Goal: Task Accomplishment & Management: Use online tool/utility

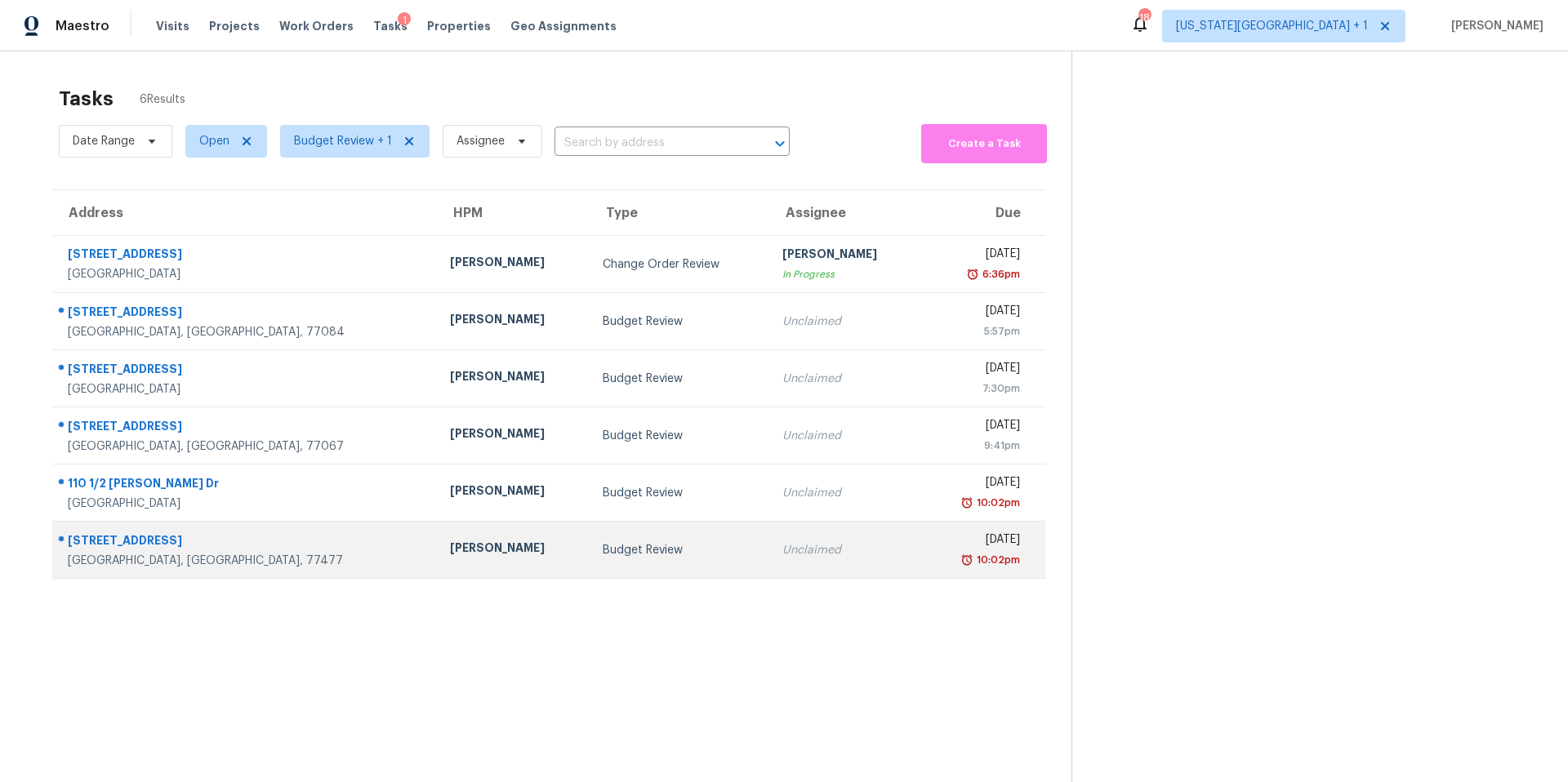
click at [450, 548] on div "[PERSON_NAME]" at bounding box center [513, 549] width 126 height 20
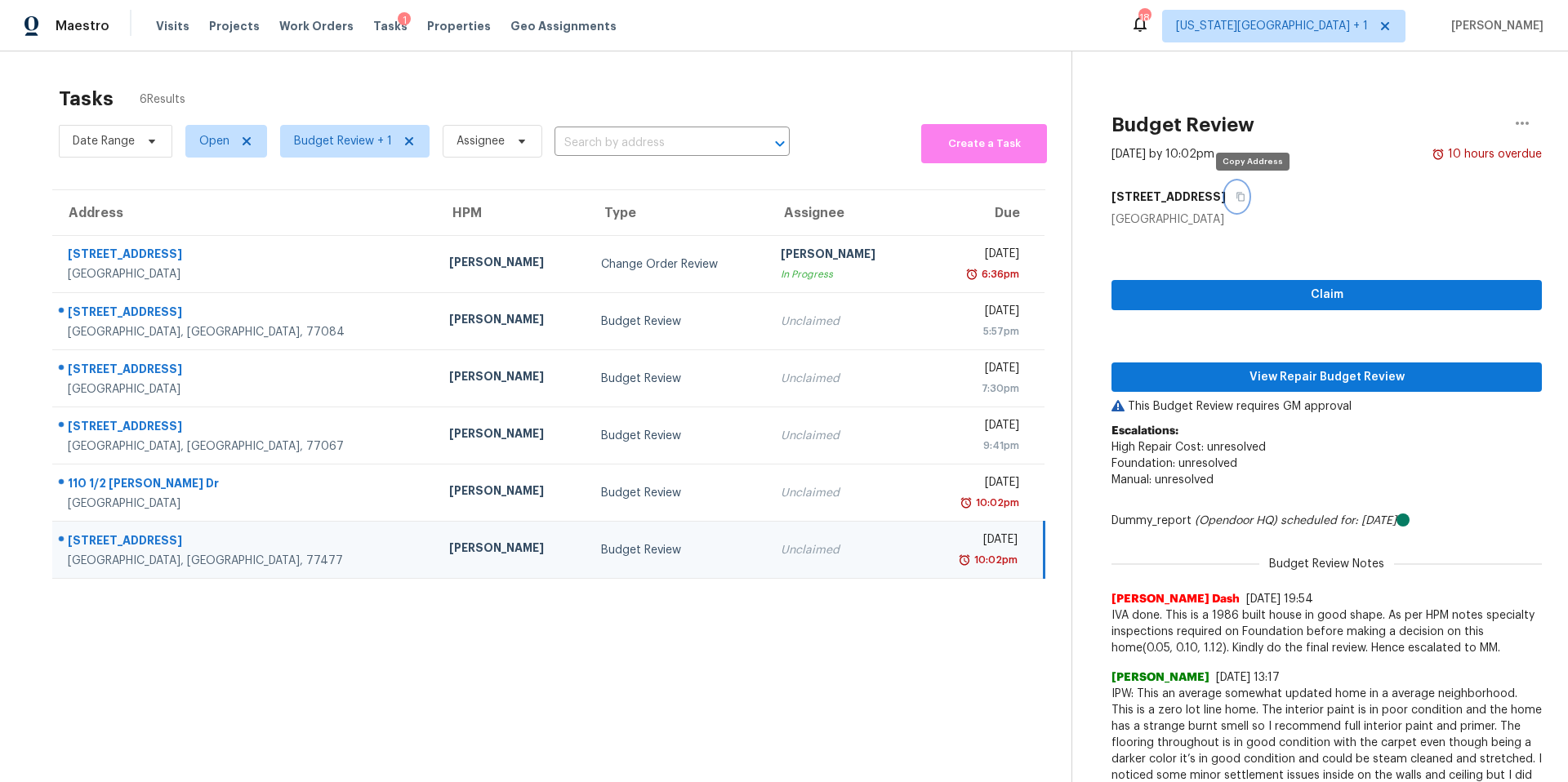
click at [1247, 194] on button "button" at bounding box center [1236, 197] width 22 height 30
click at [1253, 374] on span "View Repair Budget Review" at bounding box center [1325, 377] width 404 height 20
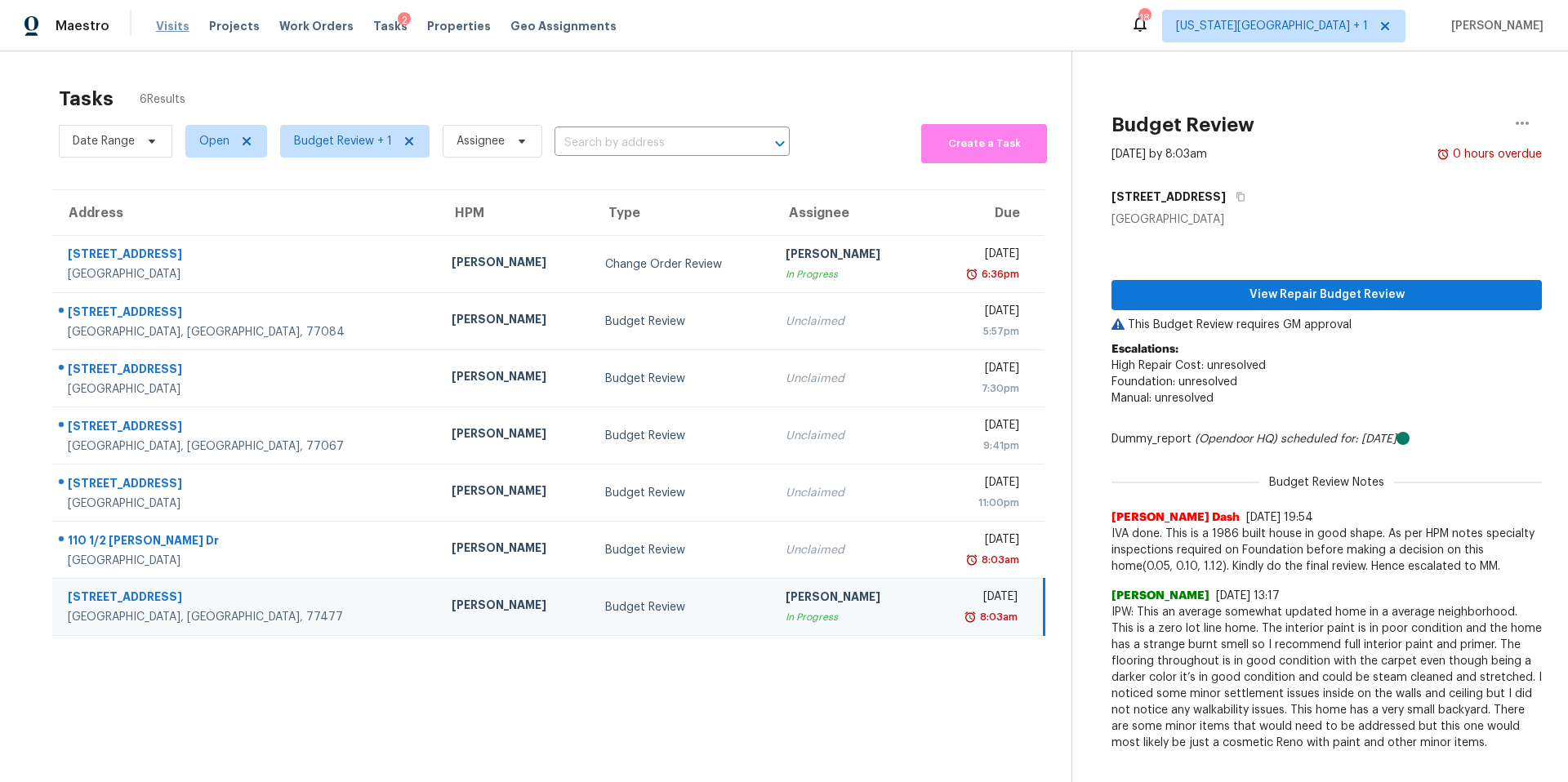
click at [166, 31] on span "Visits" at bounding box center [172, 26] width 33 height 16
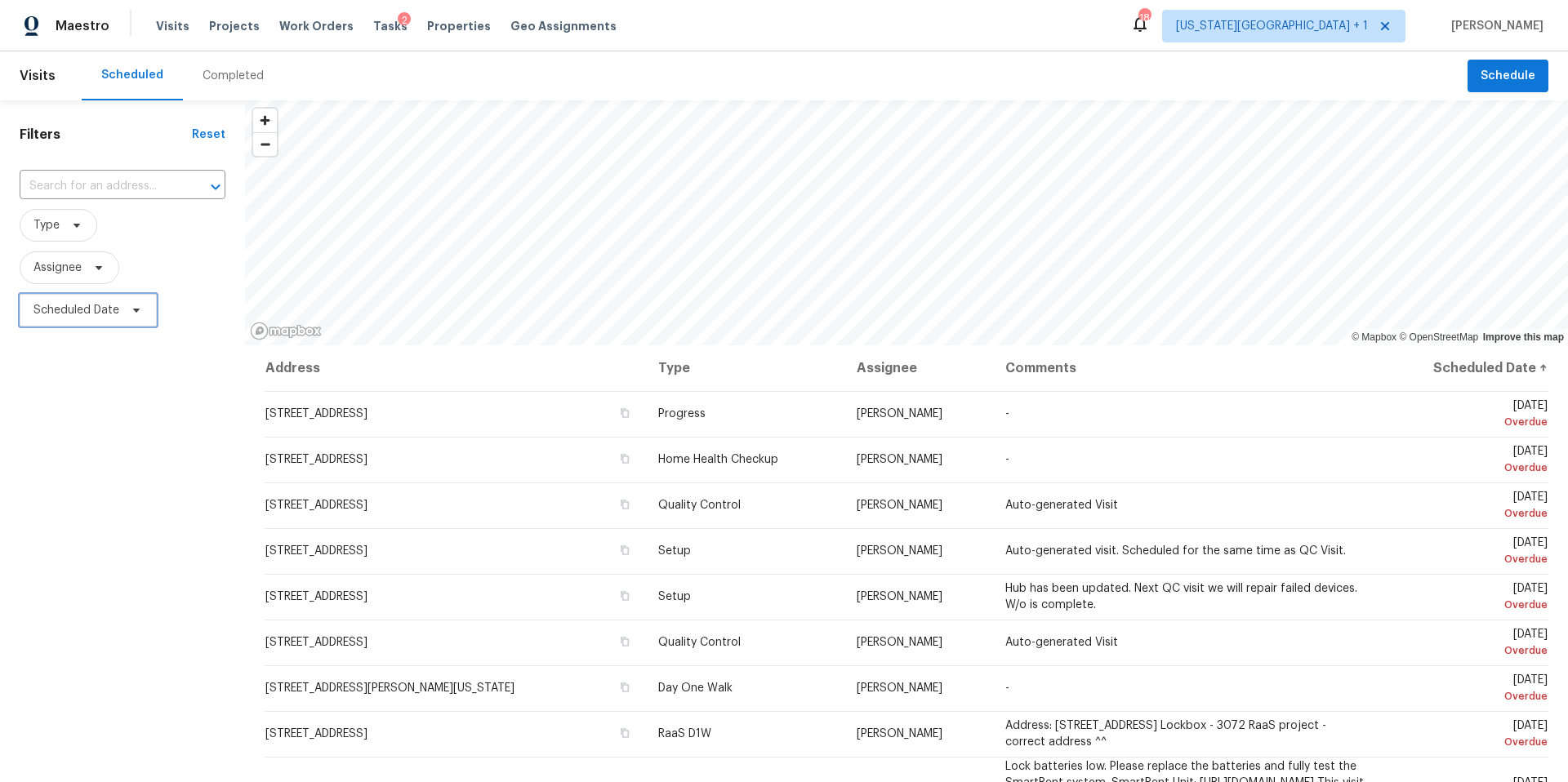
click at [121, 312] on span "Scheduled Date" at bounding box center [89, 310] width 138 height 32
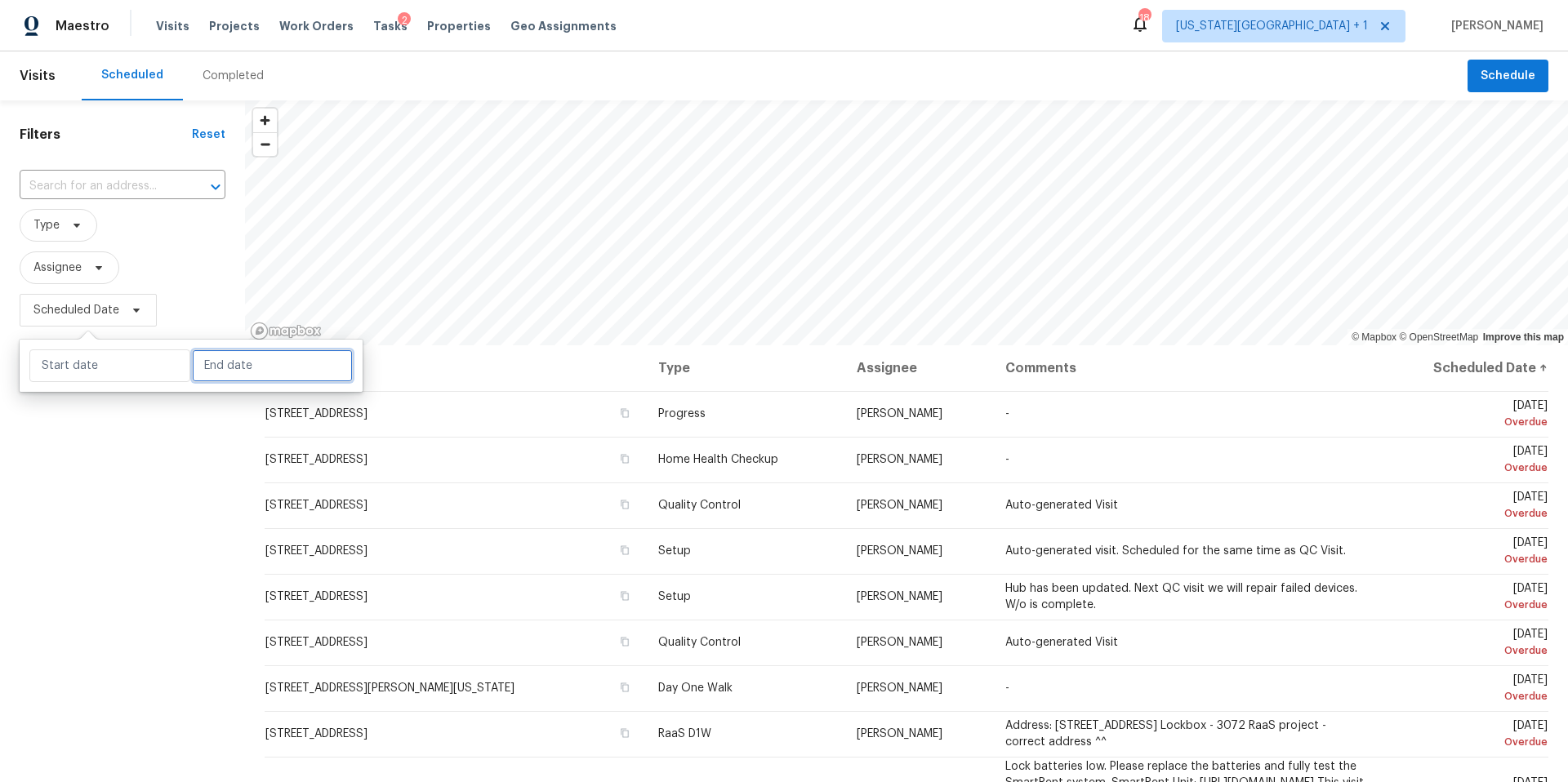
click at [235, 362] on input "text" at bounding box center [272, 366] width 160 height 32
select select "9"
select select "2025"
select select "10"
select select "2025"
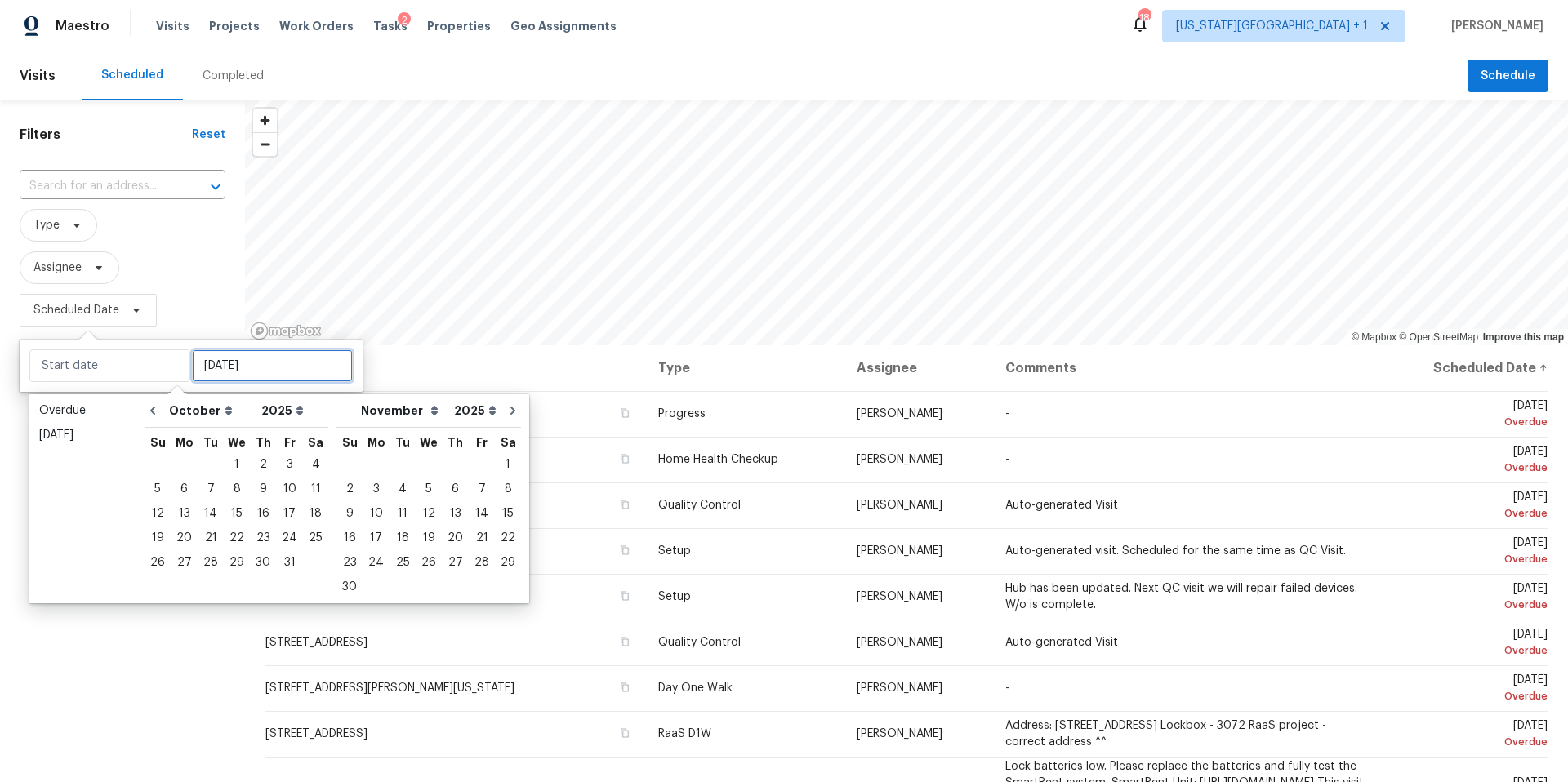
type input "Fri, Oct 31"
click at [284, 468] on div "3" at bounding box center [289, 465] width 27 height 23
type input "Fri, Oct 03"
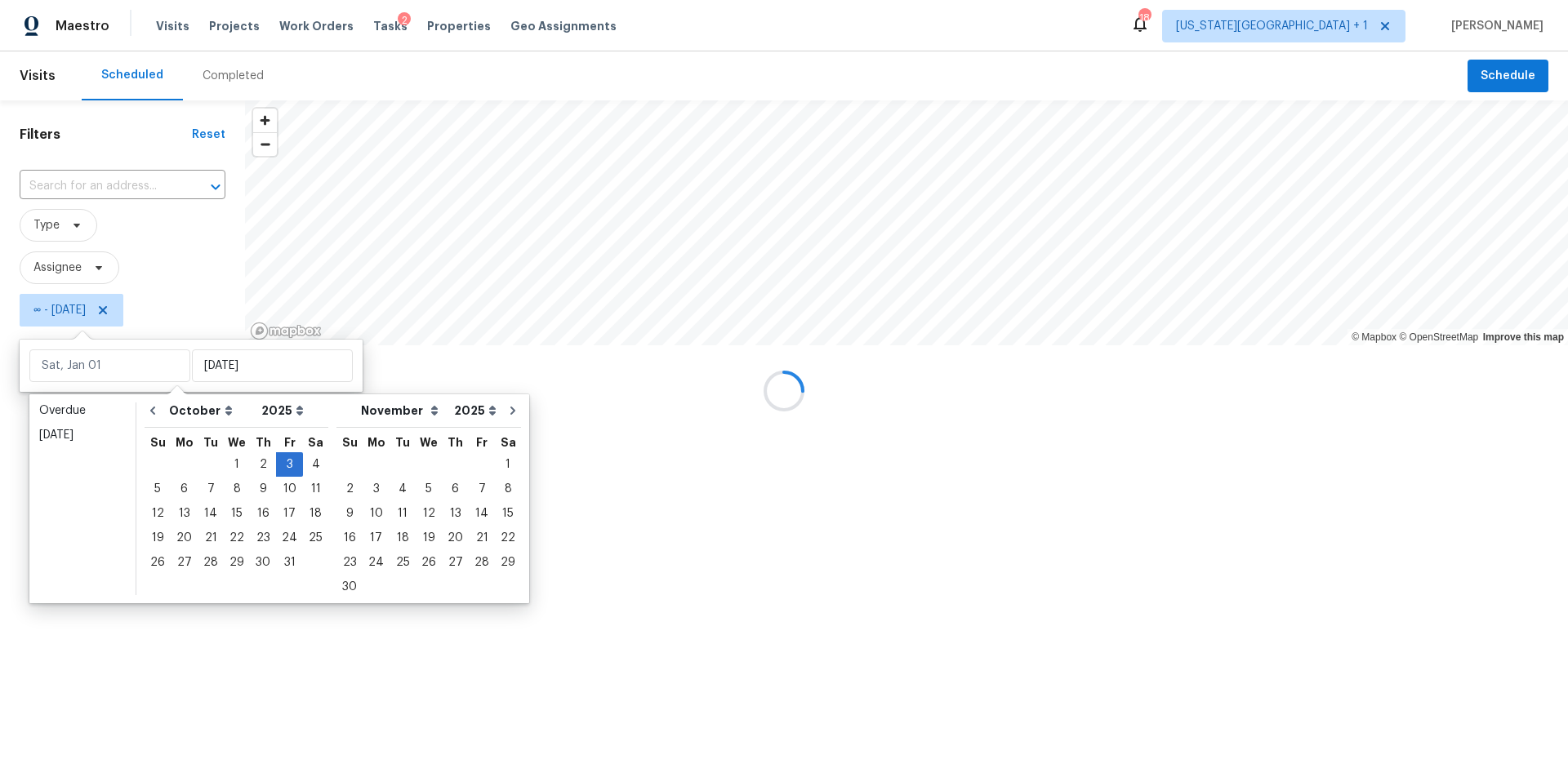
click at [185, 274] on div at bounding box center [784, 391] width 1568 height 782
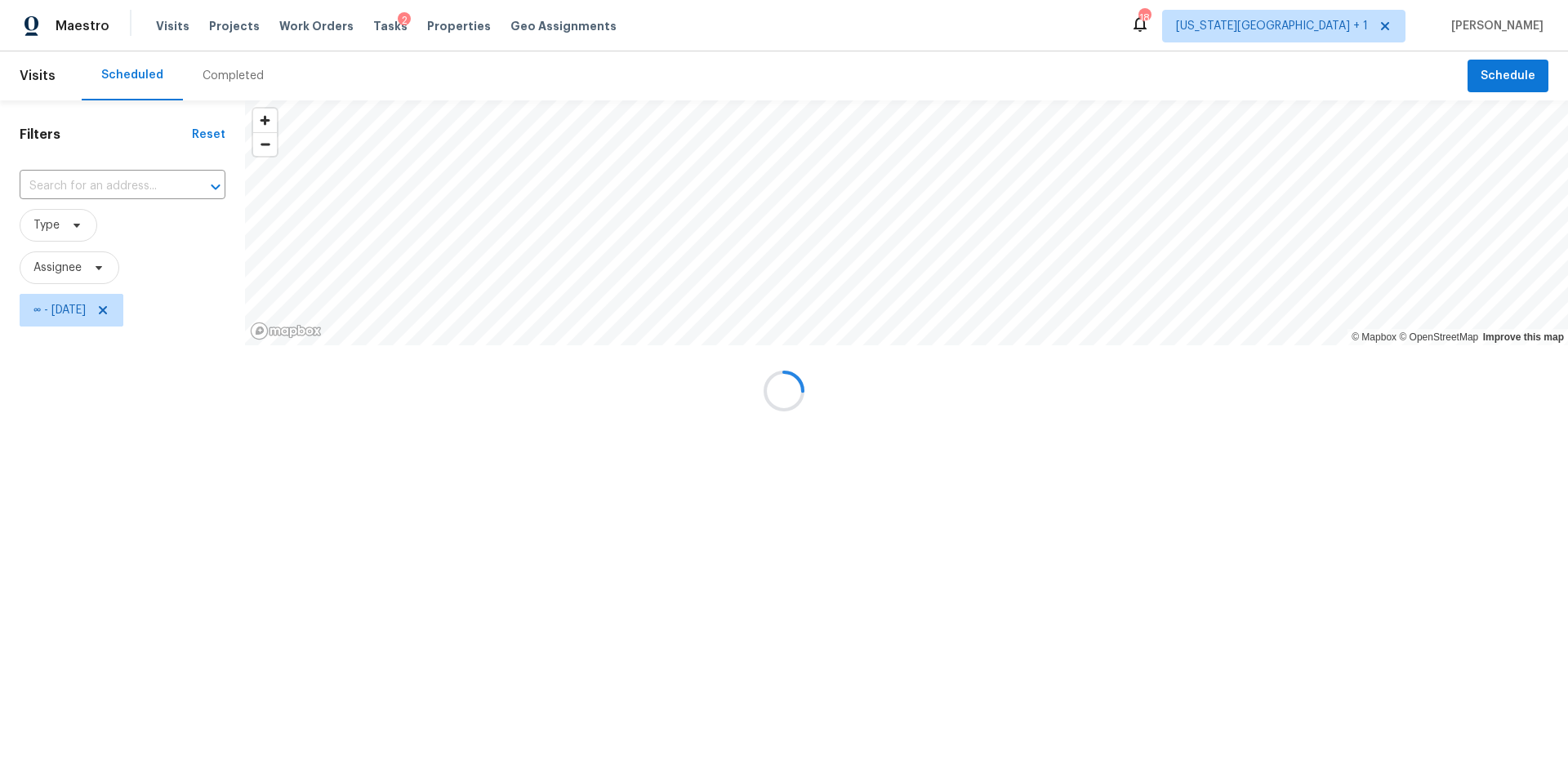
click at [1361, 34] on div at bounding box center [784, 391] width 1568 height 782
click at [1326, 32] on div at bounding box center [784, 391] width 1568 height 782
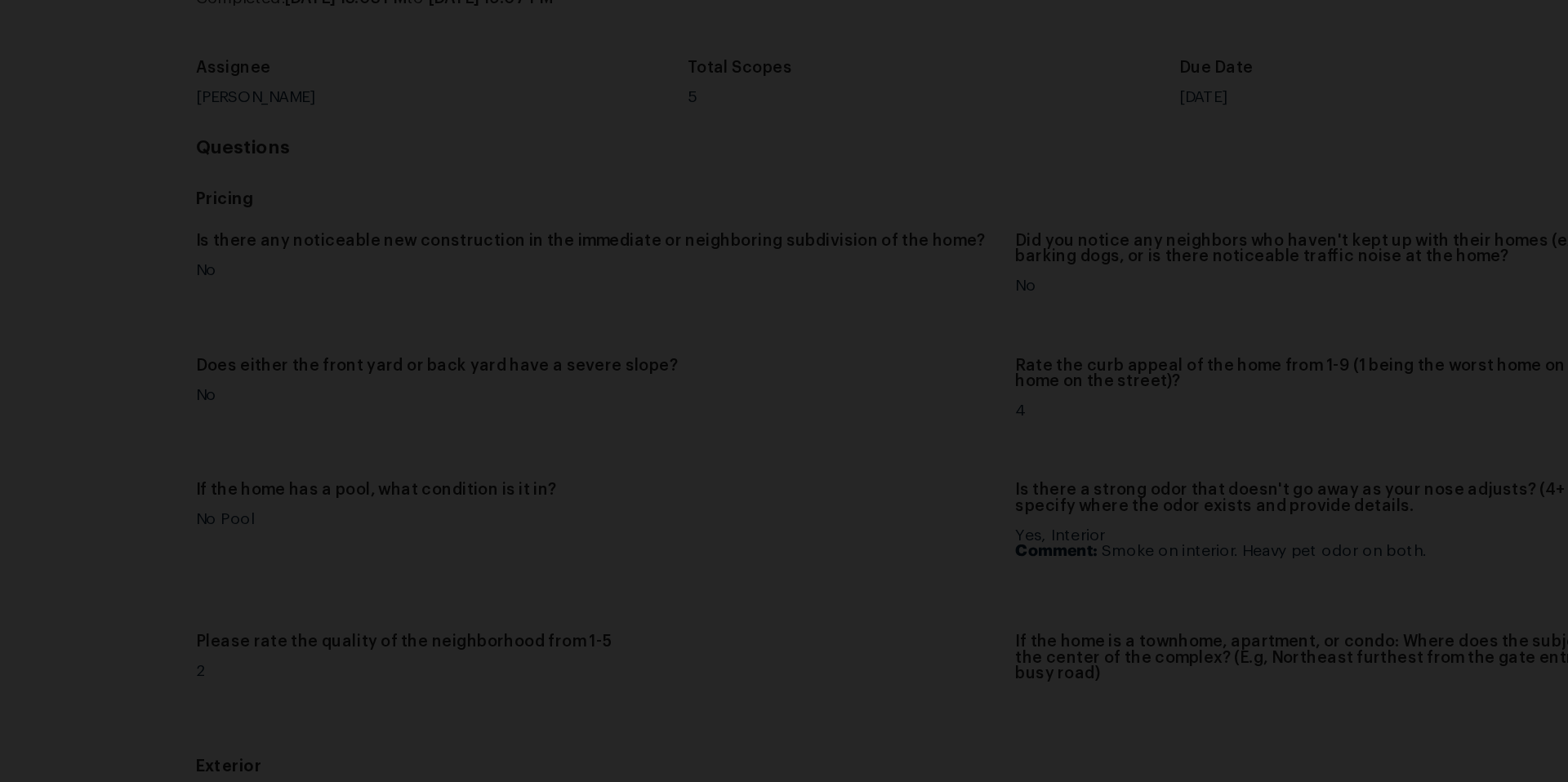
scroll to position [3941, 0]
click at [1337, 146] on div "Lightbox" at bounding box center [784, 391] width 1568 height 782
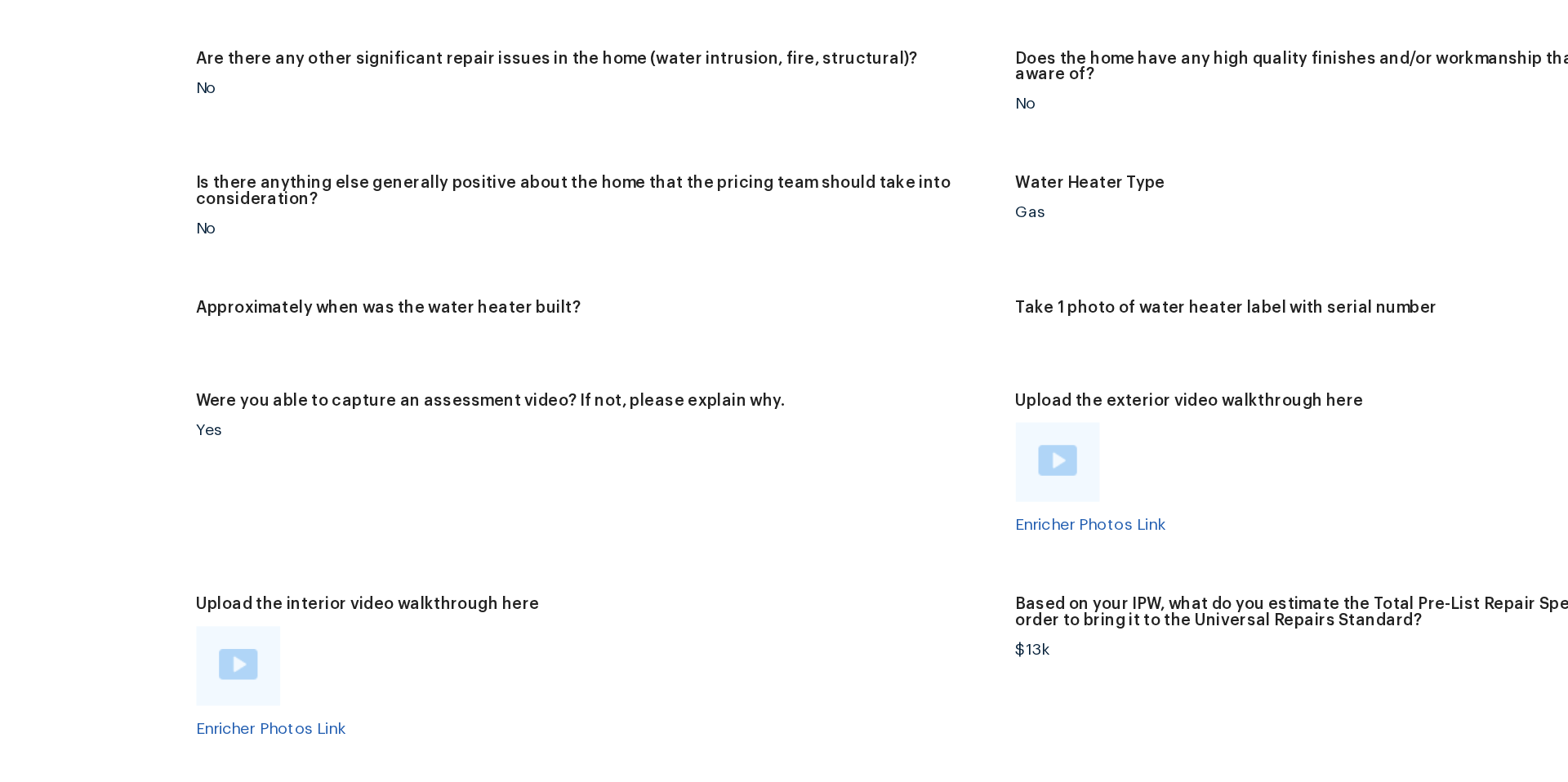
scroll to position [3006, 0]
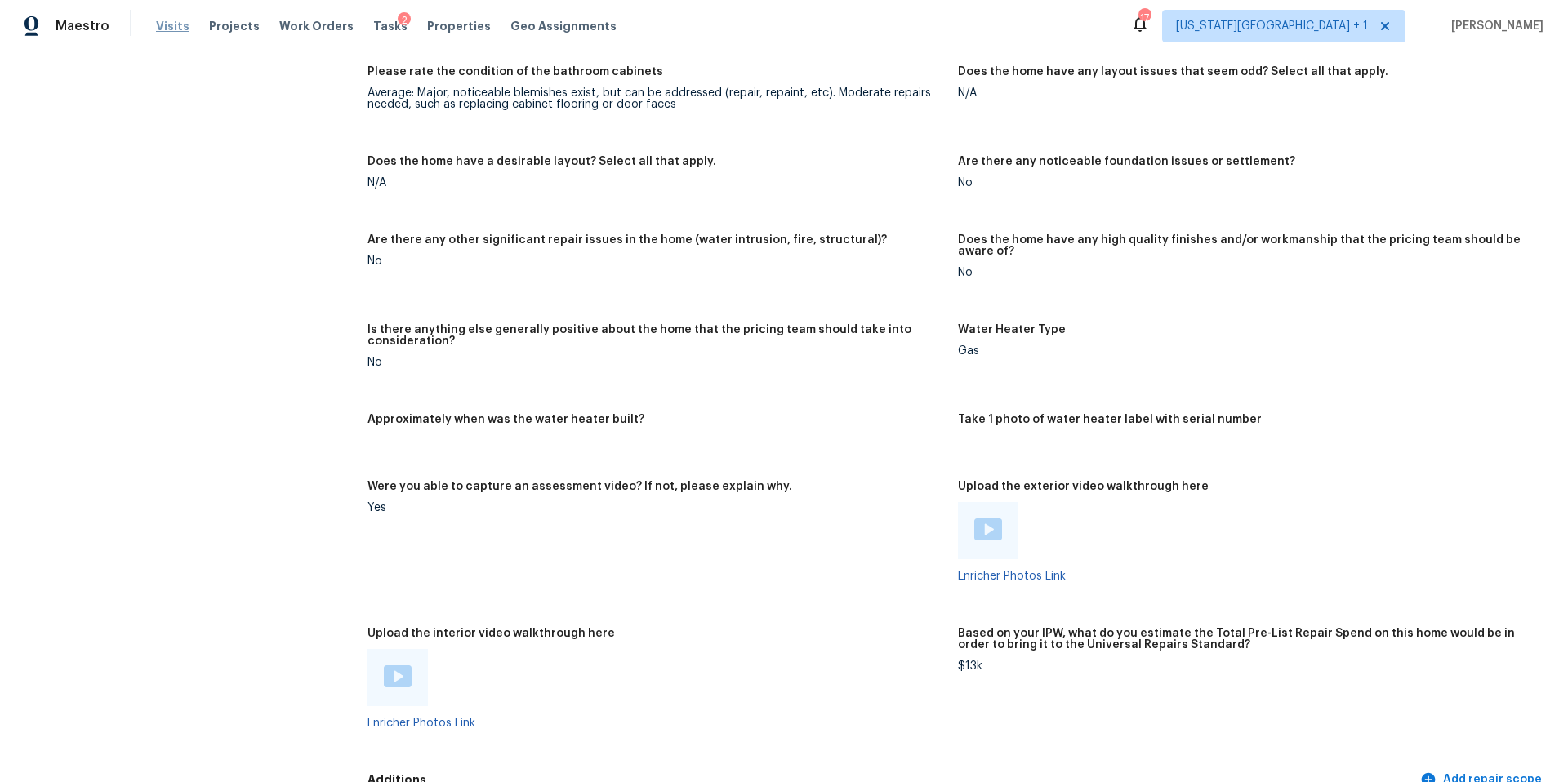
click at [172, 28] on span "Visits" at bounding box center [172, 26] width 33 height 16
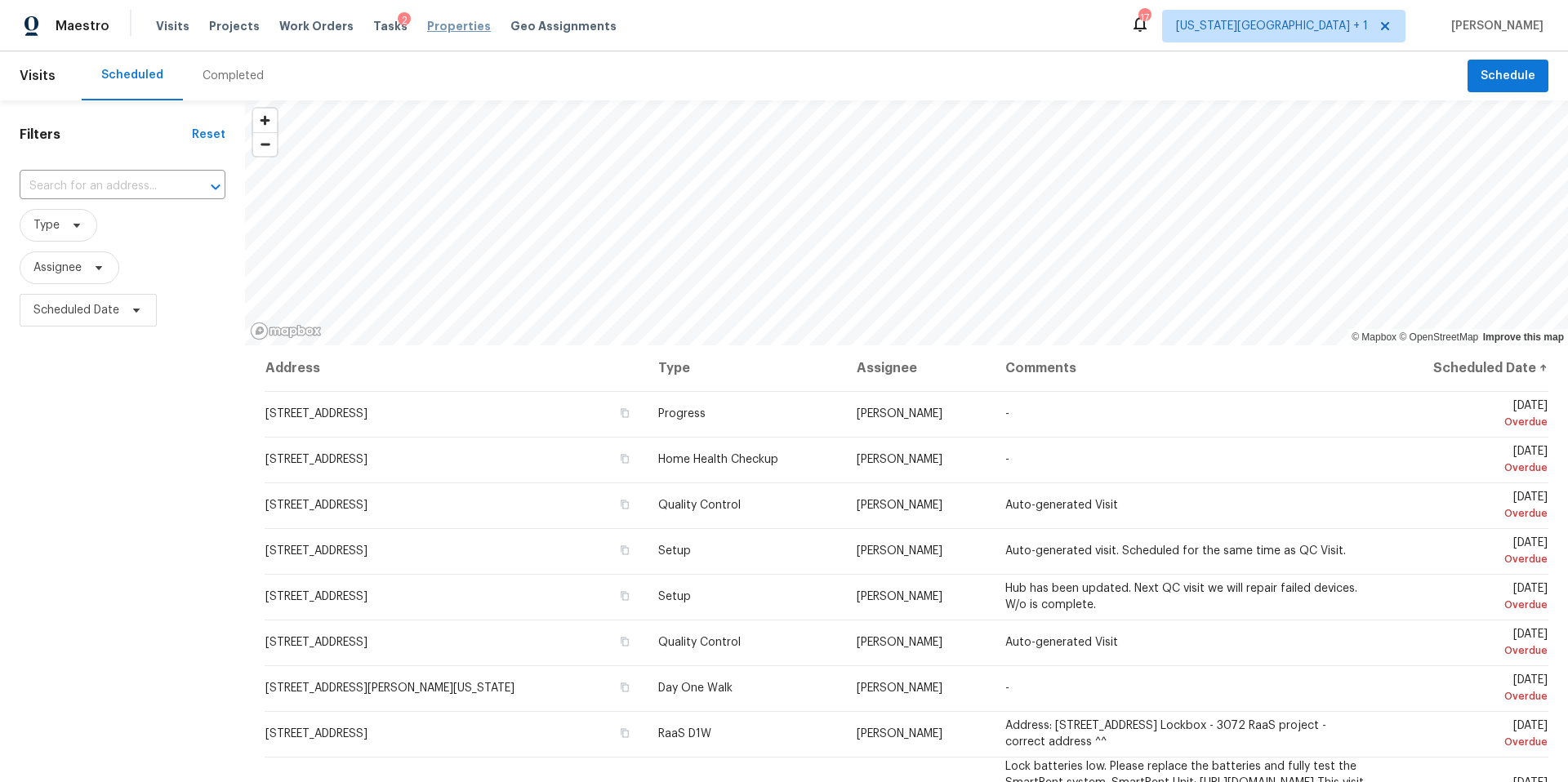
click at [433, 30] on span "Properties" at bounding box center [458, 26] width 64 height 16
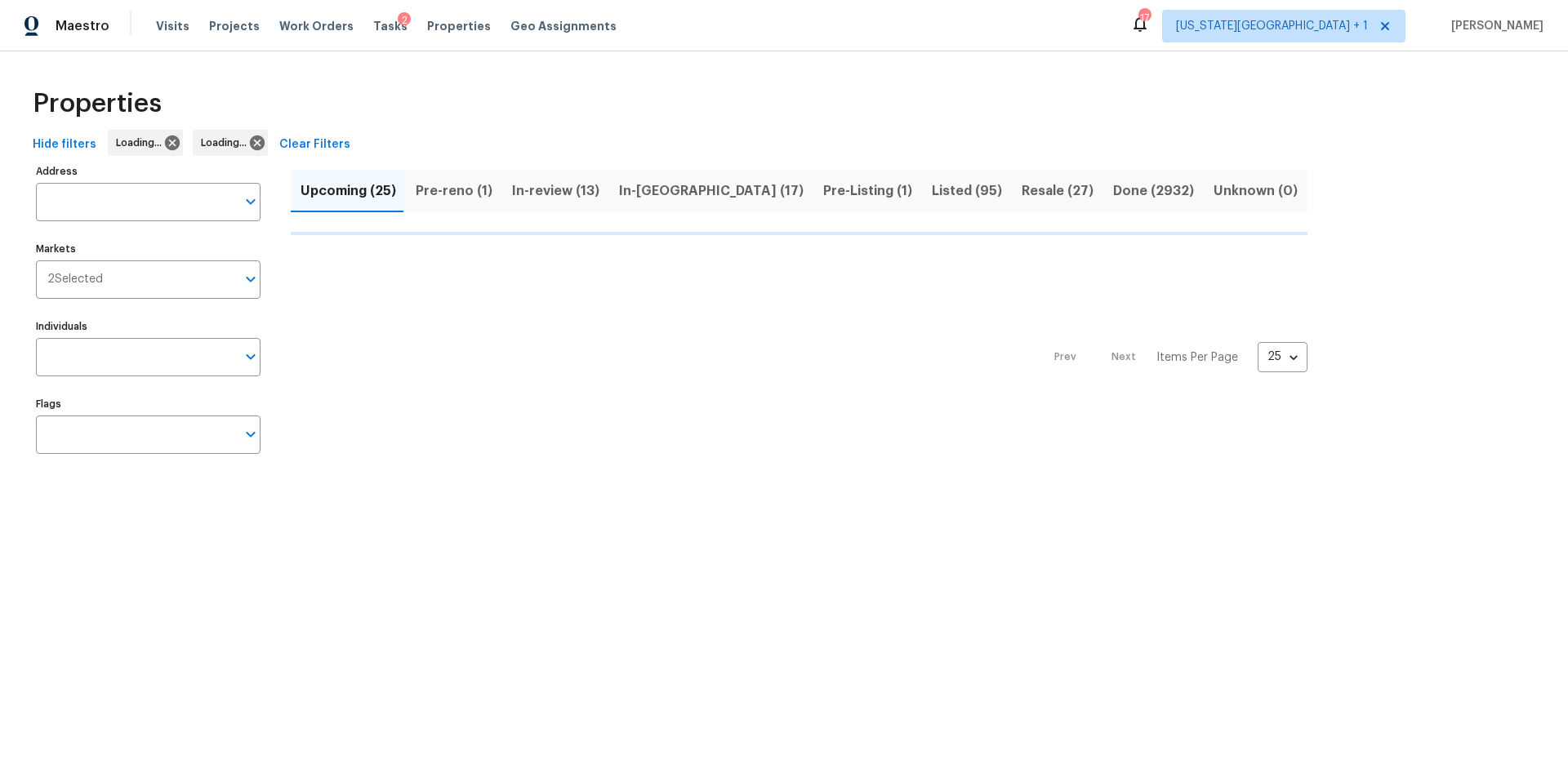
click at [442, 194] on span "Pre-reno (1)" at bounding box center [454, 191] width 76 height 23
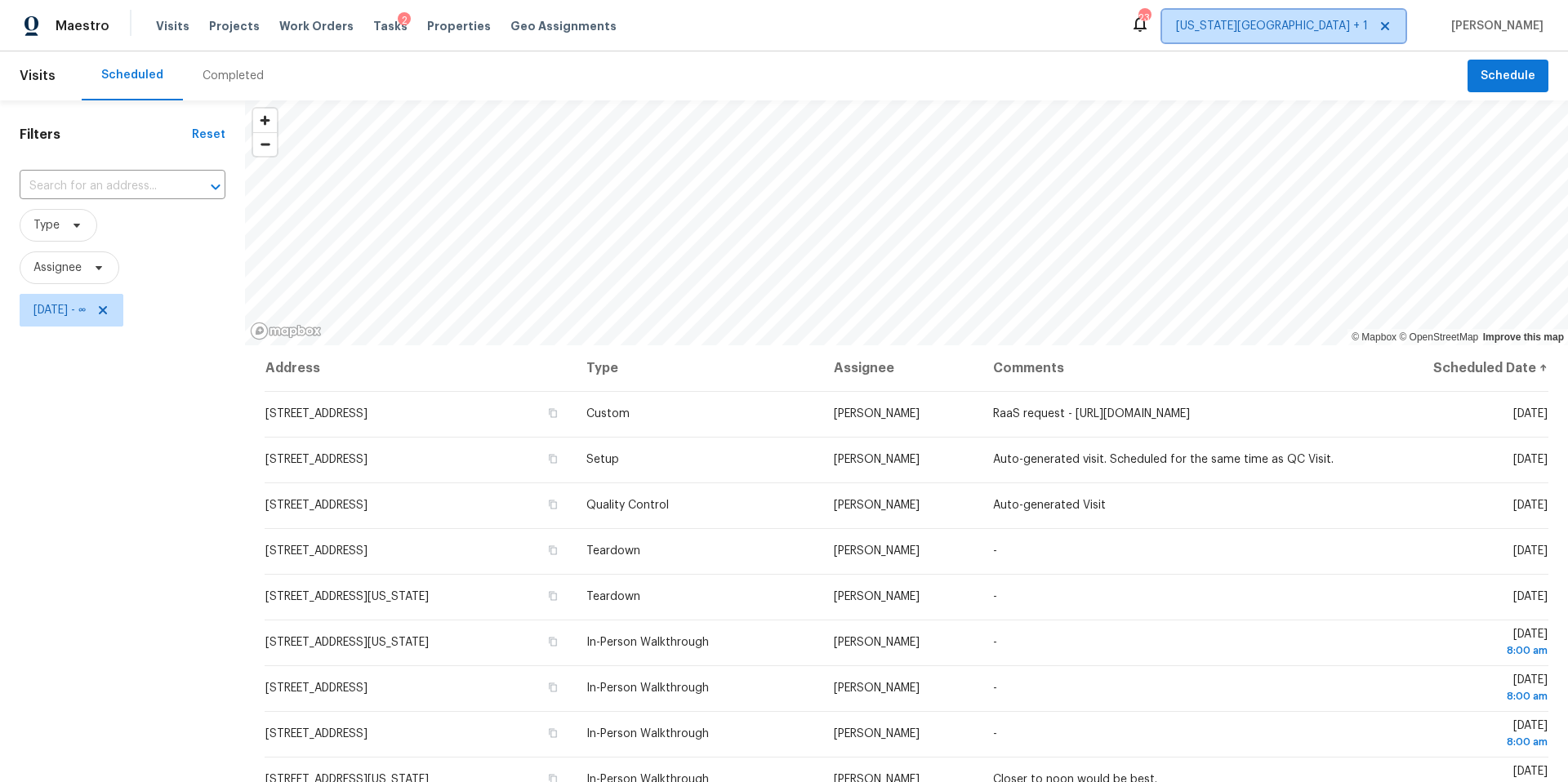
click at [1367, 19] on span "Kansas City + 1" at bounding box center [1271, 26] width 192 height 16
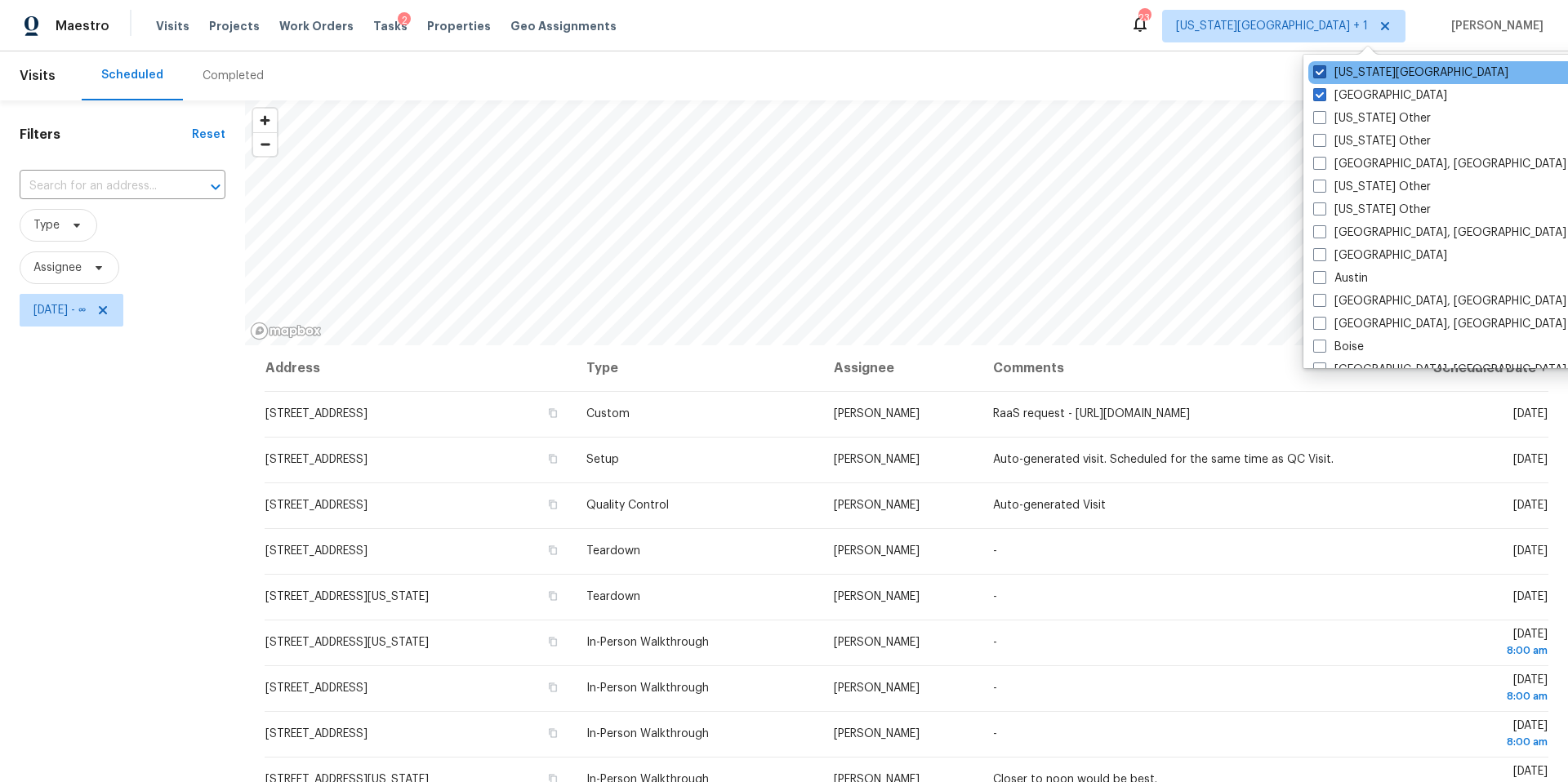
click at [1347, 76] on label "[US_STATE][GEOGRAPHIC_DATA]" at bounding box center [1410, 73] width 195 height 16
click at [1324, 75] on input "[US_STATE][GEOGRAPHIC_DATA]" at bounding box center [1318, 70] width 11 height 11
checkbox input "false"
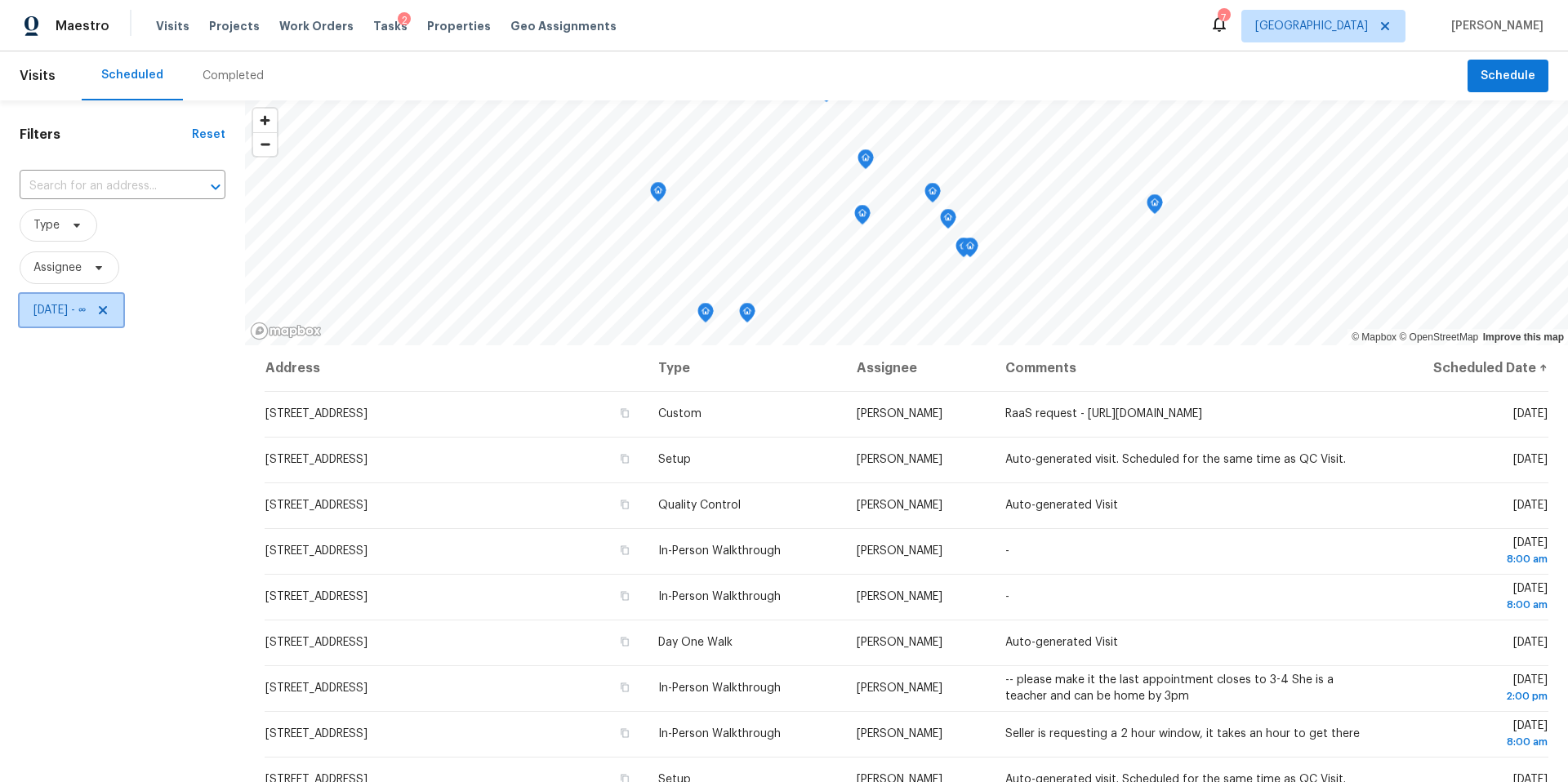
click at [110, 311] on icon at bounding box center [103, 310] width 13 height 13
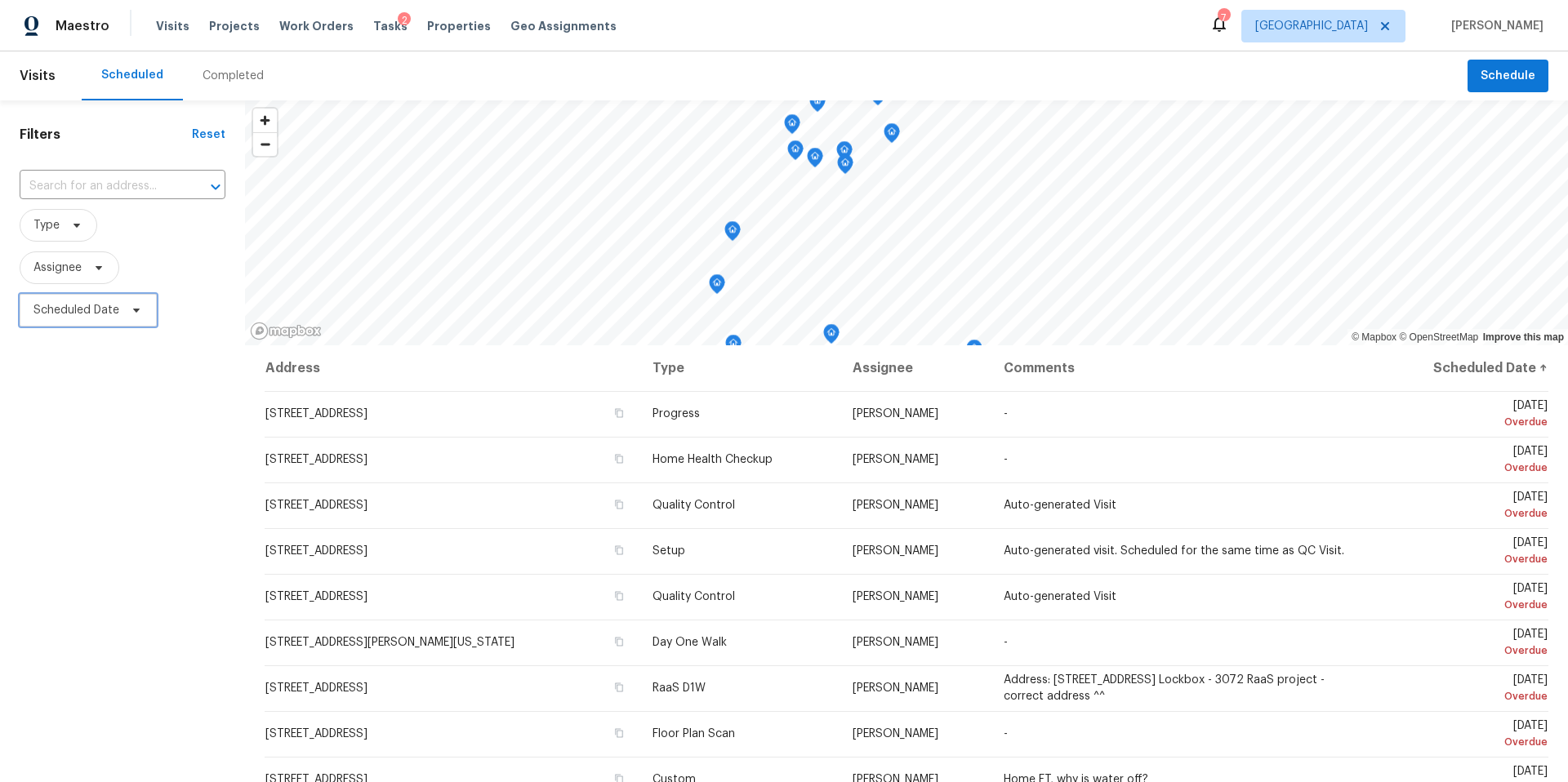
click at [130, 312] on icon at bounding box center [137, 310] width 13 height 13
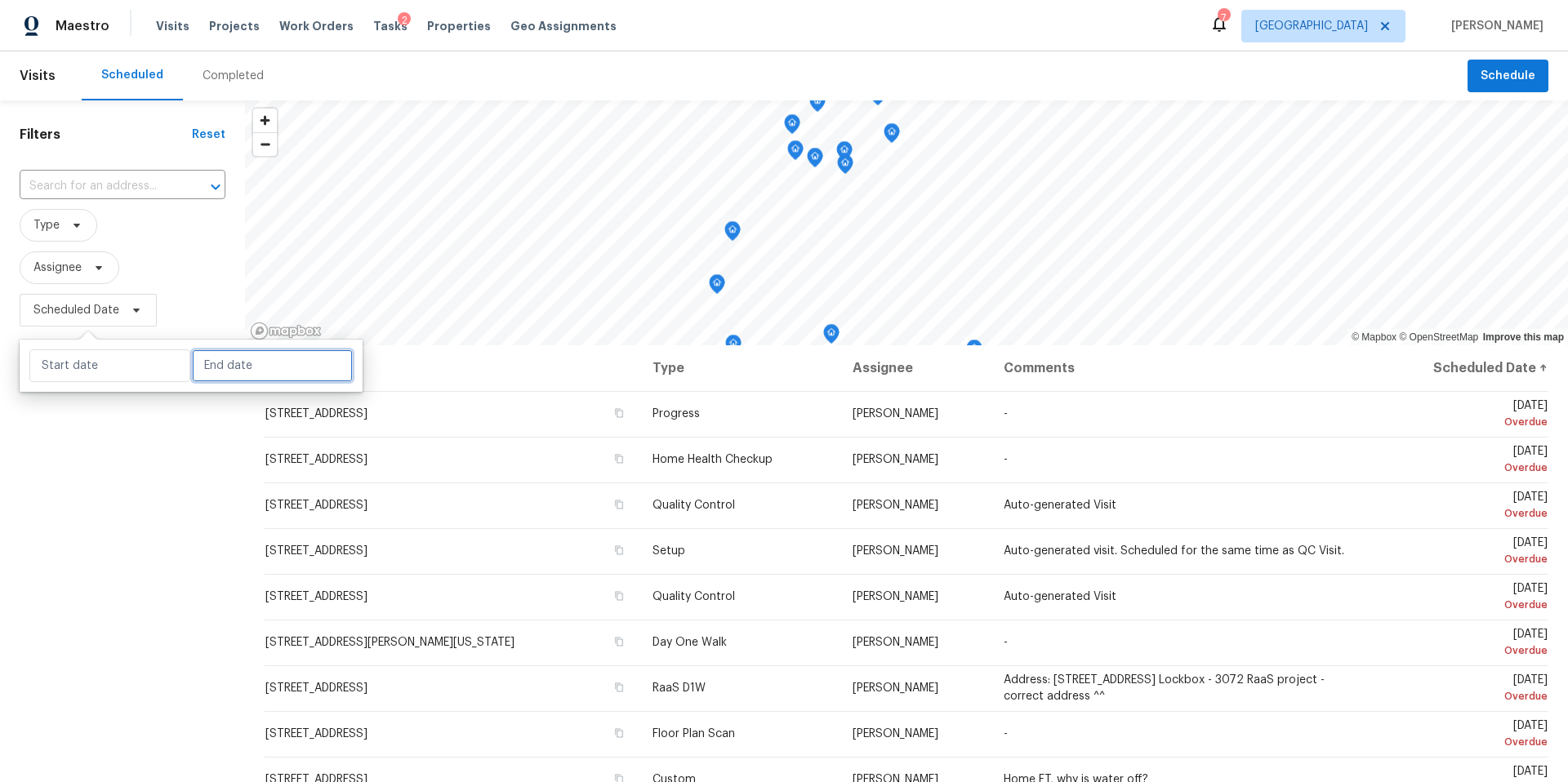
select select "9"
select select "2025"
select select "10"
select select "2025"
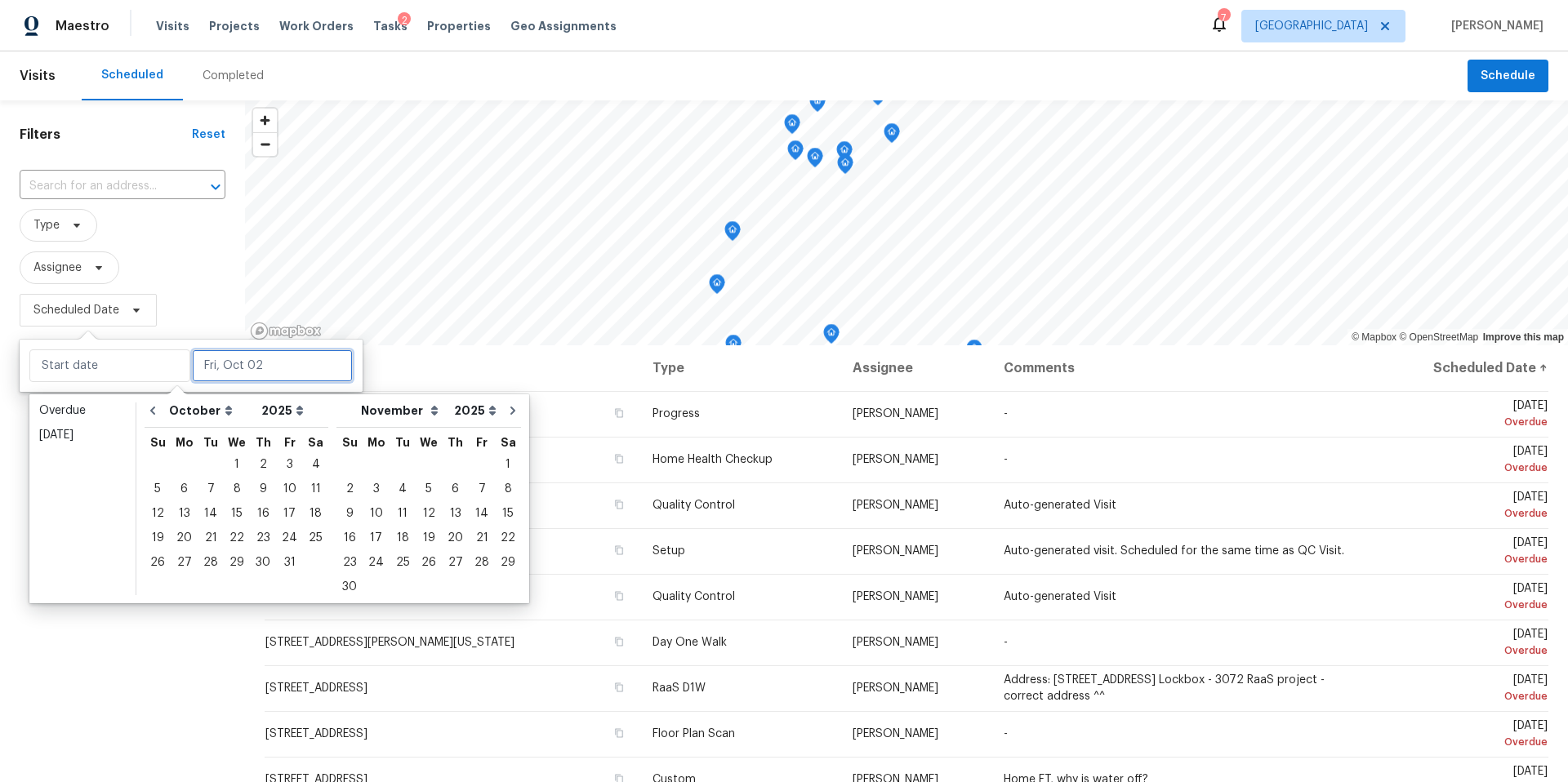
click at [218, 377] on input "text" at bounding box center [272, 366] width 160 height 32
click at [277, 464] on div "3" at bounding box center [289, 465] width 27 height 23
type input "Fri, Oct 03"
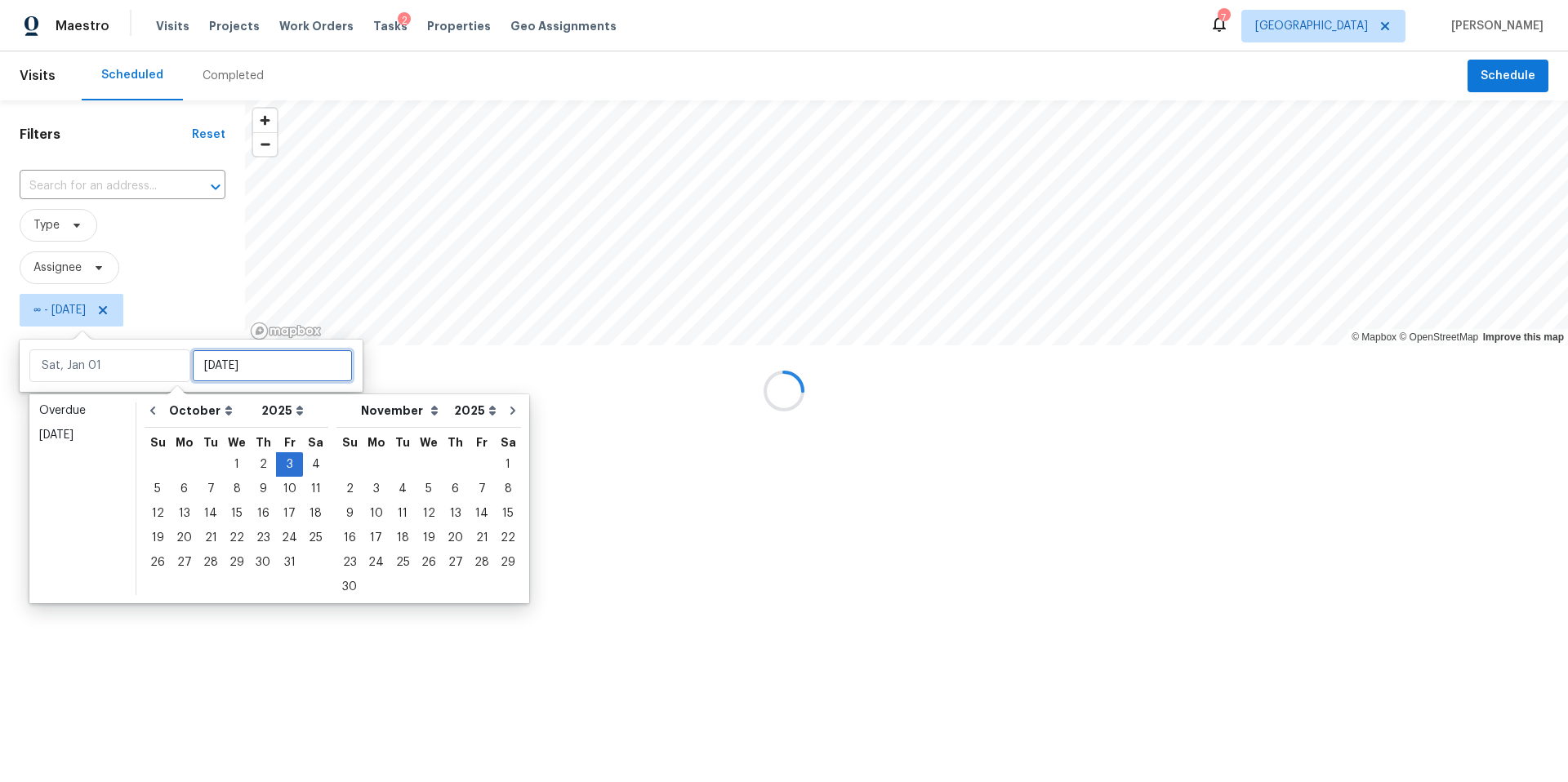
type input "Fri, Oct 03"
type input "Wed, Oct 29"
type input "Fri, Oct 03"
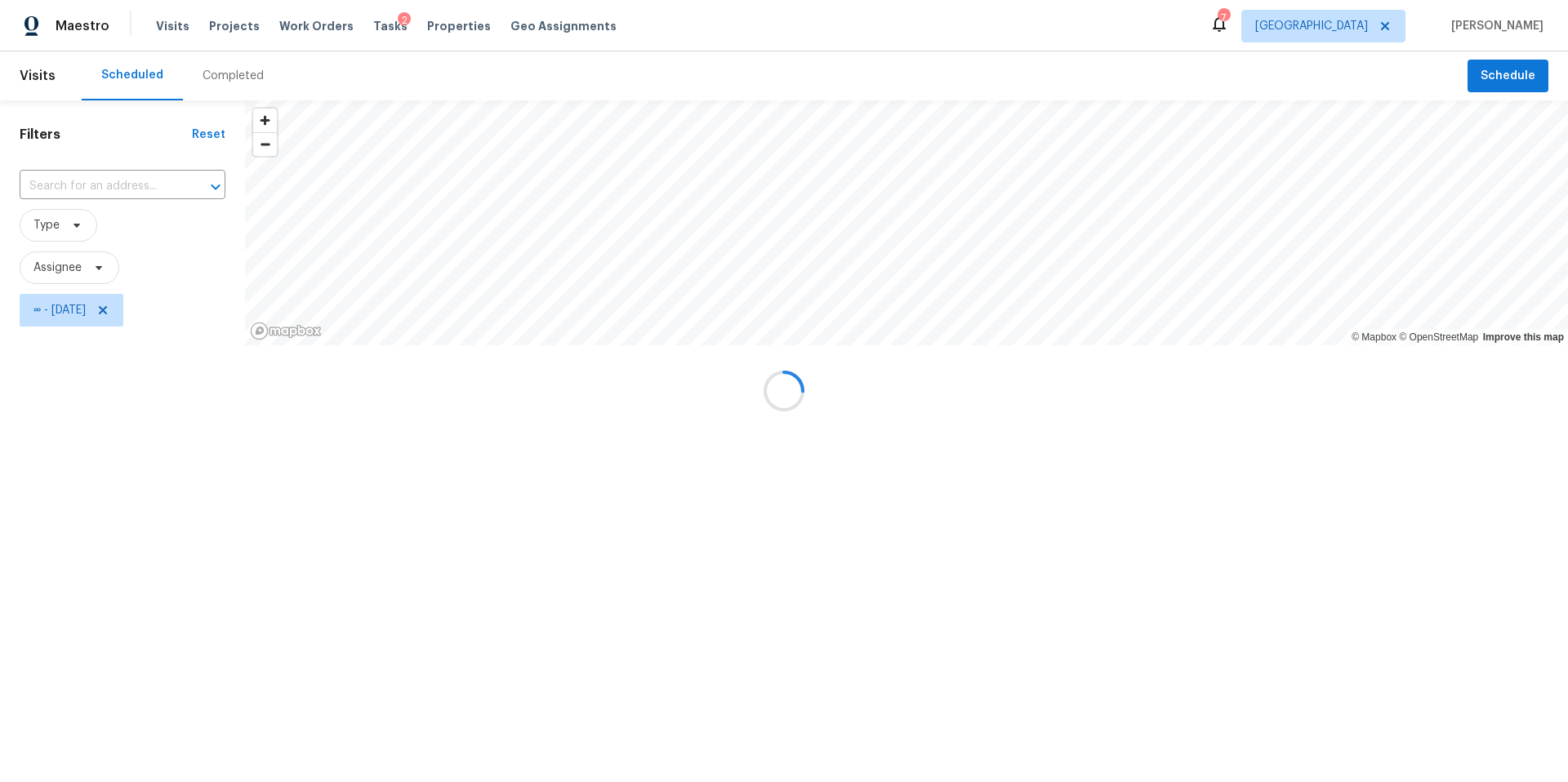
click at [188, 678] on div at bounding box center [784, 391] width 1568 height 782
click at [90, 307] on div at bounding box center [784, 391] width 1568 height 782
click at [81, 314] on div at bounding box center [784, 391] width 1568 height 782
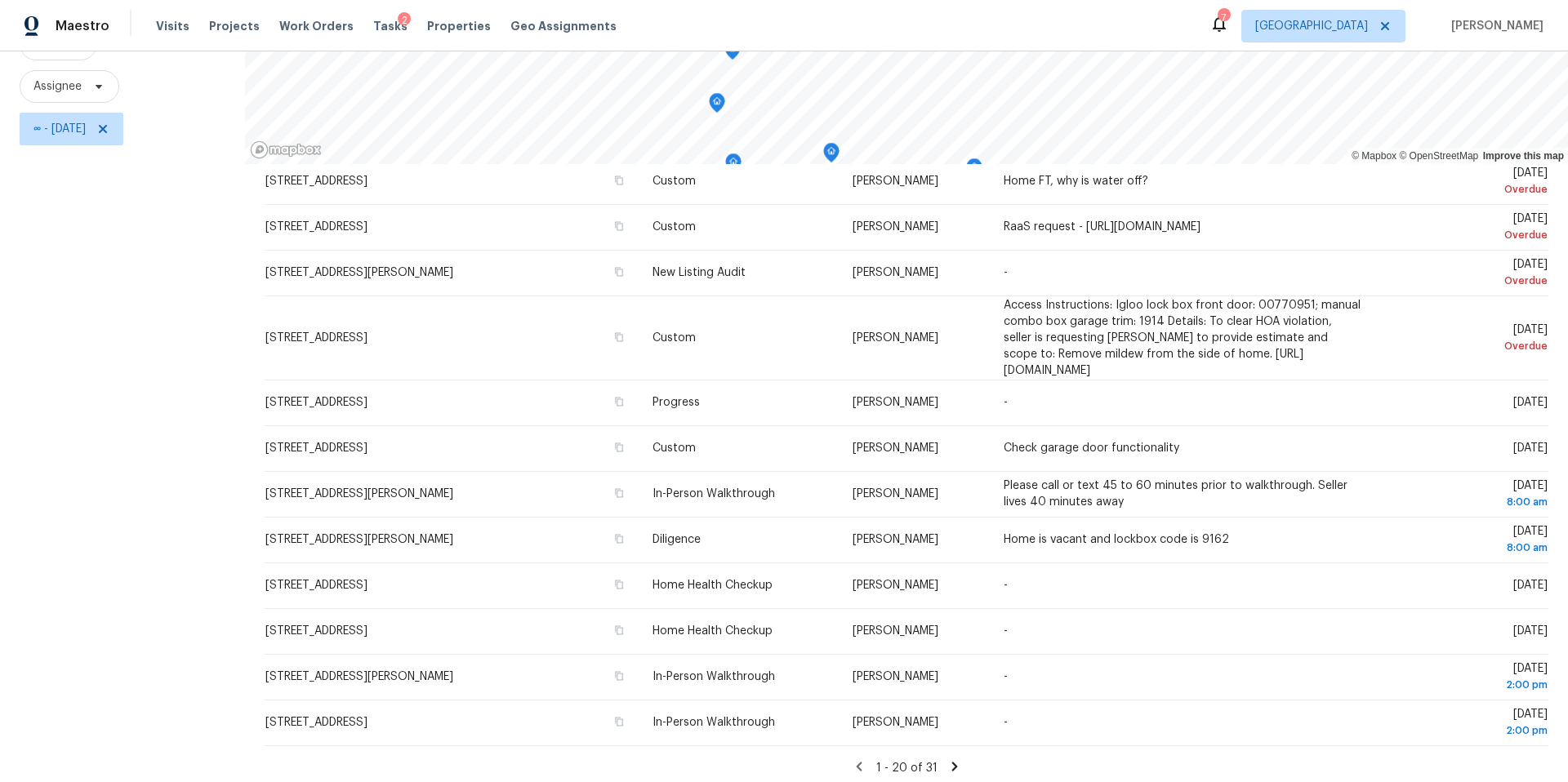
scroll to position [189, 0]
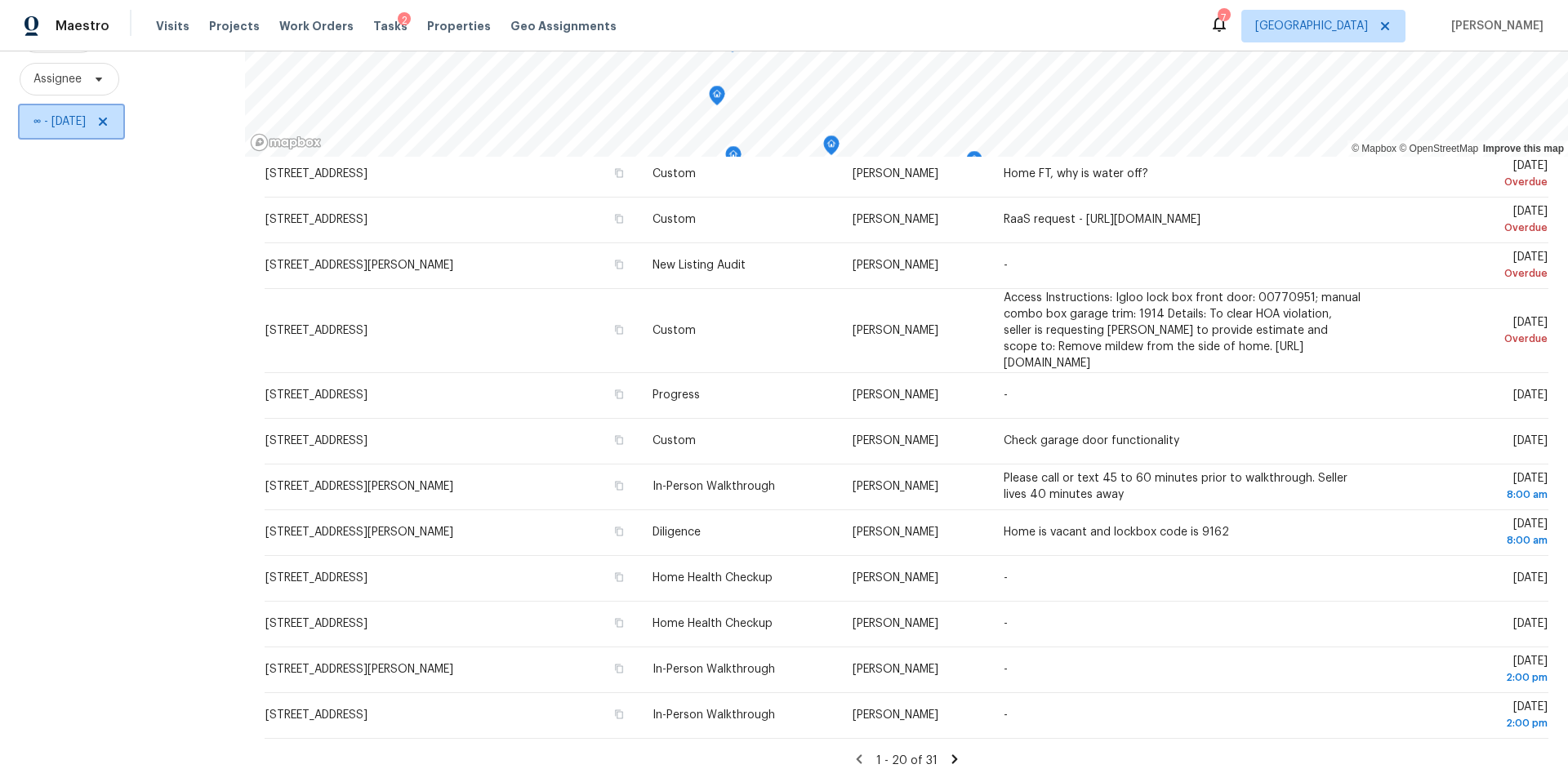
click at [86, 125] on span "∞ - Fri, Oct 03" at bounding box center [59, 121] width 53 height 16
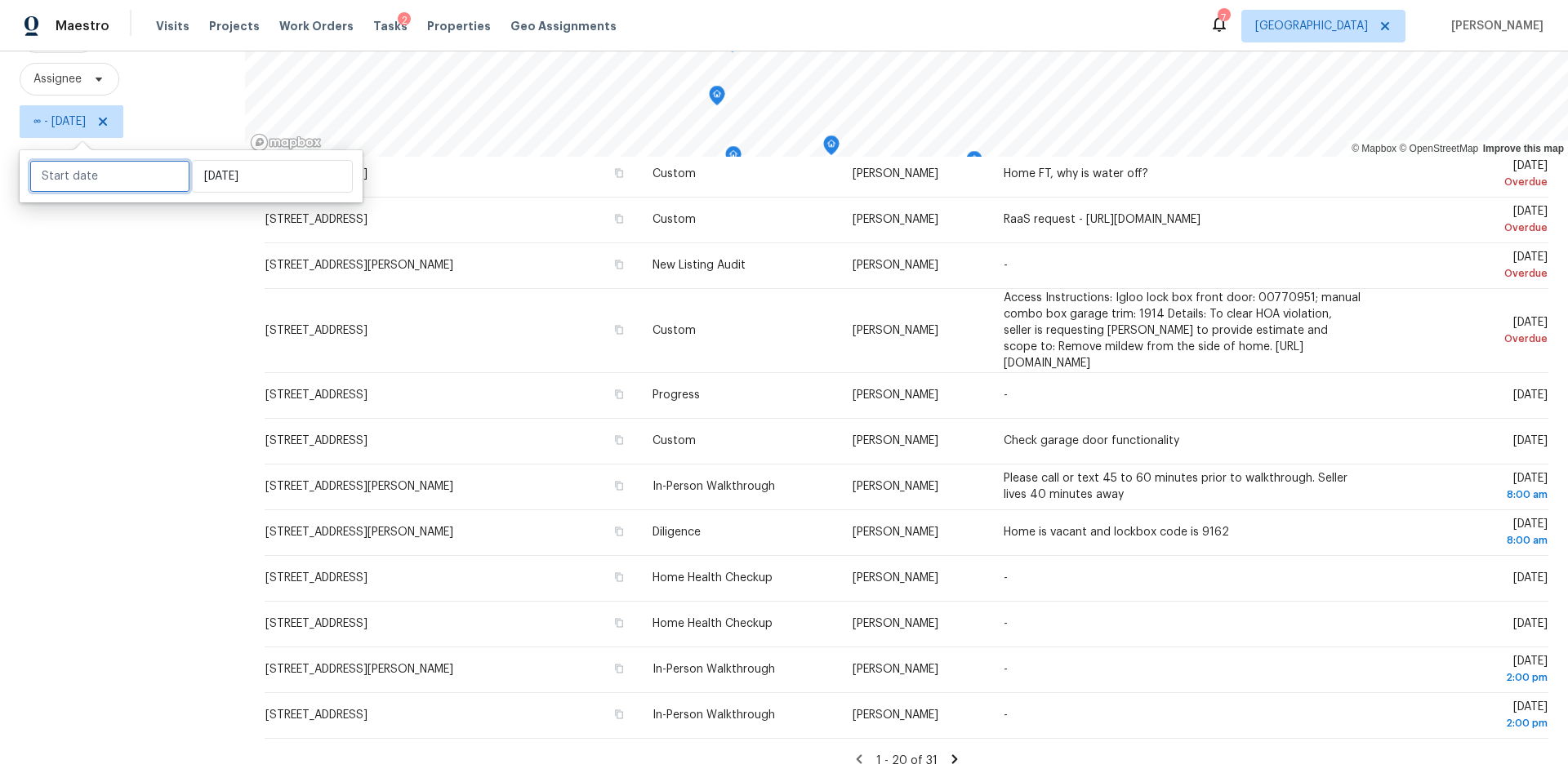
click at [91, 174] on input "text" at bounding box center [110, 177] width 160 height 32
select select "8"
select select "2025"
select select "9"
select select "2025"
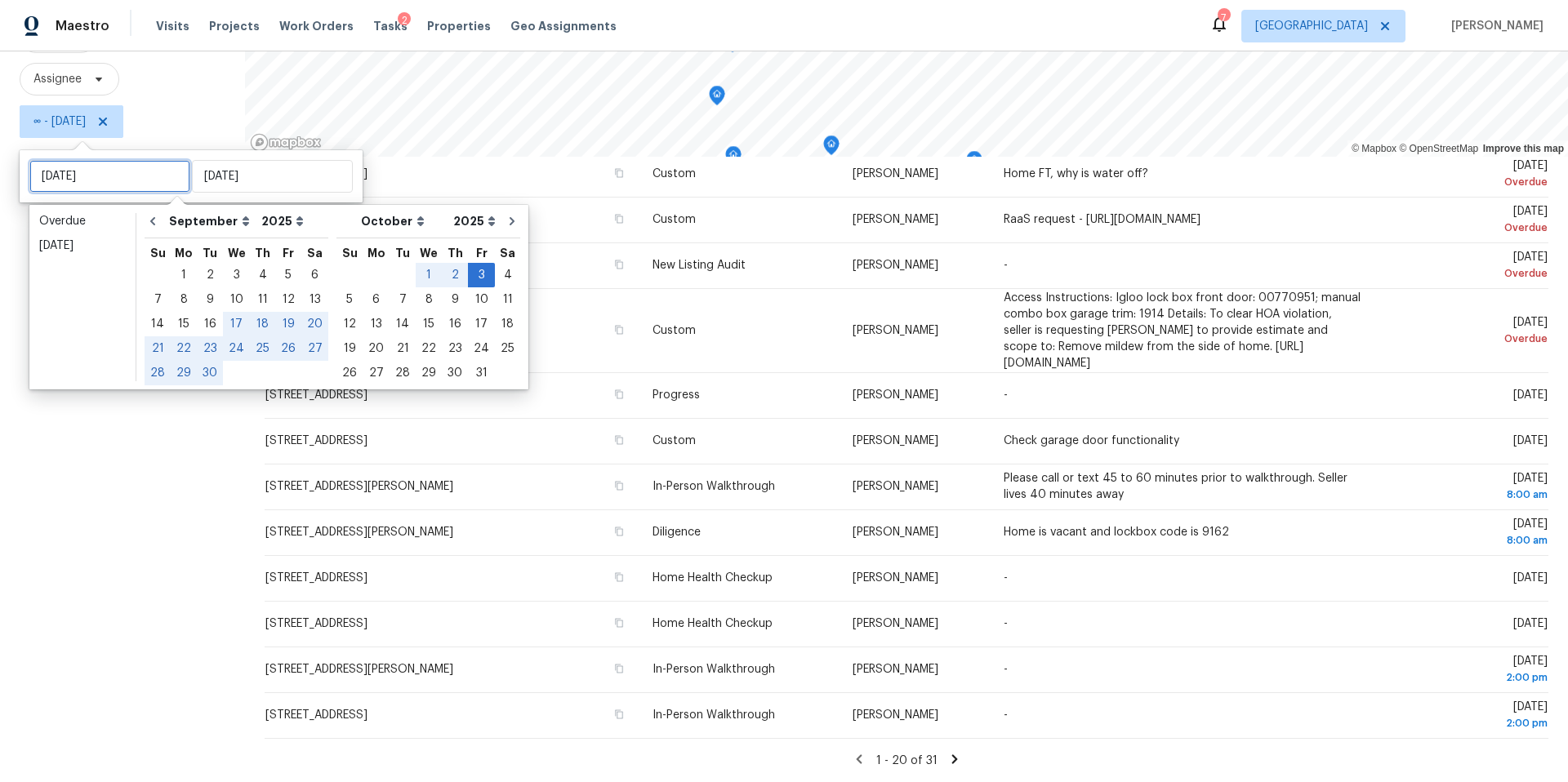
type input "Sat, Sep 06"
type input "Wed, Oct 01"
click at [415, 274] on div "1" at bounding box center [428, 275] width 26 height 23
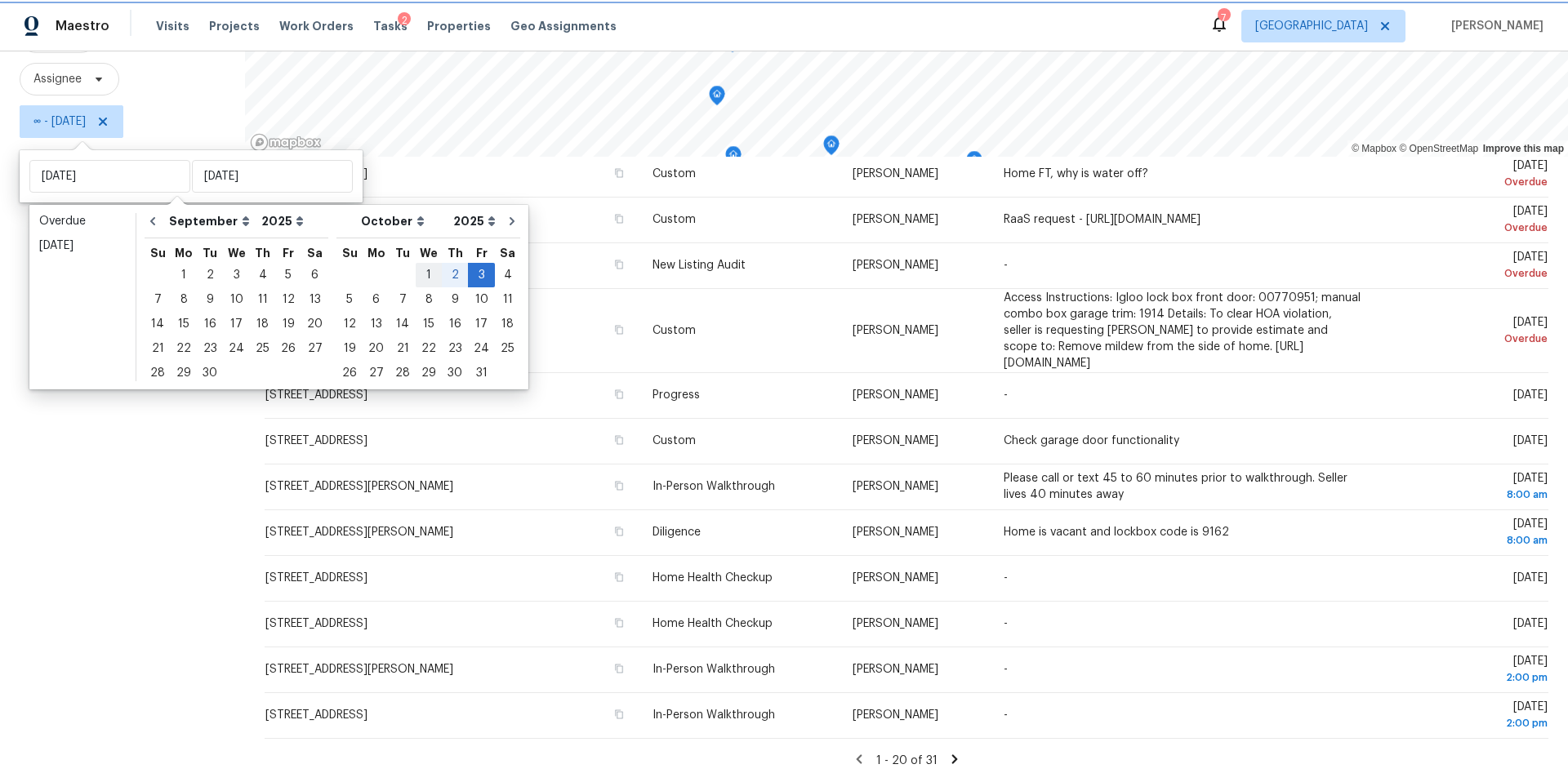
type input "Wed, Oct 01"
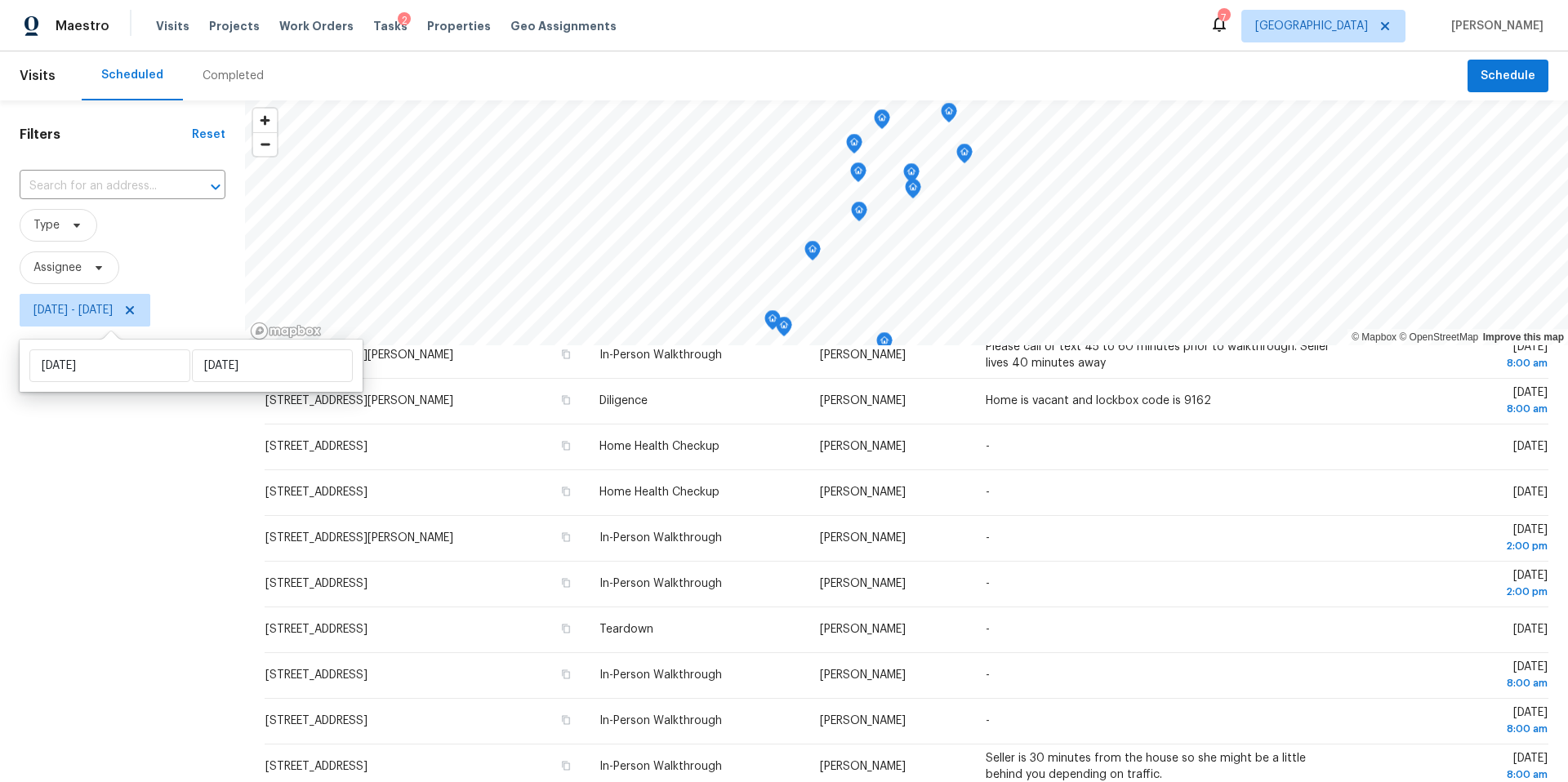
click at [159, 554] on div "Filters Reset ​ Type Assignee Wed, Oct 01 - Fri, Oct 03" at bounding box center [122, 535] width 245 height 870
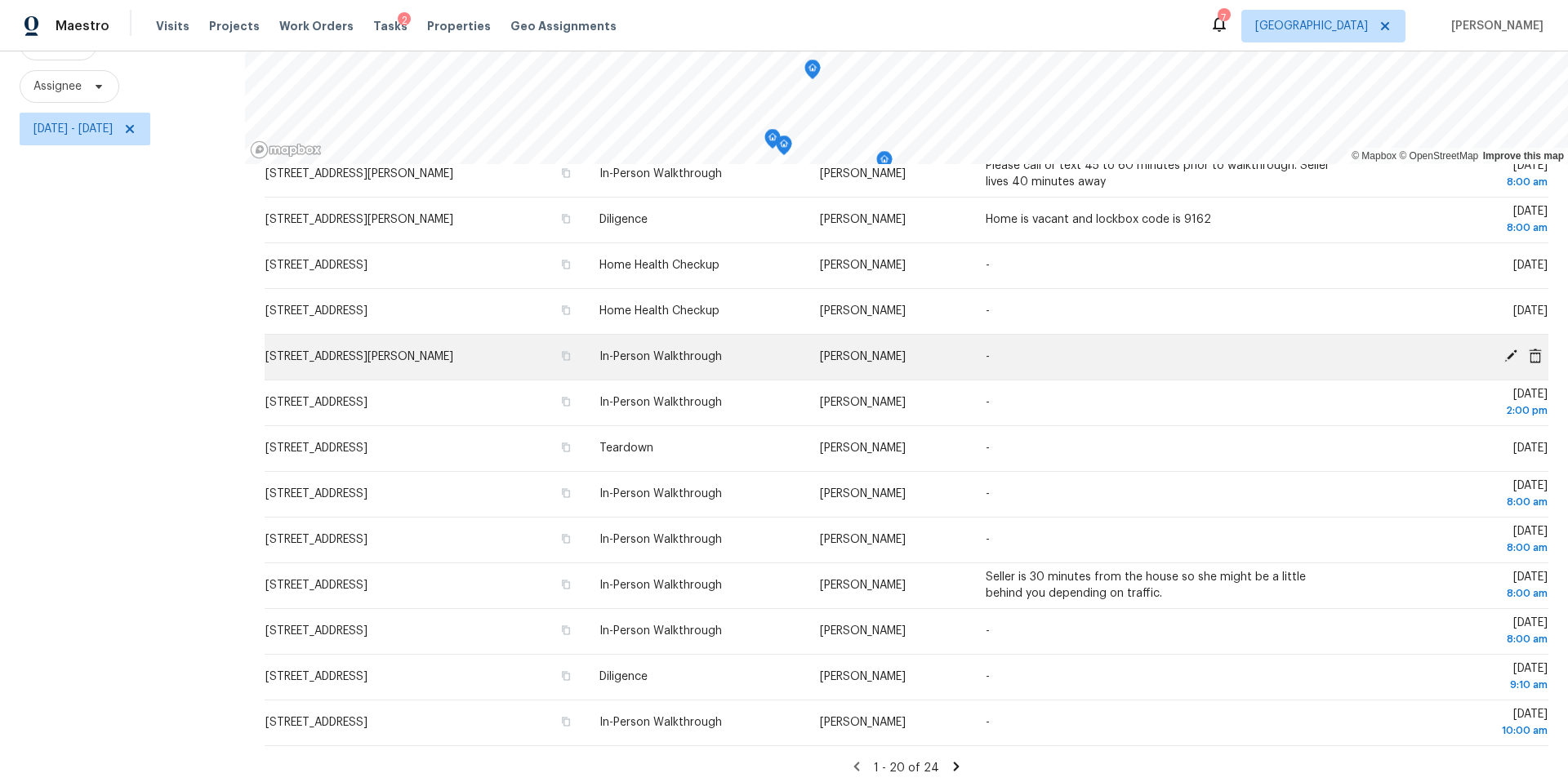
scroll to position [189, 0]
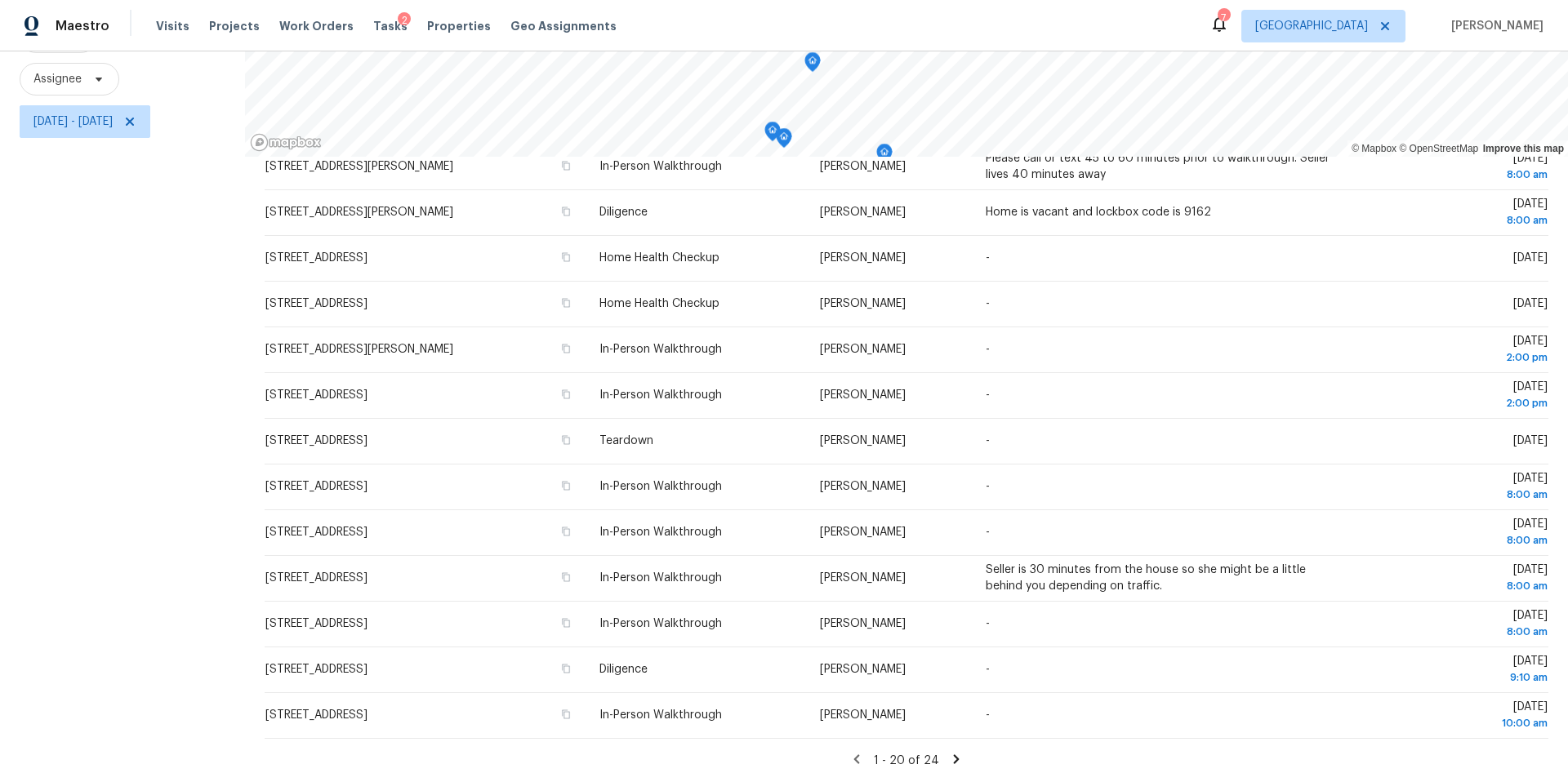
click at [949, 760] on icon at bounding box center [956, 758] width 14 height 14
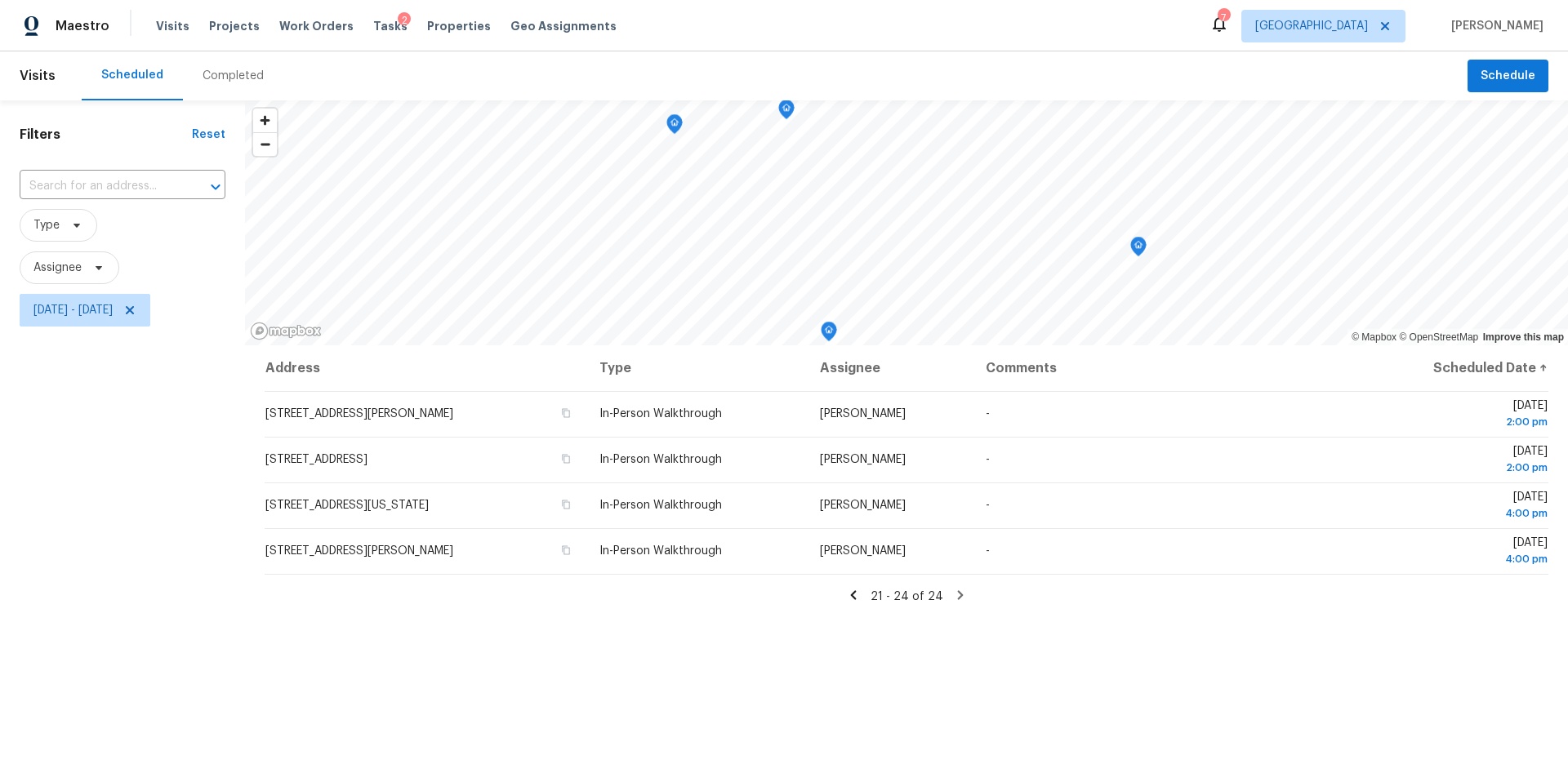
scroll to position [0, 0]
click at [373, 23] on span "Tasks" at bounding box center [391, 26] width 34 height 11
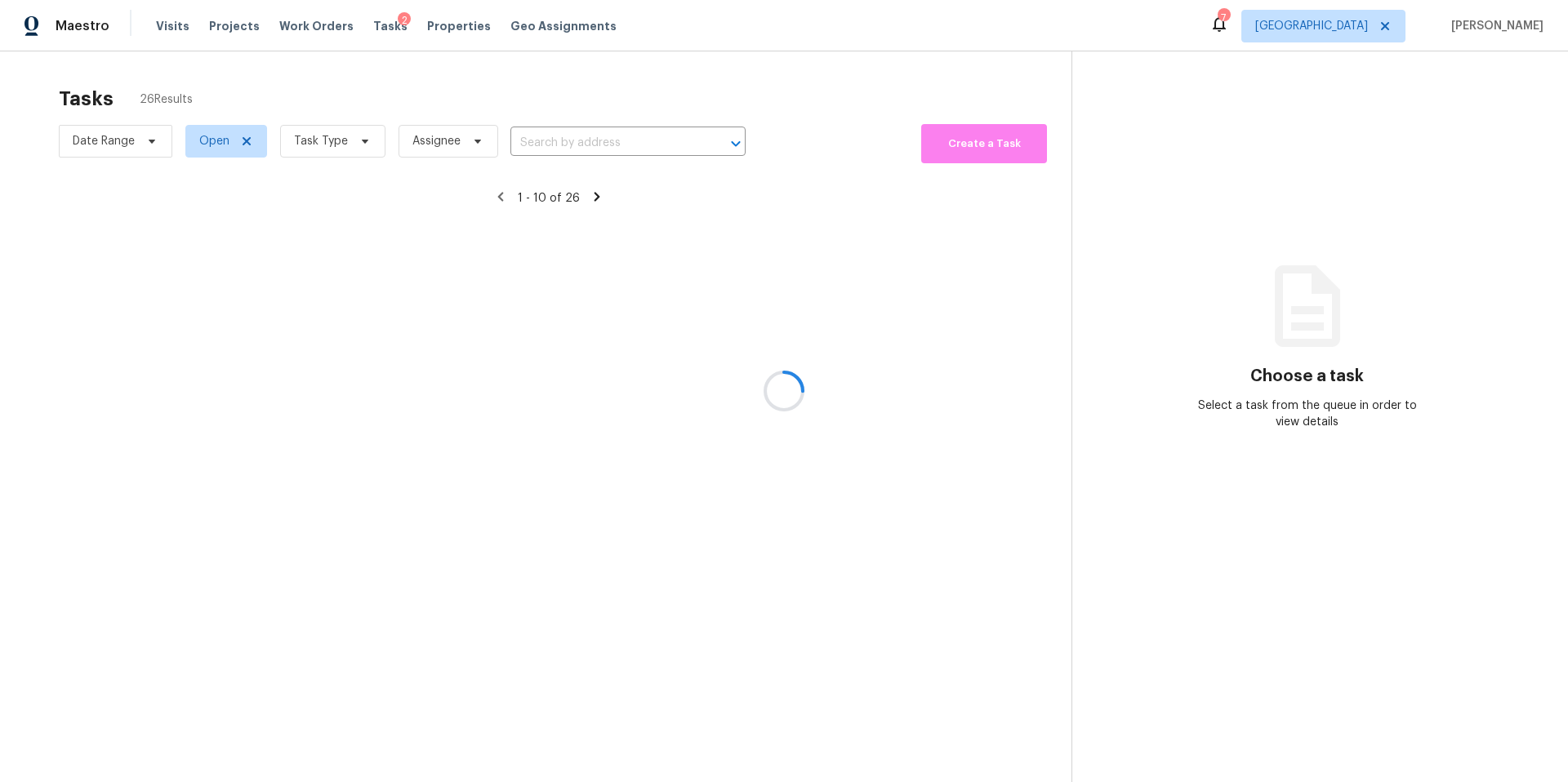
click at [350, 143] on div at bounding box center [784, 391] width 1568 height 782
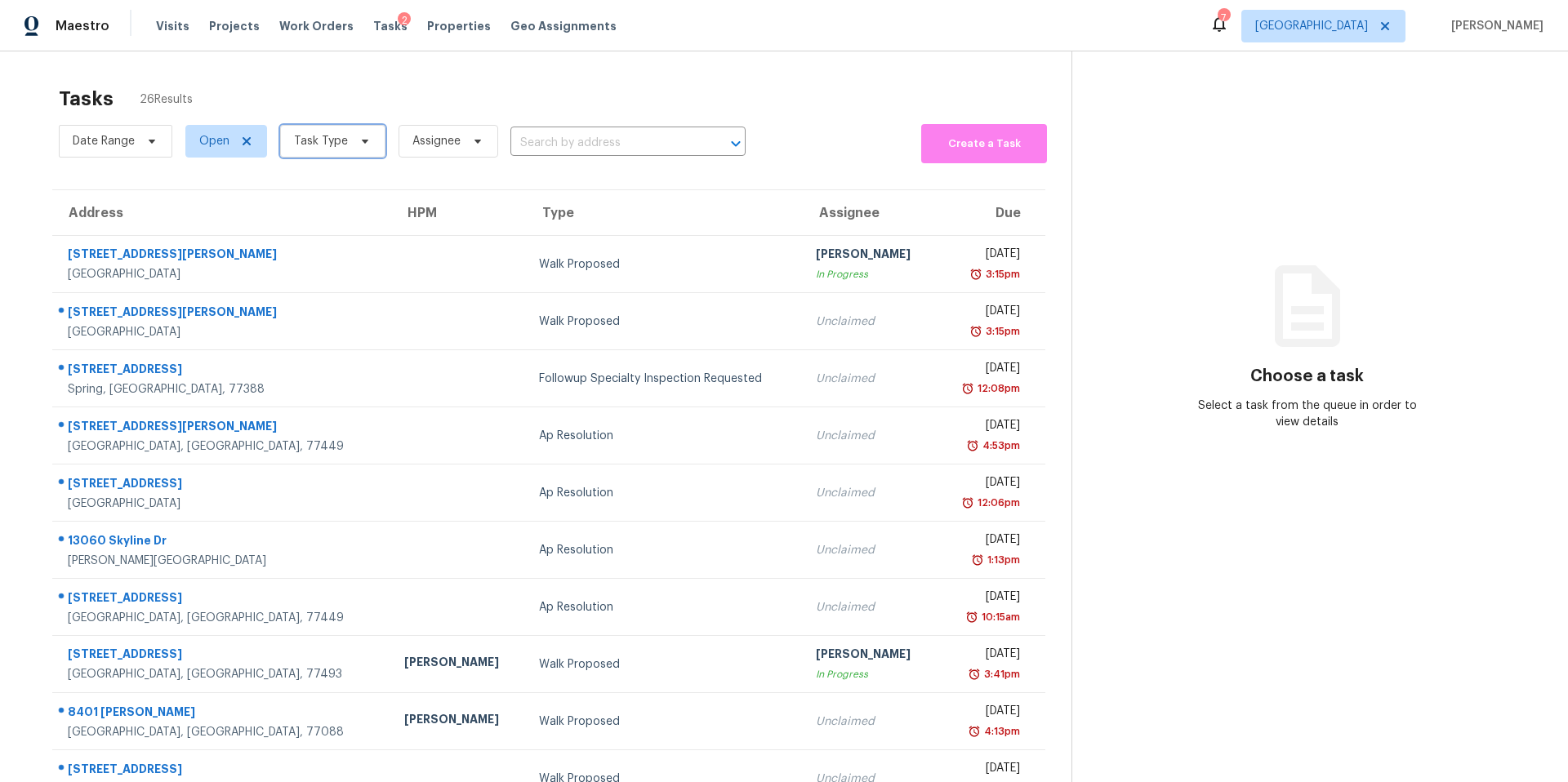
click at [353, 143] on span at bounding box center [362, 141] width 18 height 13
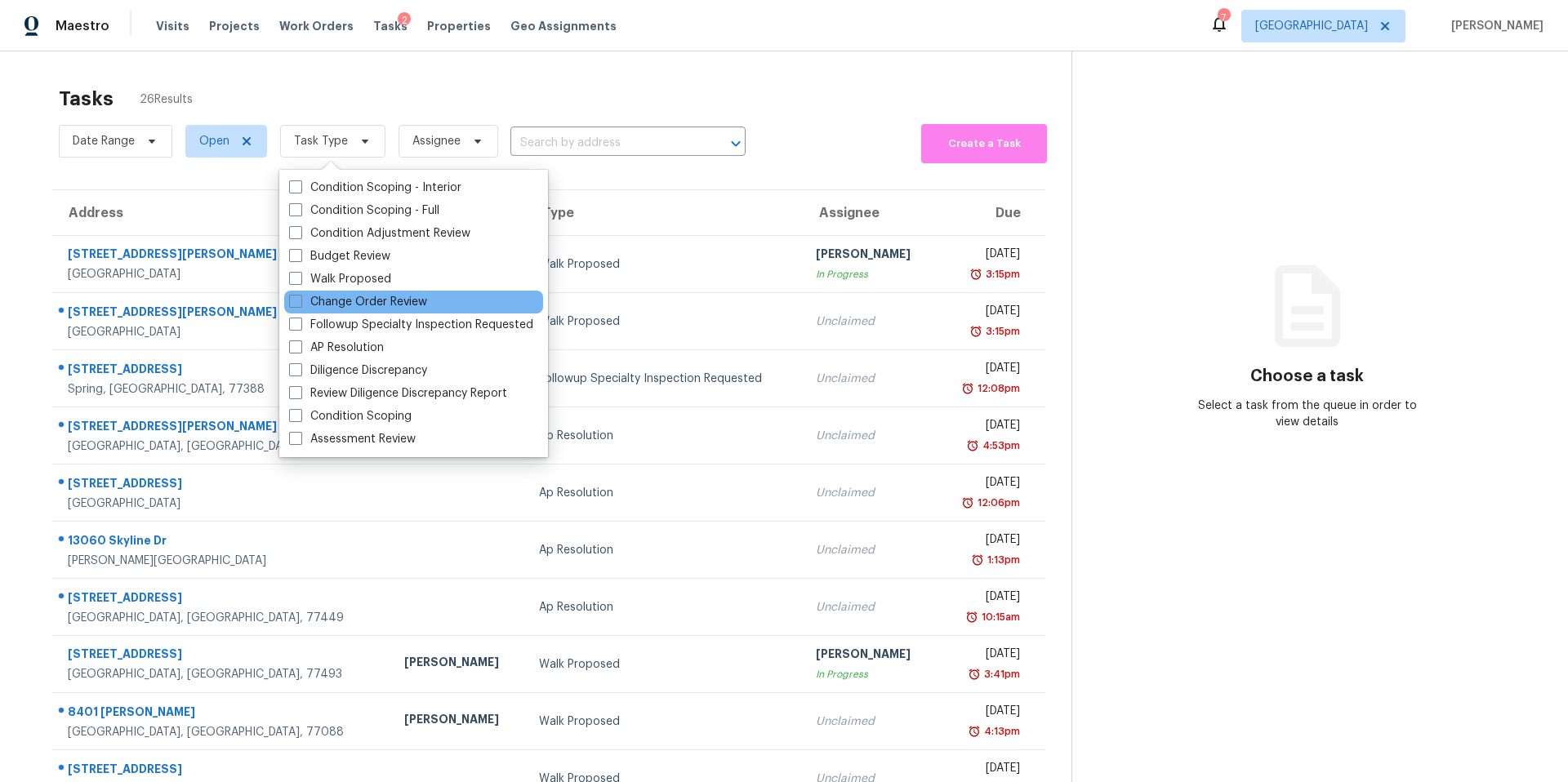
click at [329, 292] on div "Change Order Review" at bounding box center [413, 302] width 259 height 23
click at [318, 297] on label "Change Order Review" at bounding box center [358, 302] width 138 height 16
click at [300, 297] on input "Change Order Review" at bounding box center [294, 299] width 11 height 11
checkbox input "true"
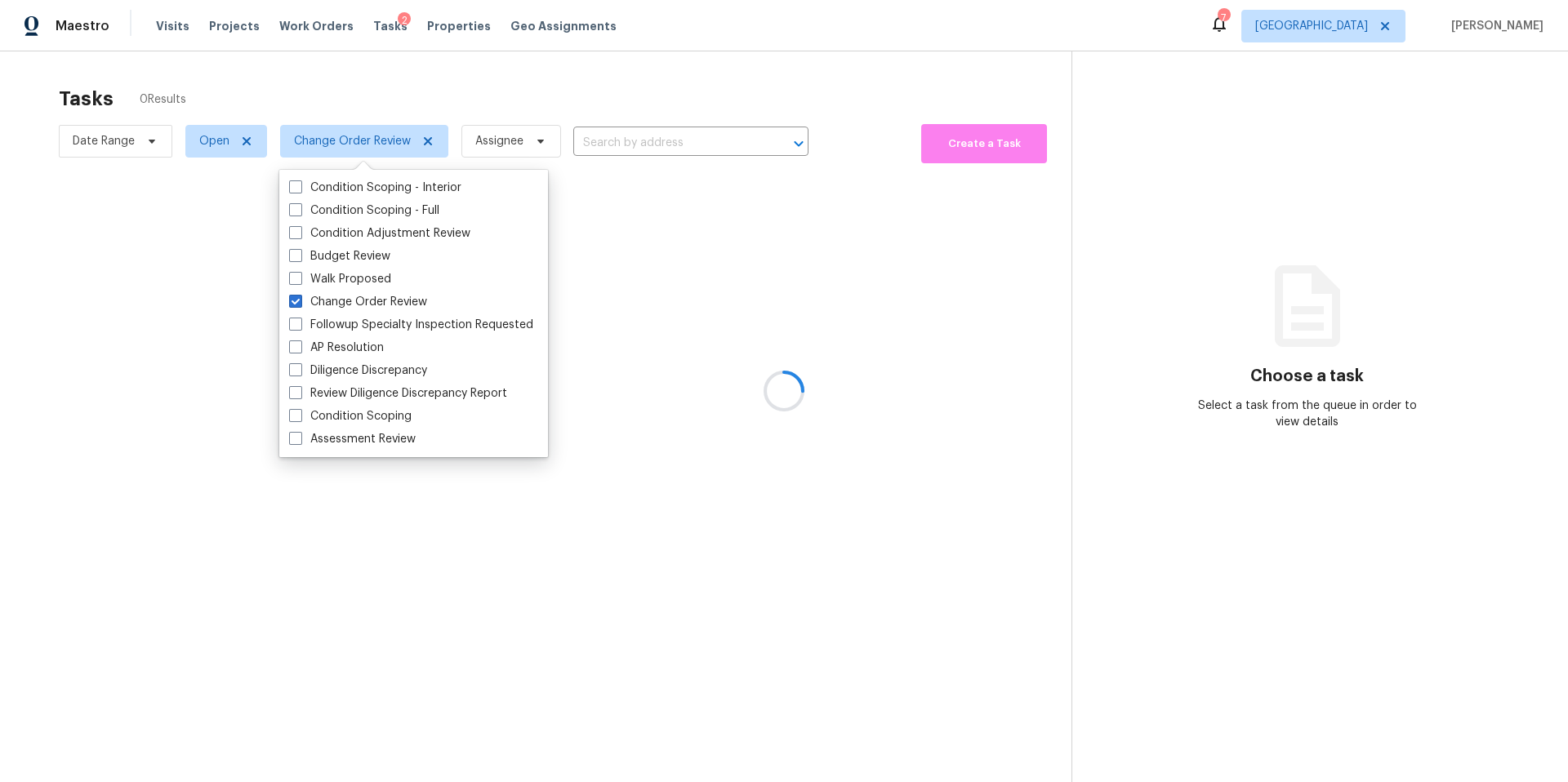
click at [374, 102] on div at bounding box center [784, 391] width 1568 height 782
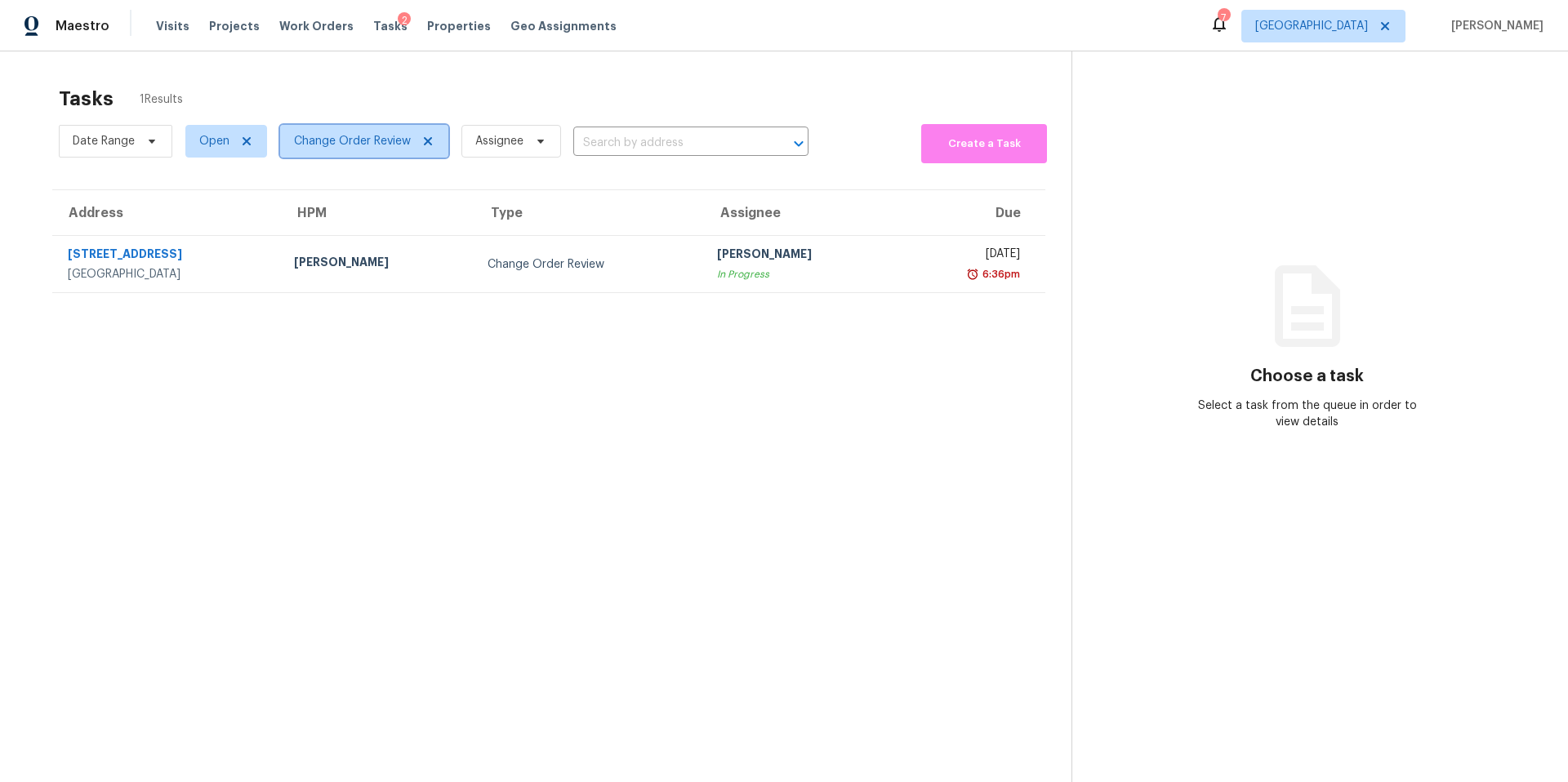
click at [350, 147] on span "Change Order Review" at bounding box center [352, 140] width 117 height 16
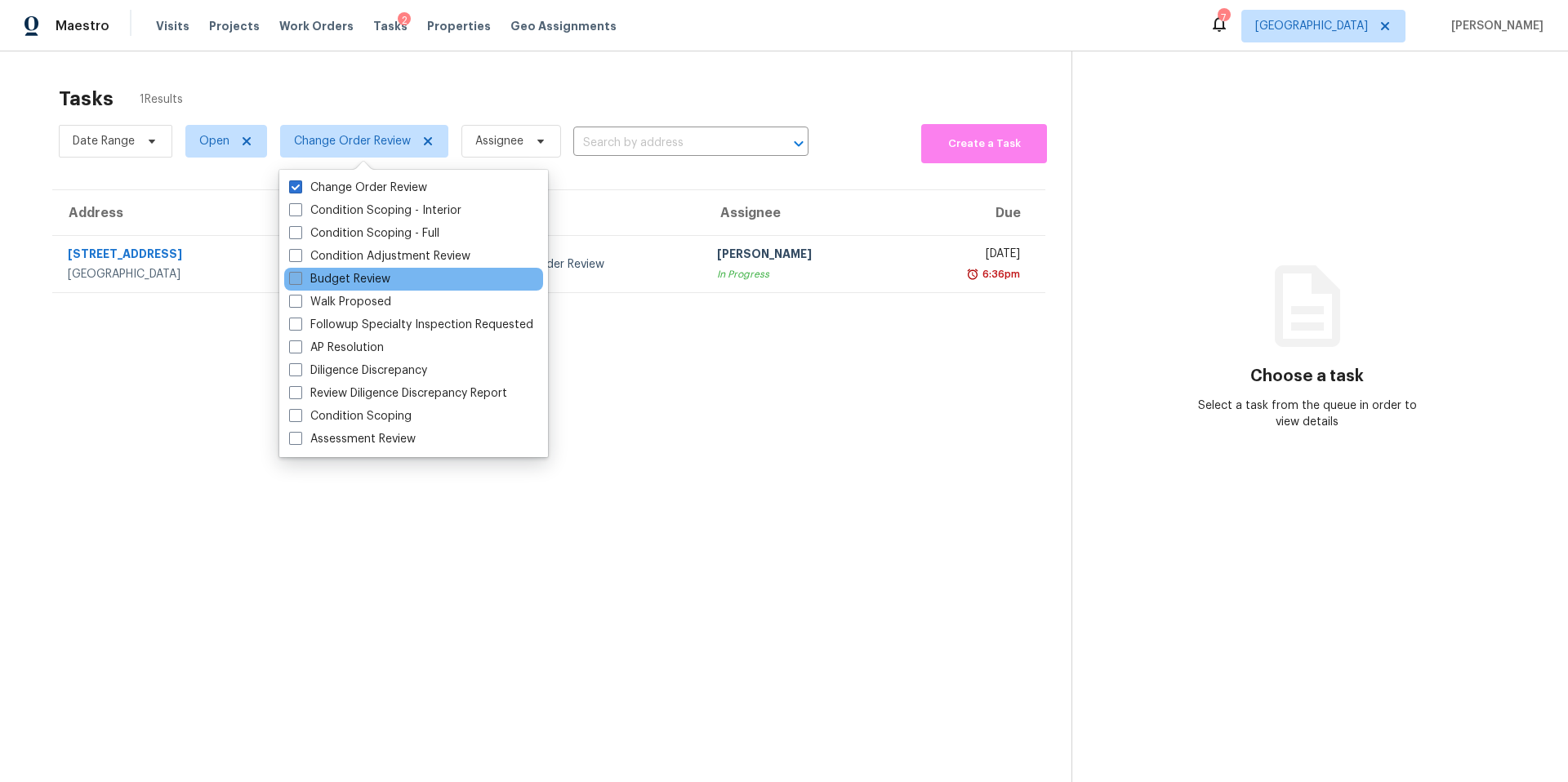
click at [316, 271] on label "Budget Review" at bounding box center [340, 279] width 101 height 16
click at [300, 271] on input "Budget Review" at bounding box center [294, 276] width 11 height 11
checkbox input "true"
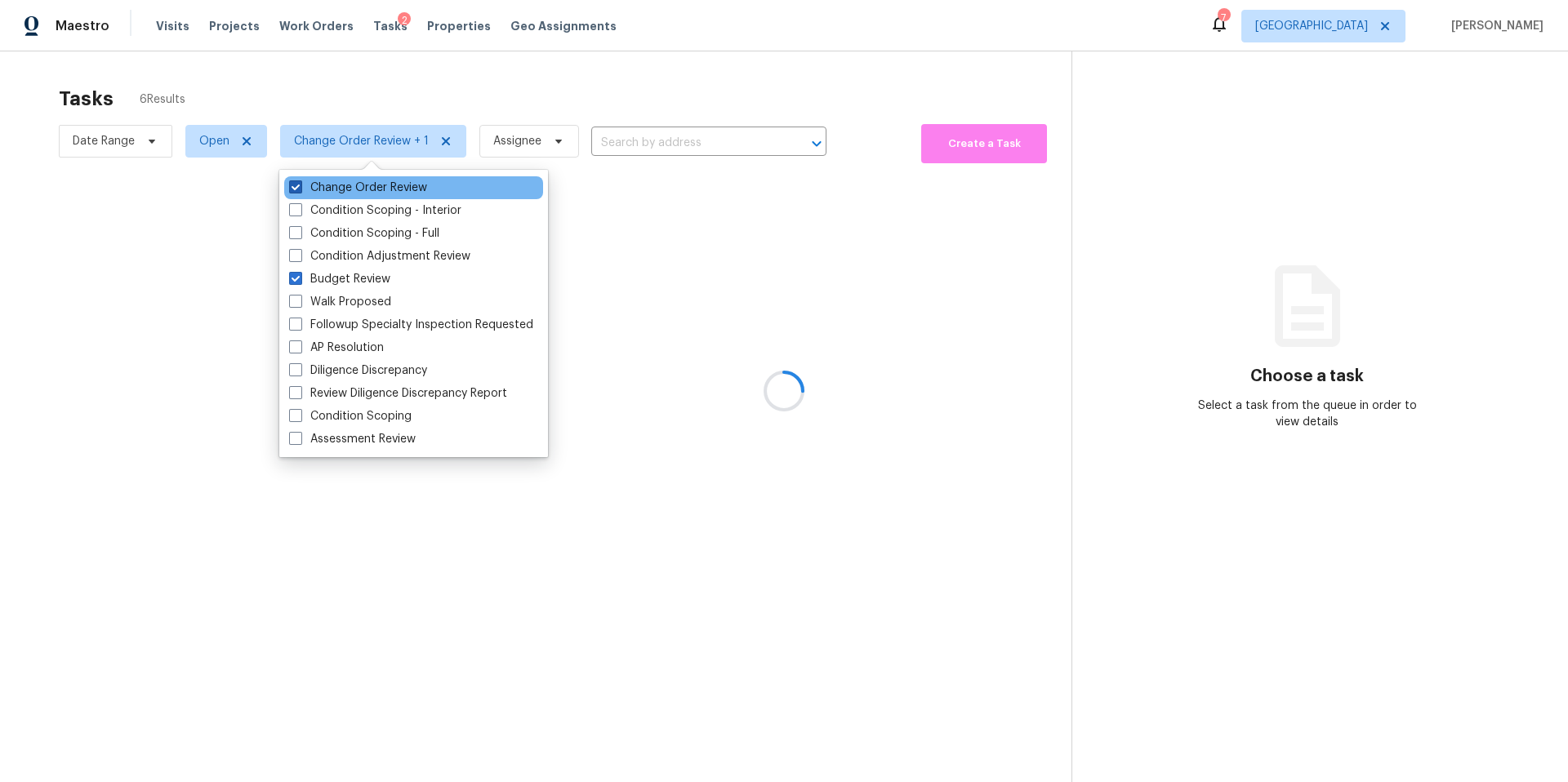
click at [321, 194] on label "Change Order Review" at bounding box center [358, 187] width 138 height 16
click at [300, 190] on input "Change Order Review" at bounding box center [294, 184] width 11 height 11
checkbox input "false"
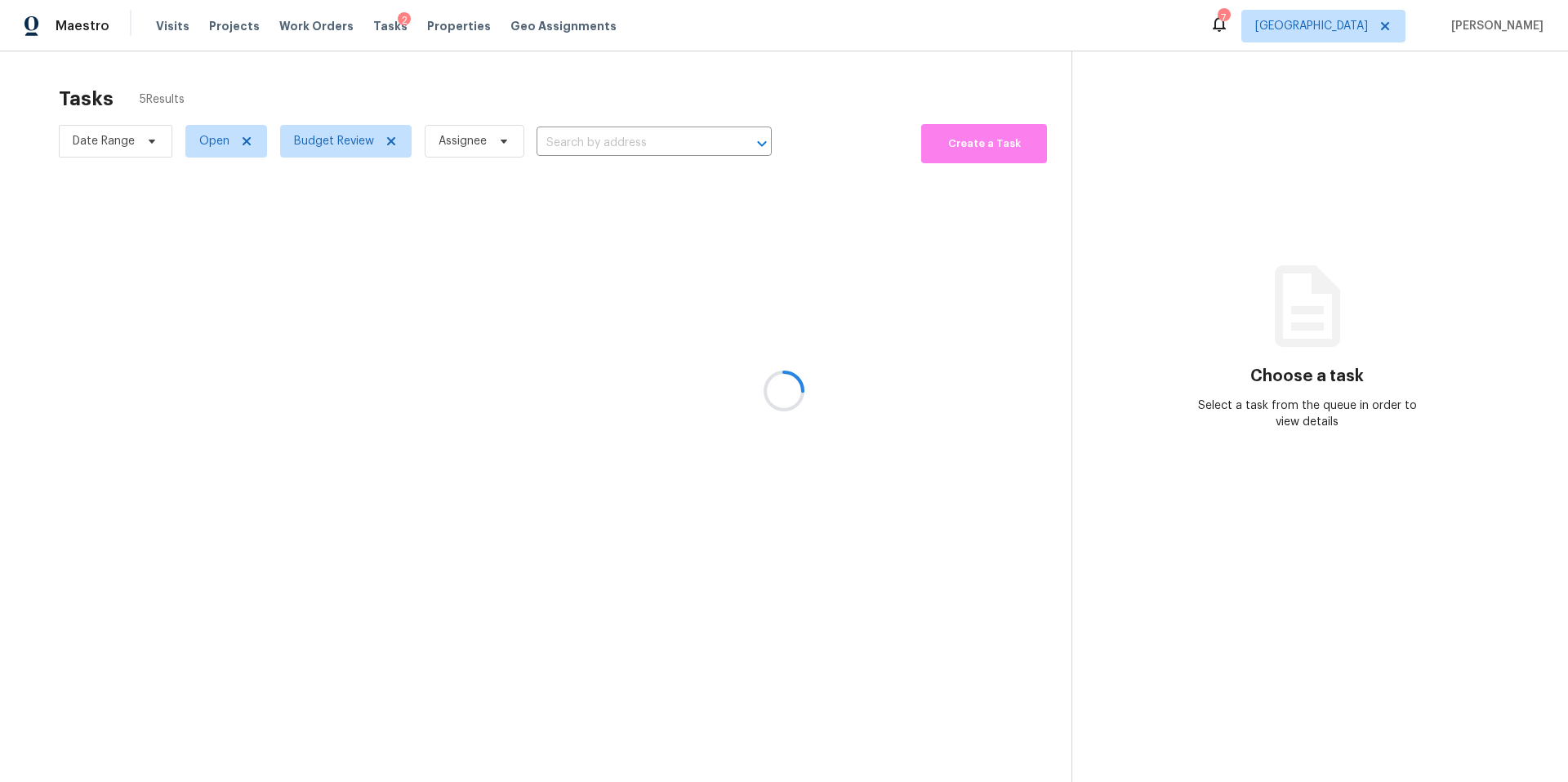
click at [360, 78] on div at bounding box center [784, 391] width 1568 height 782
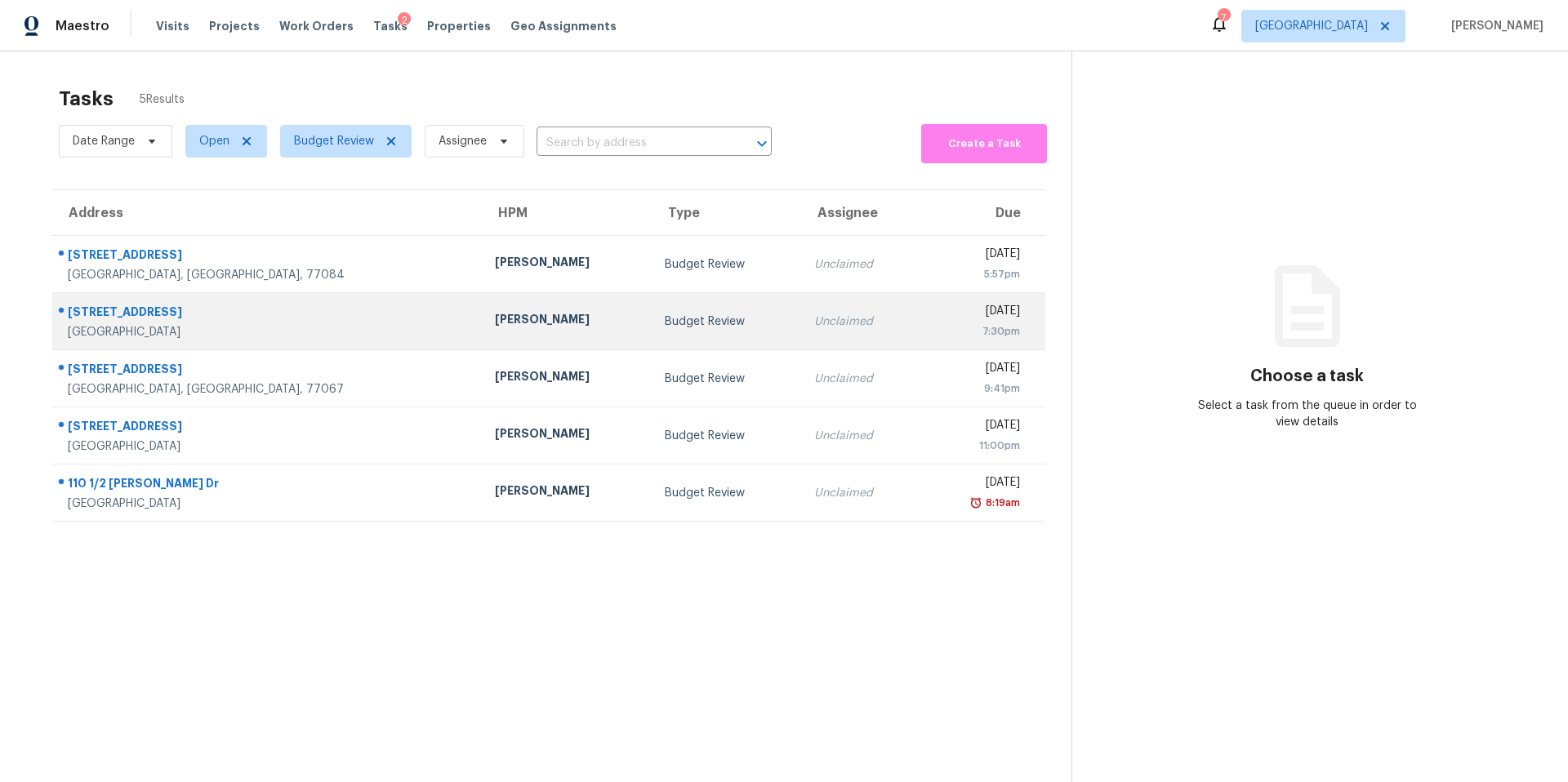
click at [495, 328] on div "Andy Taylor" at bounding box center [566, 321] width 143 height 20
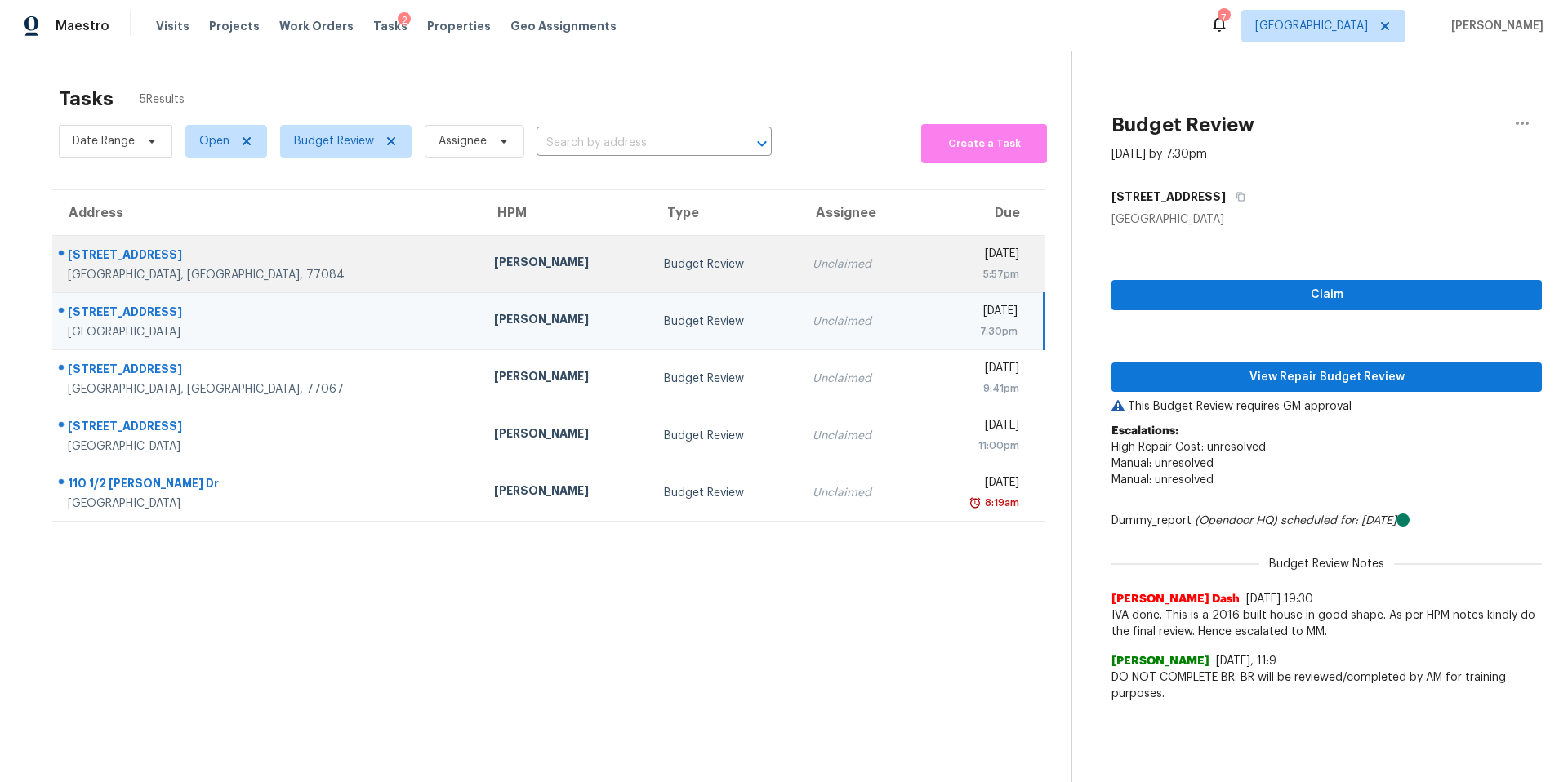
click at [481, 275] on td "Maria Zakharnitskaia" at bounding box center [566, 264] width 170 height 57
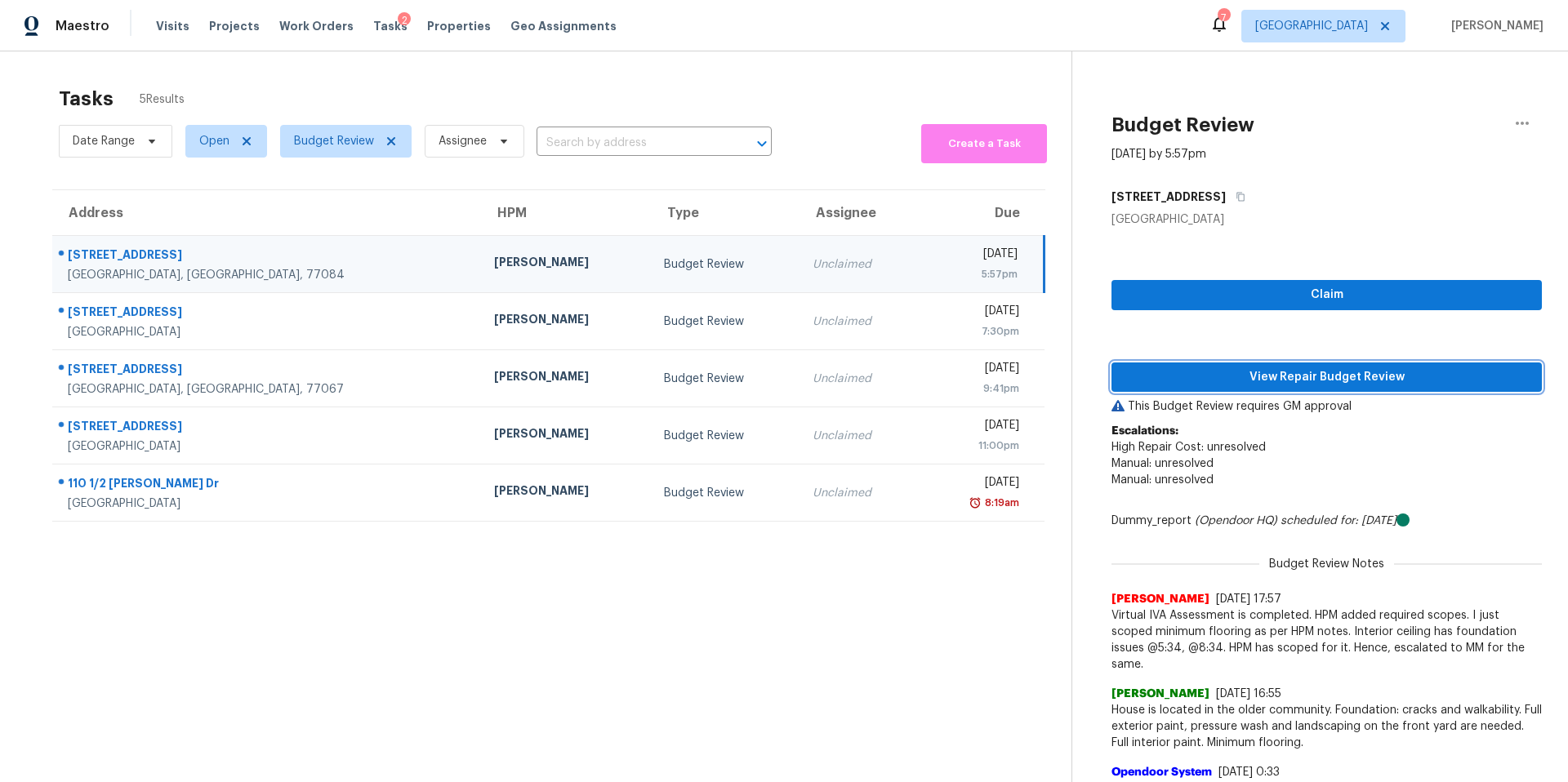
click at [1183, 380] on span "View Repair Budget Review" at bounding box center [1325, 377] width 404 height 20
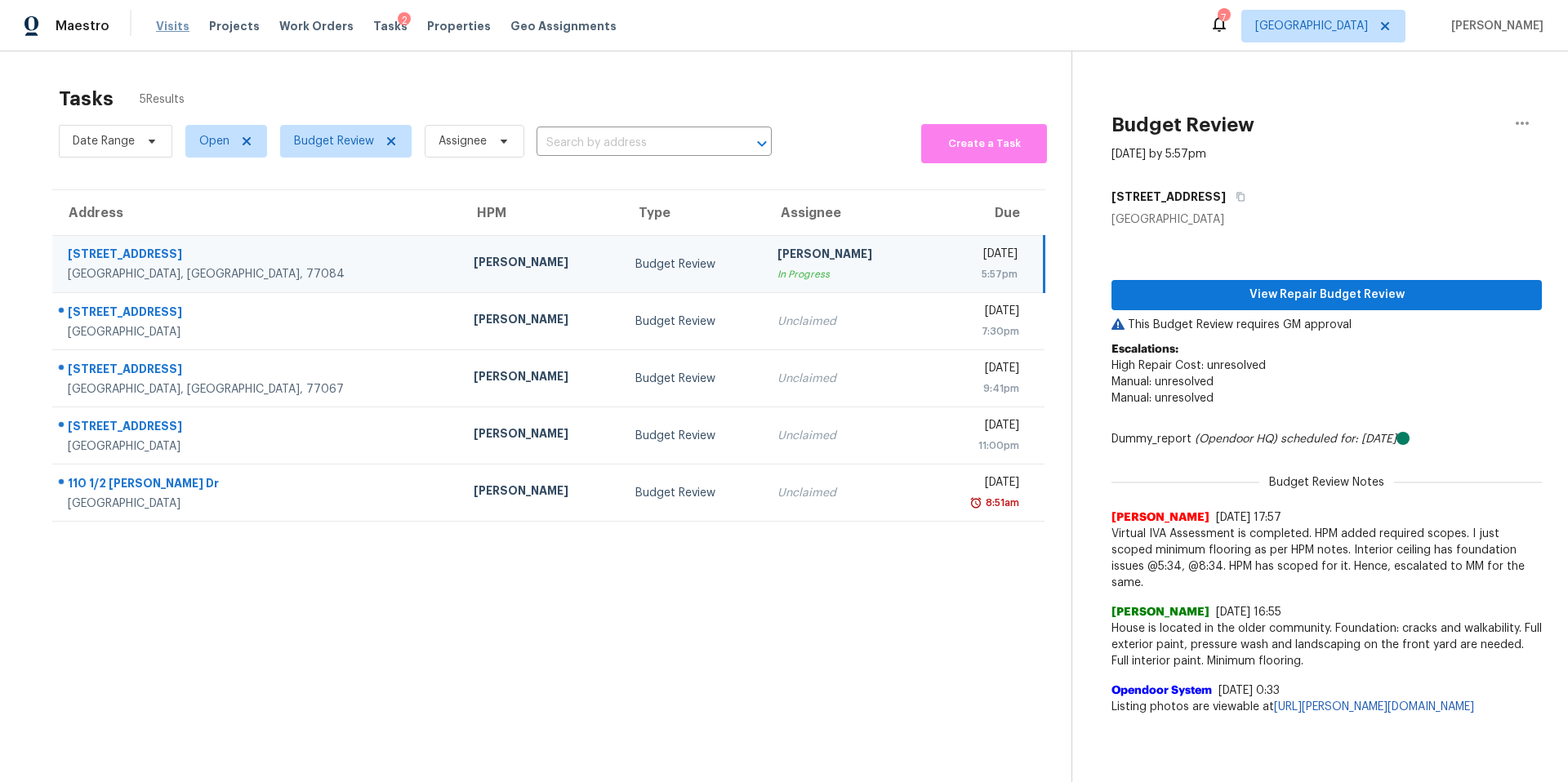
click at [174, 32] on span "Visits" at bounding box center [172, 26] width 33 height 16
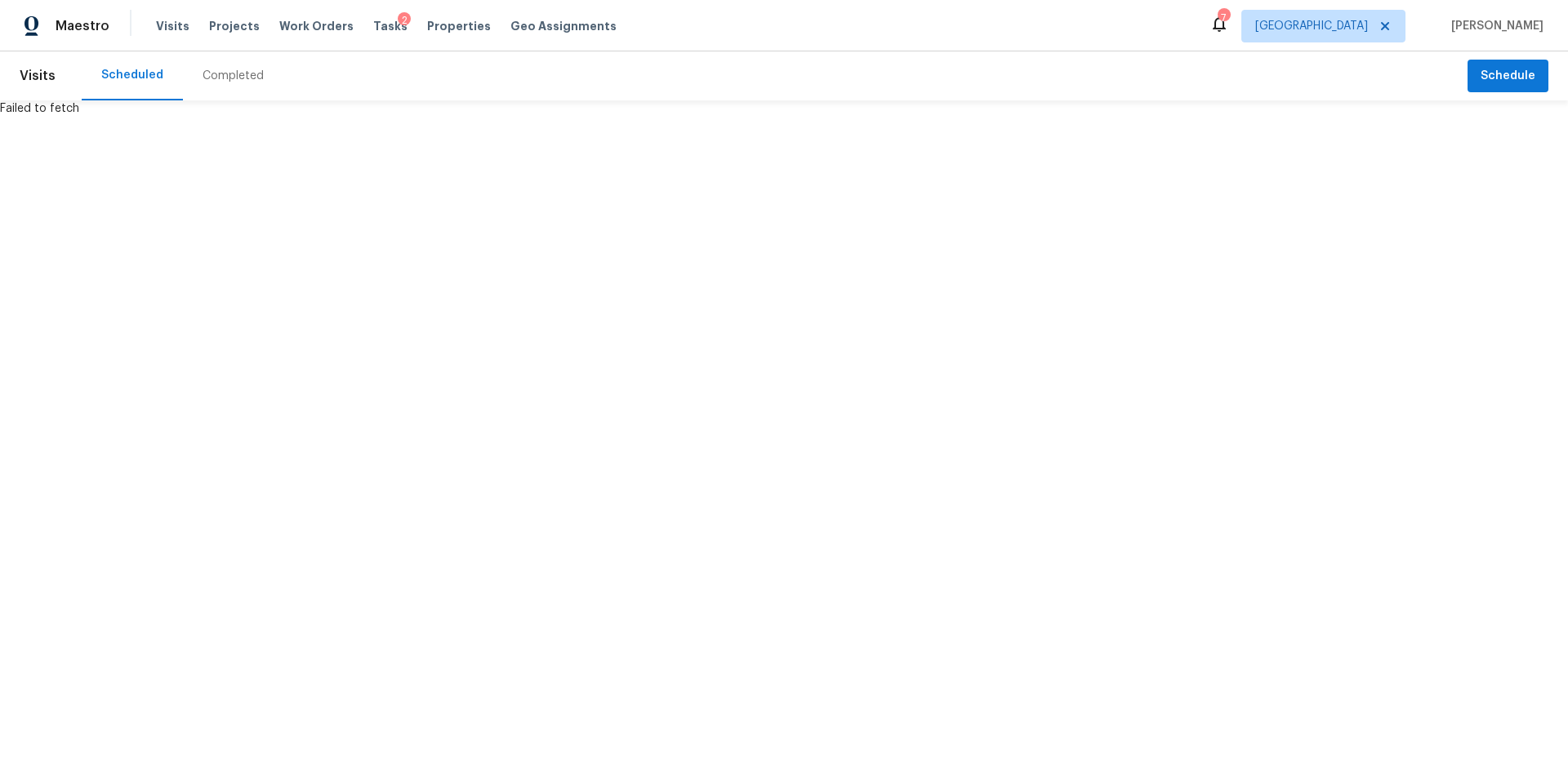
click at [78, 116] on html "Maestro Visits Projects Work Orders Tasks 2 Properties Geo Assignments 7 Housto…" at bounding box center [784, 58] width 1568 height 116
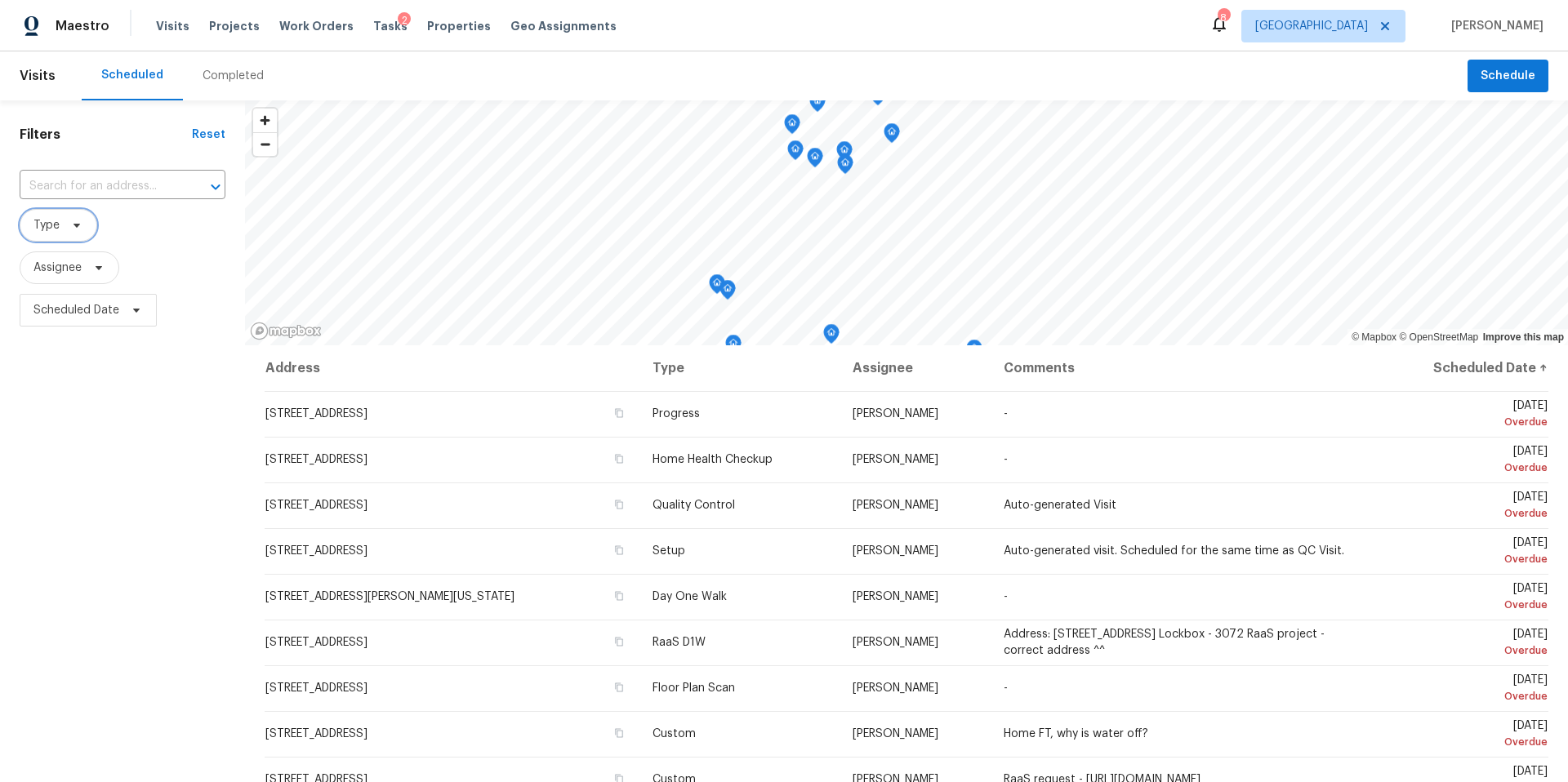
click at [76, 224] on icon at bounding box center [76, 225] width 7 height 4
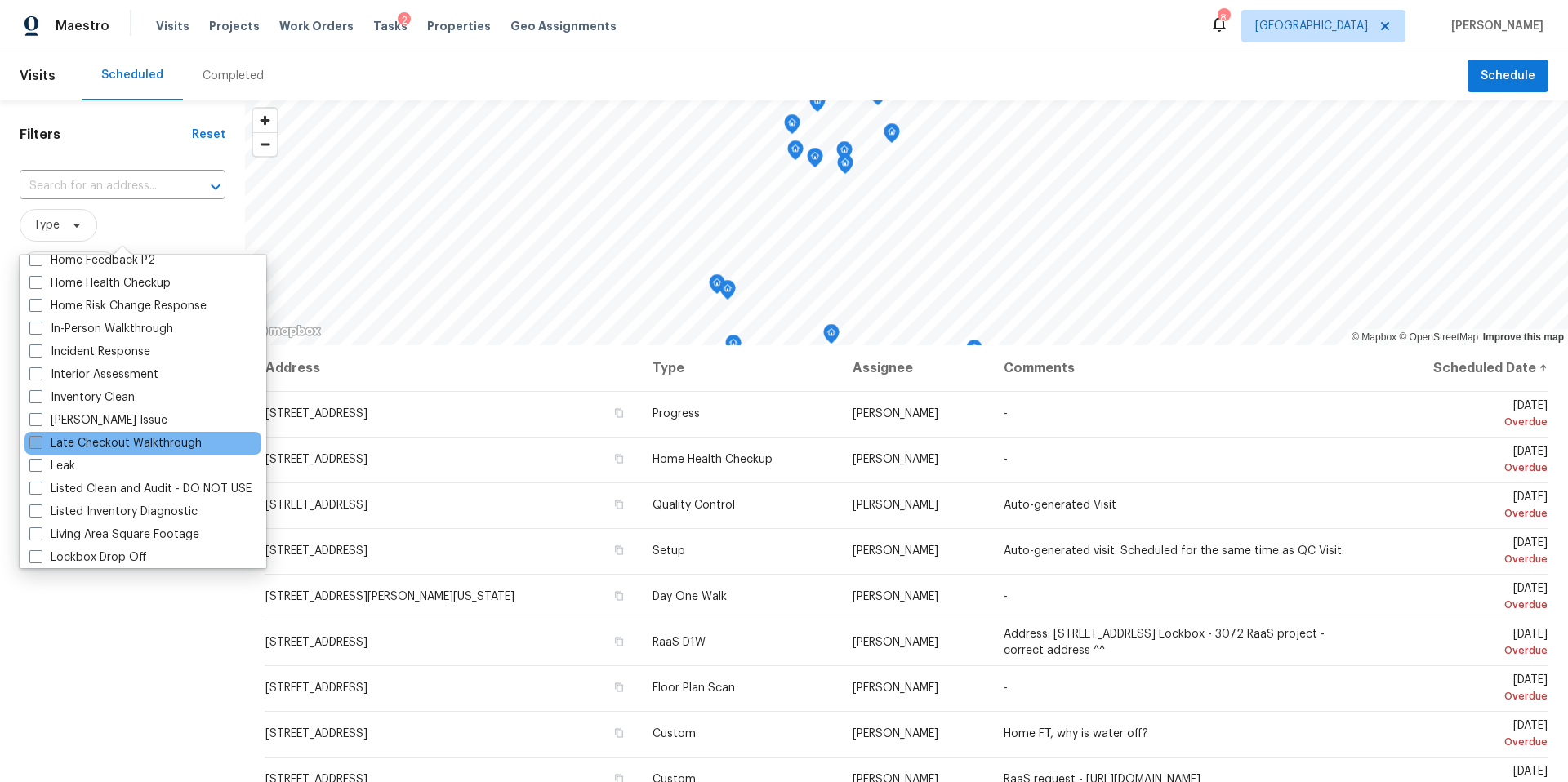
scroll to position [594, 0]
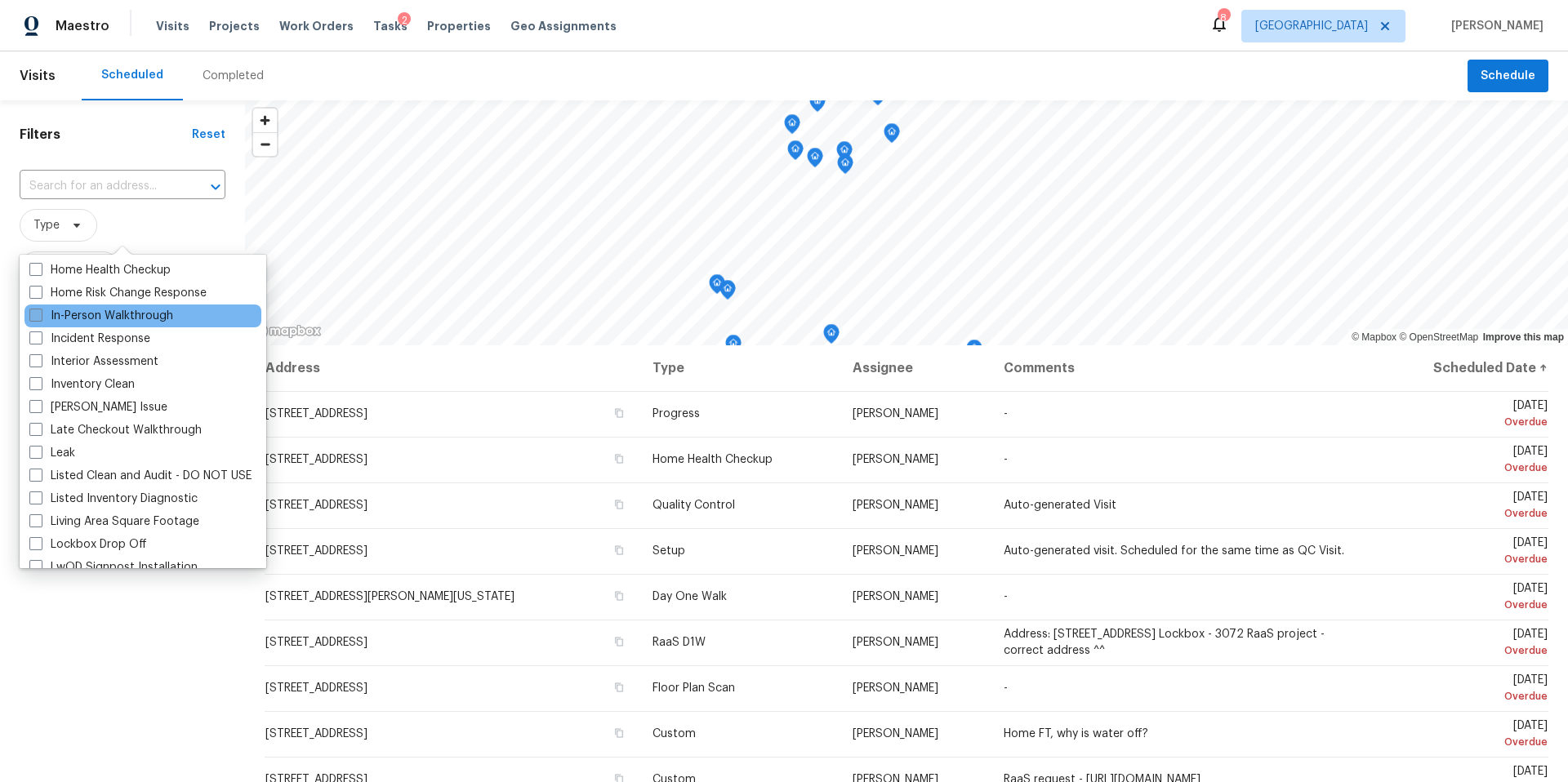
click at [78, 321] on label "In-Person Walkthrough" at bounding box center [101, 315] width 143 height 16
click at [40, 318] on input "In-Person Walkthrough" at bounding box center [34, 312] width 11 height 11
checkbox input "true"
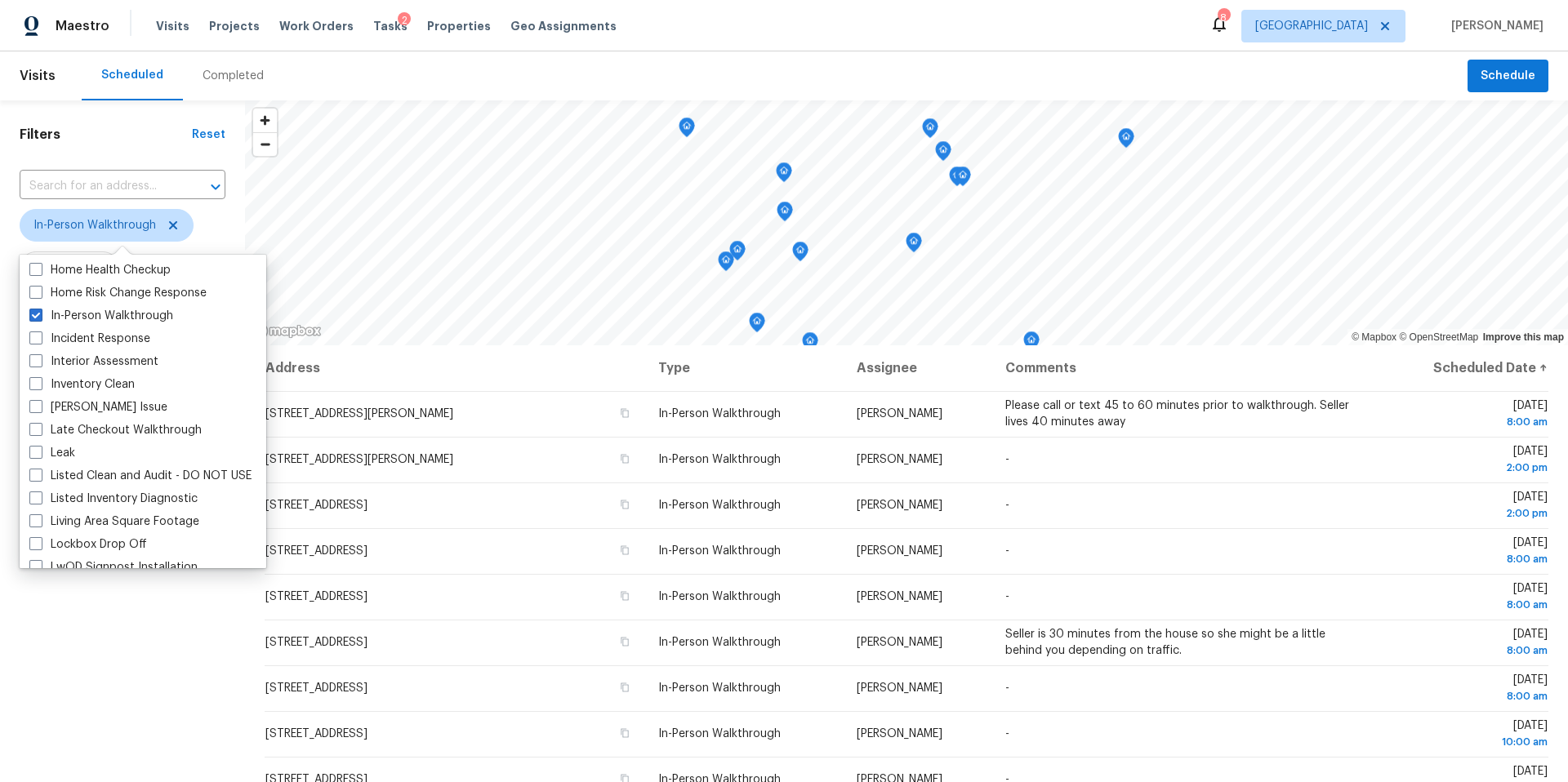
click at [930, 71] on div "Scheduled Completed" at bounding box center [774, 75] width 1386 height 49
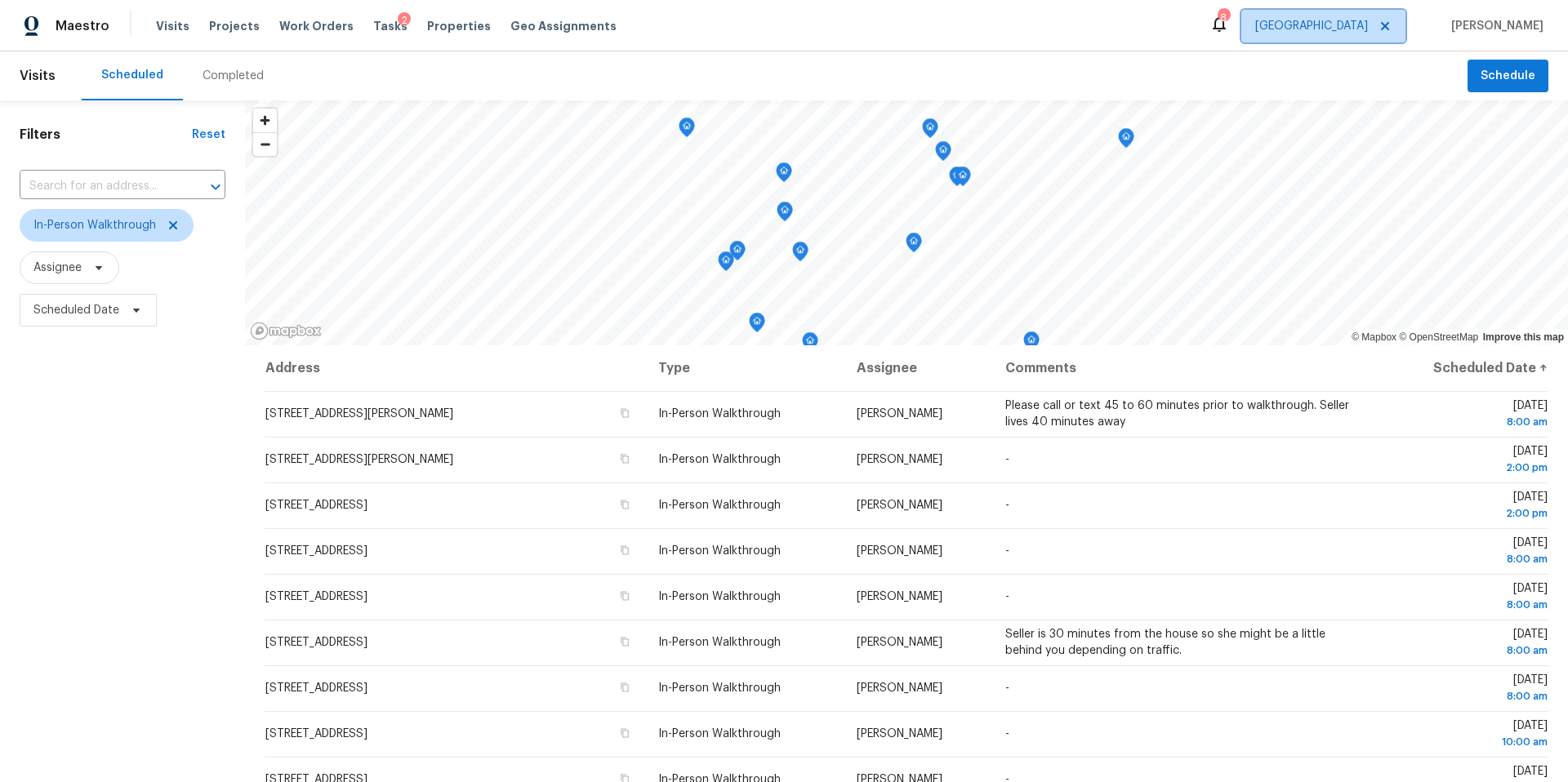
click at [1367, 31] on span "[GEOGRAPHIC_DATA]" at bounding box center [1311, 26] width 113 height 16
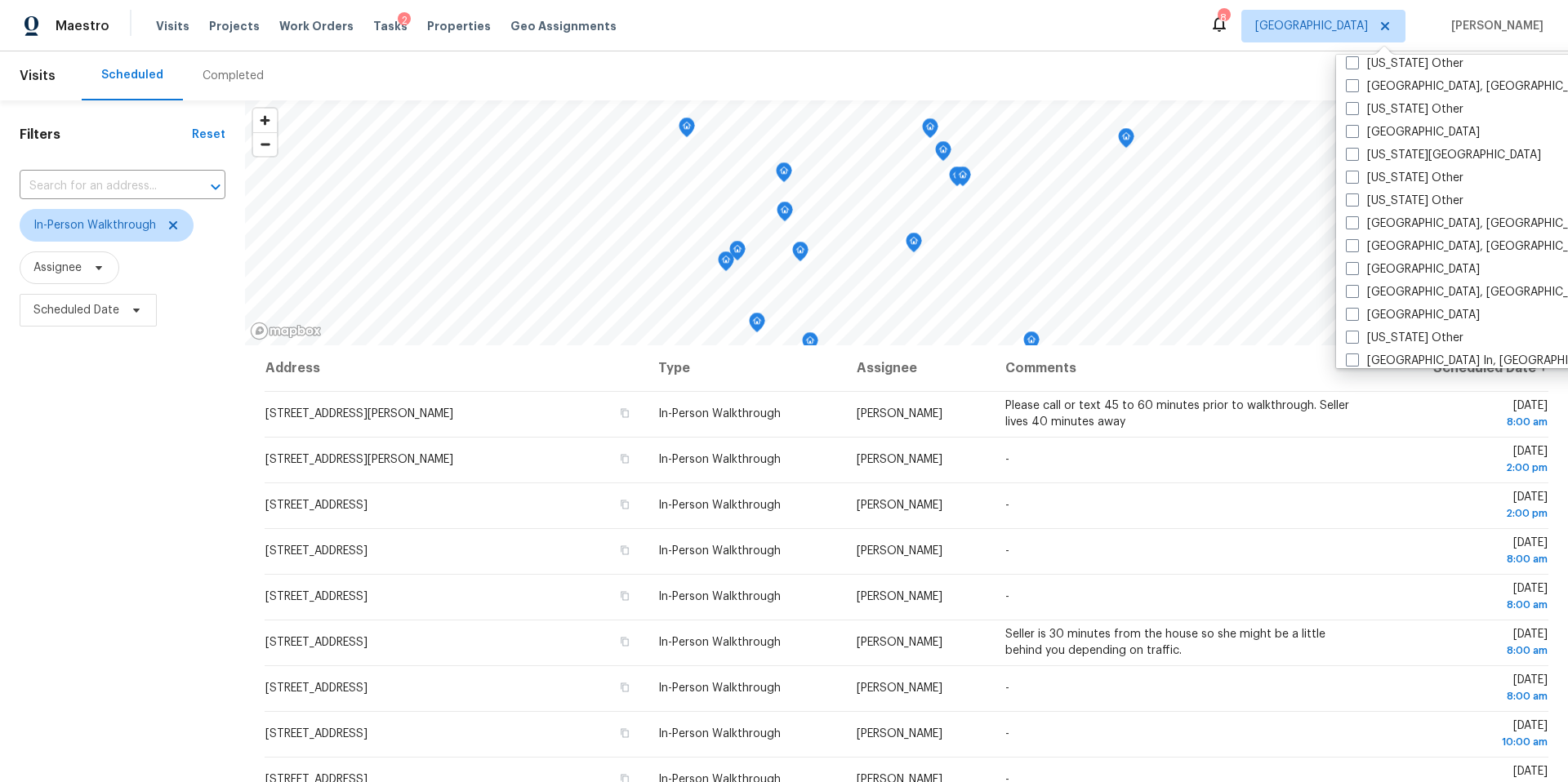
scroll to position [926, 0]
click at [1354, 149] on span at bounding box center [1352, 151] width 13 height 13
click at [1354, 149] on input "[US_STATE][GEOGRAPHIC_DATA]" at bounding box center [1350, 148] width 11 height 11
checkbox input "true"
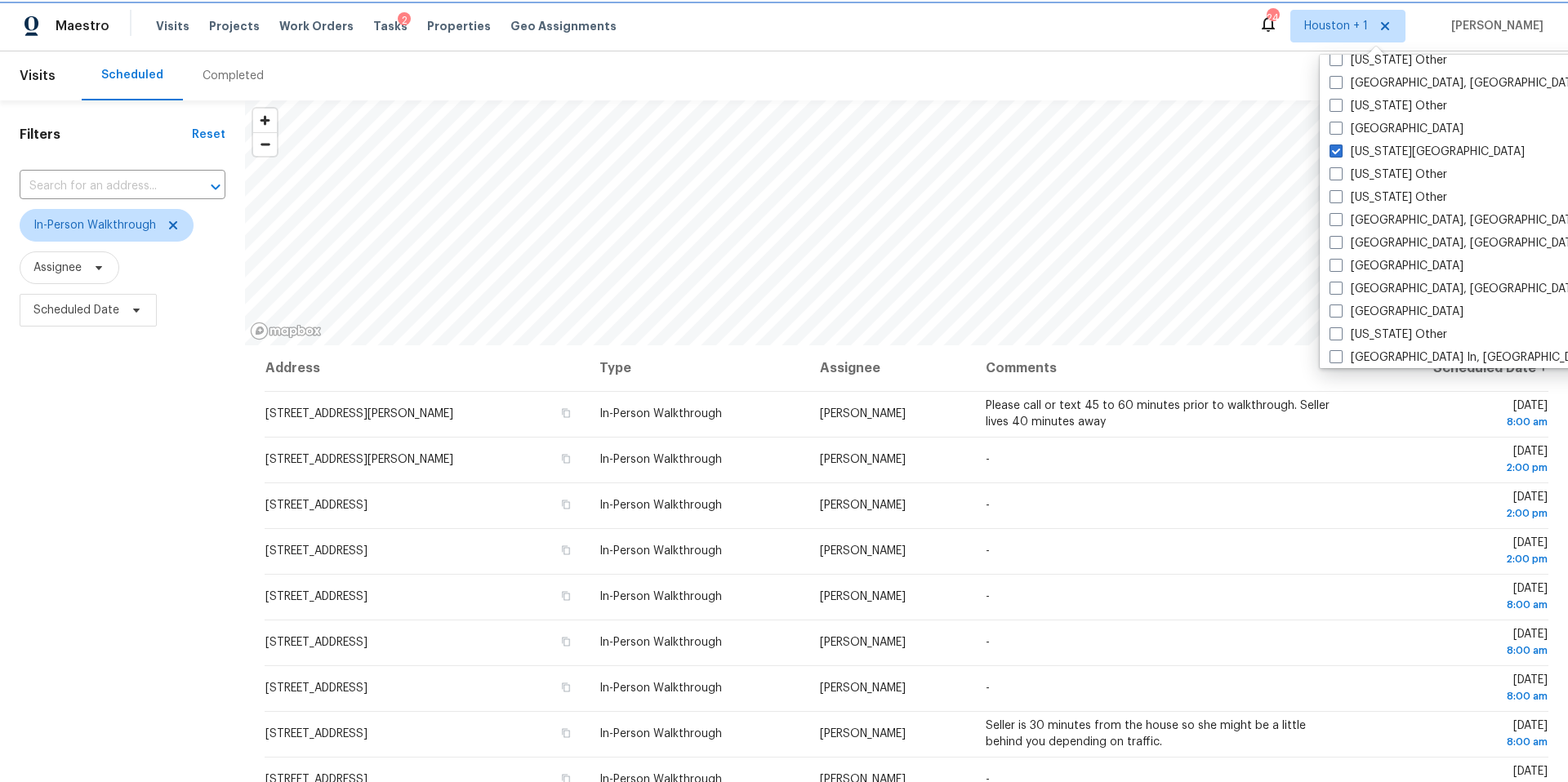
click at [1366, 26] on span "Houston + 1" at bounding box center [1335, 26] width 64 height 16
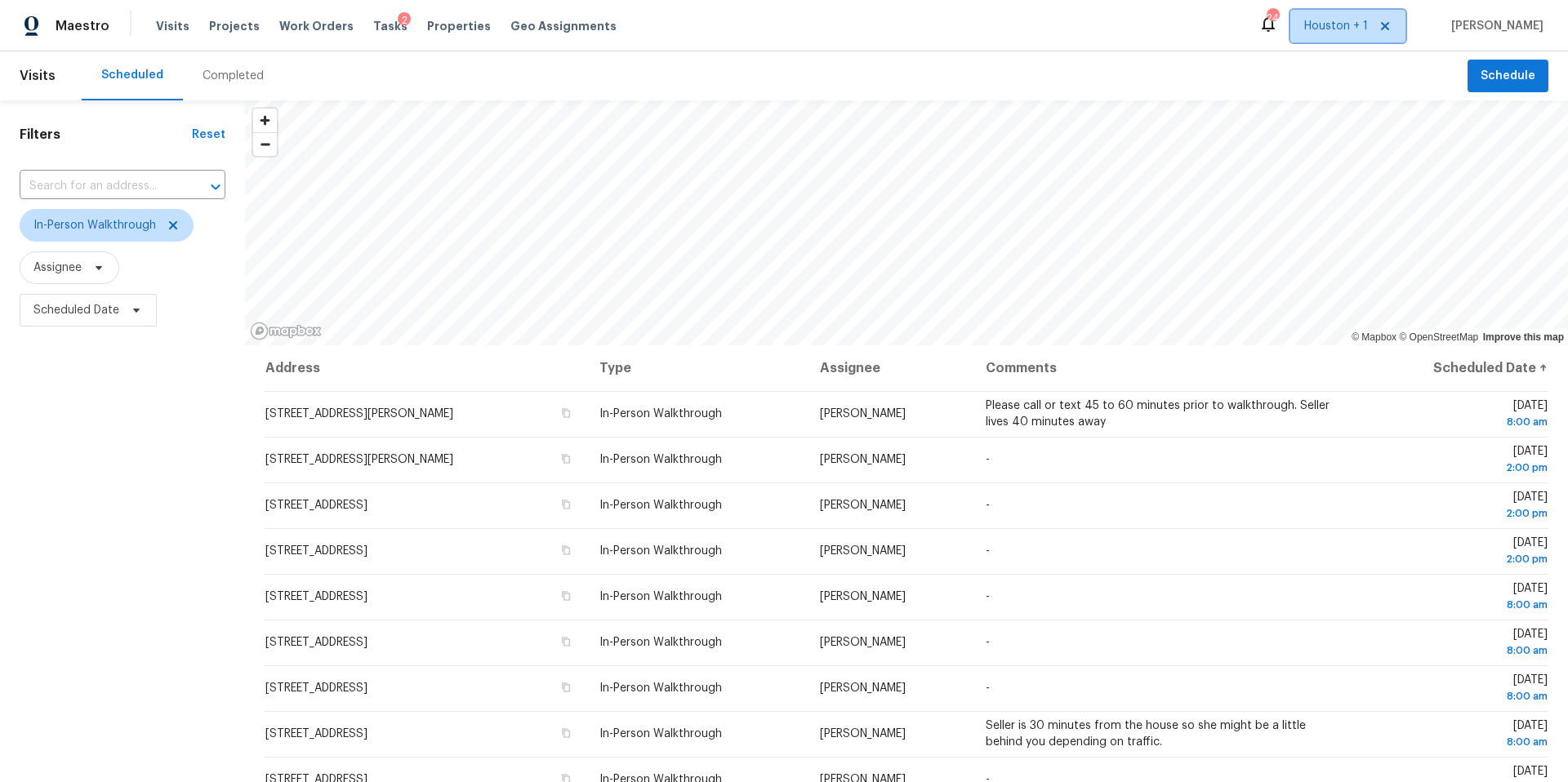
click at [1366, 26] on span "Houston + 1" at bounding box center [1335, 26] width 64 height 16
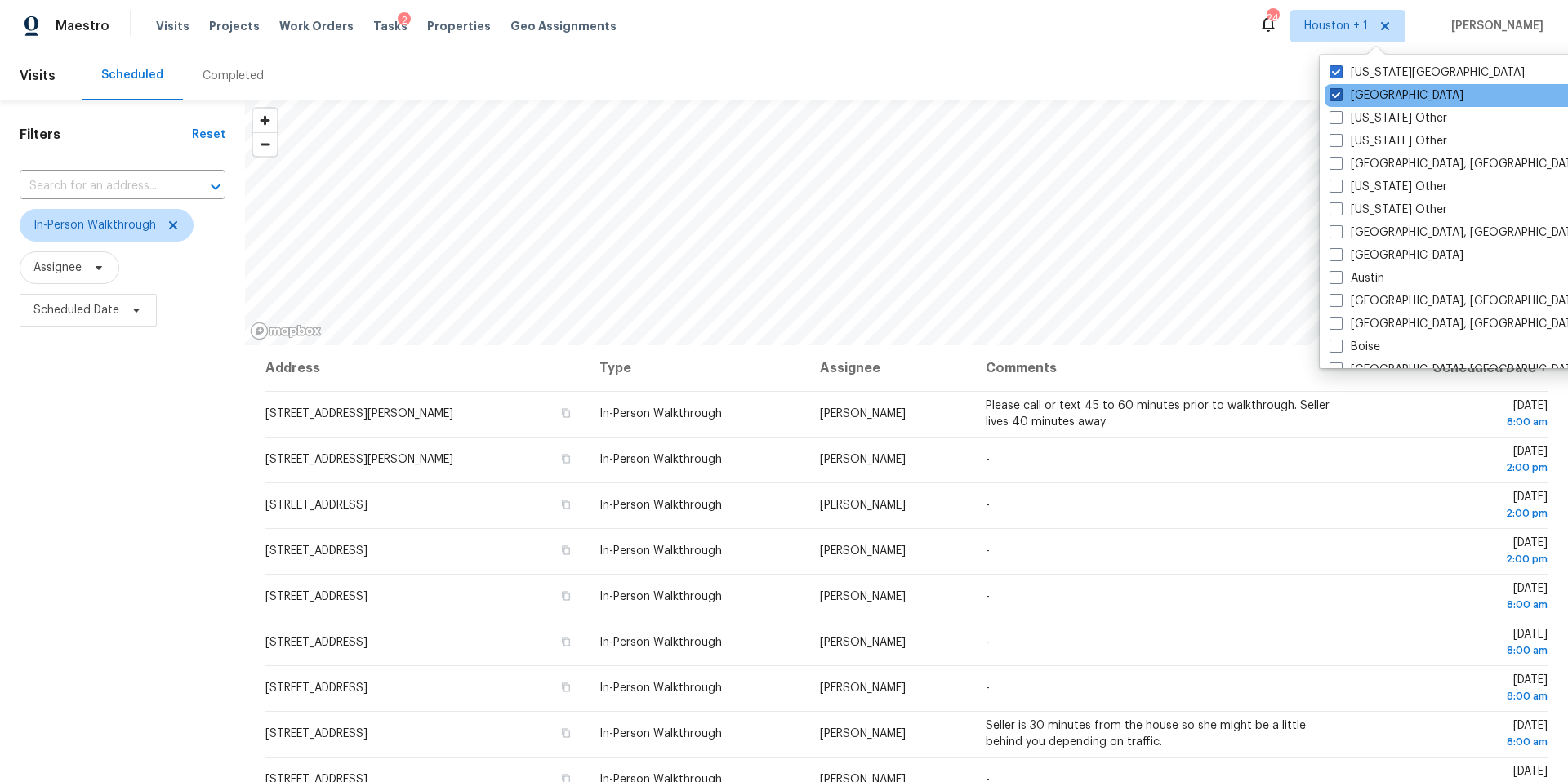
click at [1341, 95] on span at bounding box center [1336, 95] width 13 height 13
click at [1340, 95] on input "Houston" at bounding box center [1334, 92] width 11 height 11
checkbox input "false"
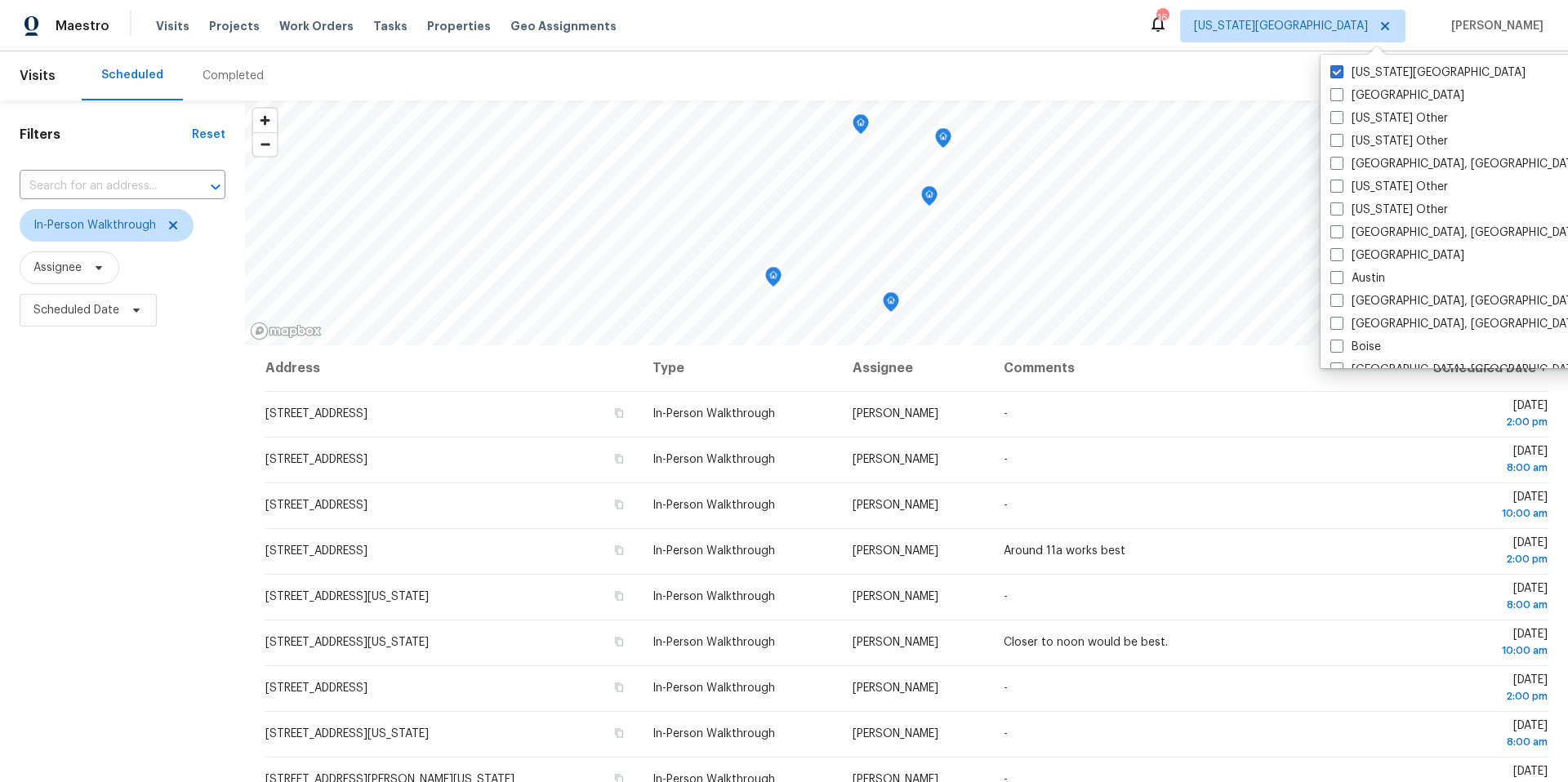
click at [964, 39] on div "Maestro Visits Projects Work Orders Tasks Properties Geo Assignments 16 Kansas …" at bounding box center [784, 26] width 1568 height 52
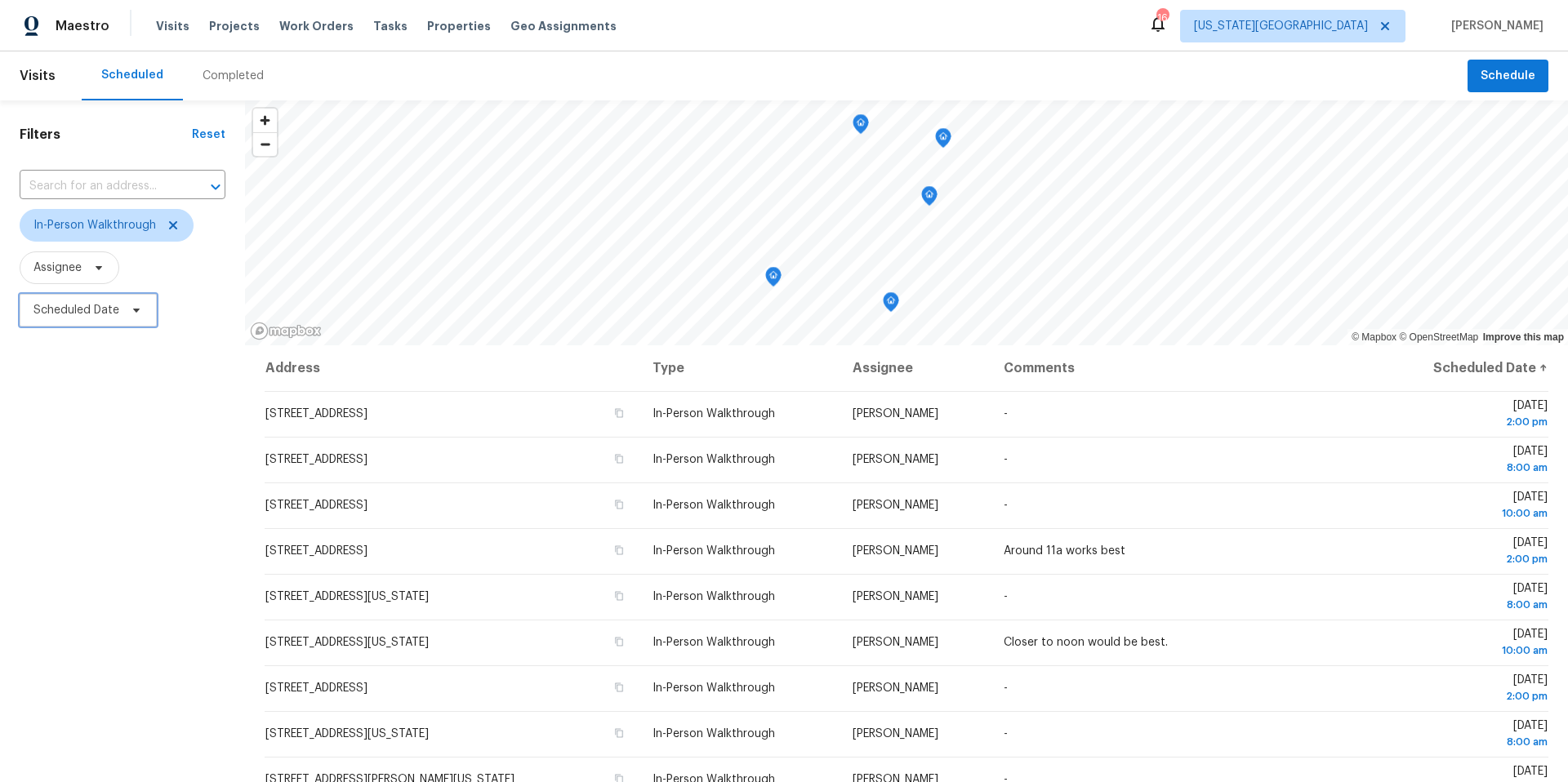
click at [74, 314] on span "Scheduled Date" at bounding box center [76, 309] width 86 height 16
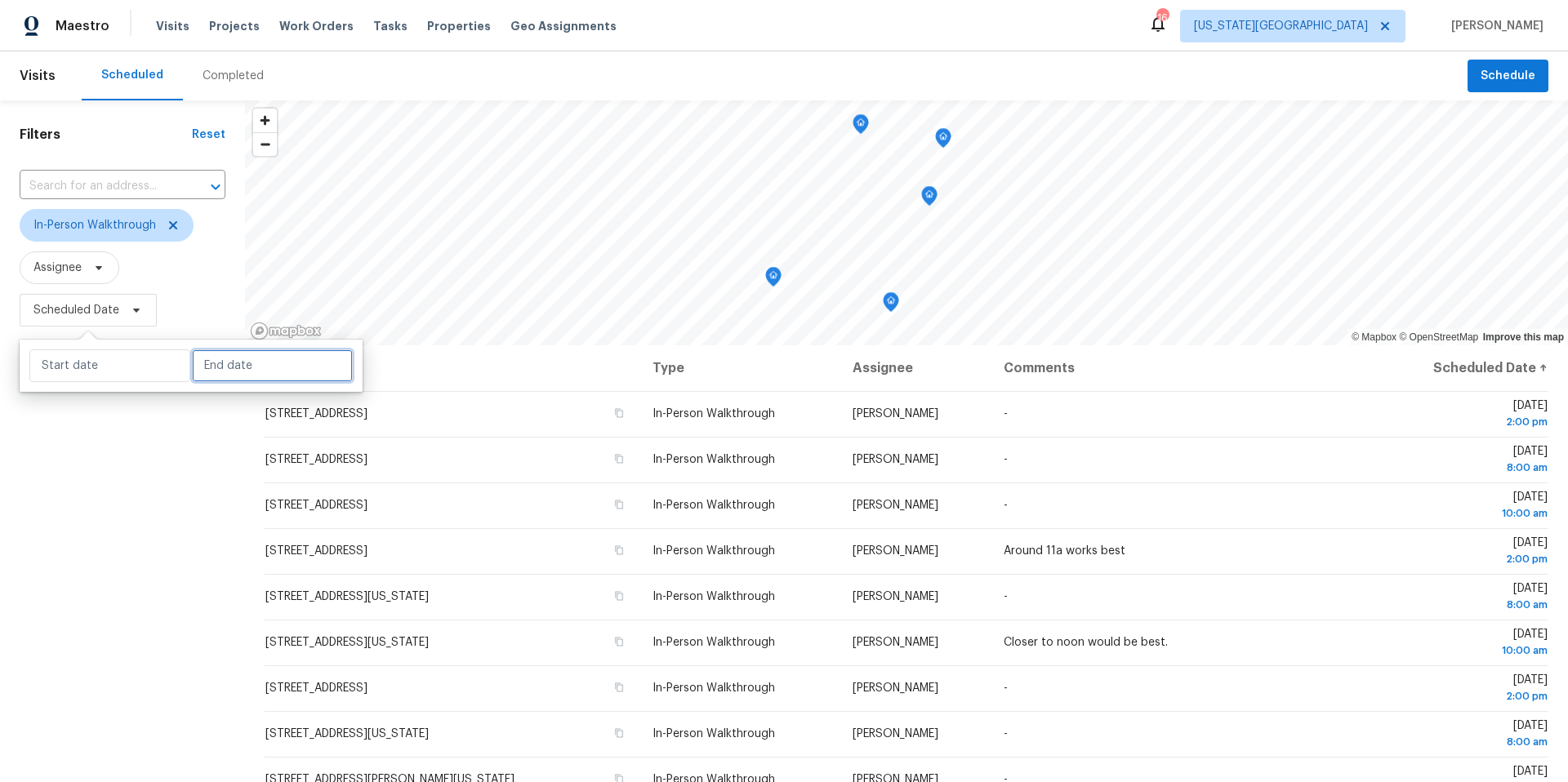
click at [205, 365] on input "text" at bounding box center [272, 366] width 160 height 32
select select "9"
select select "2025"
select select "10"
select select "2025"
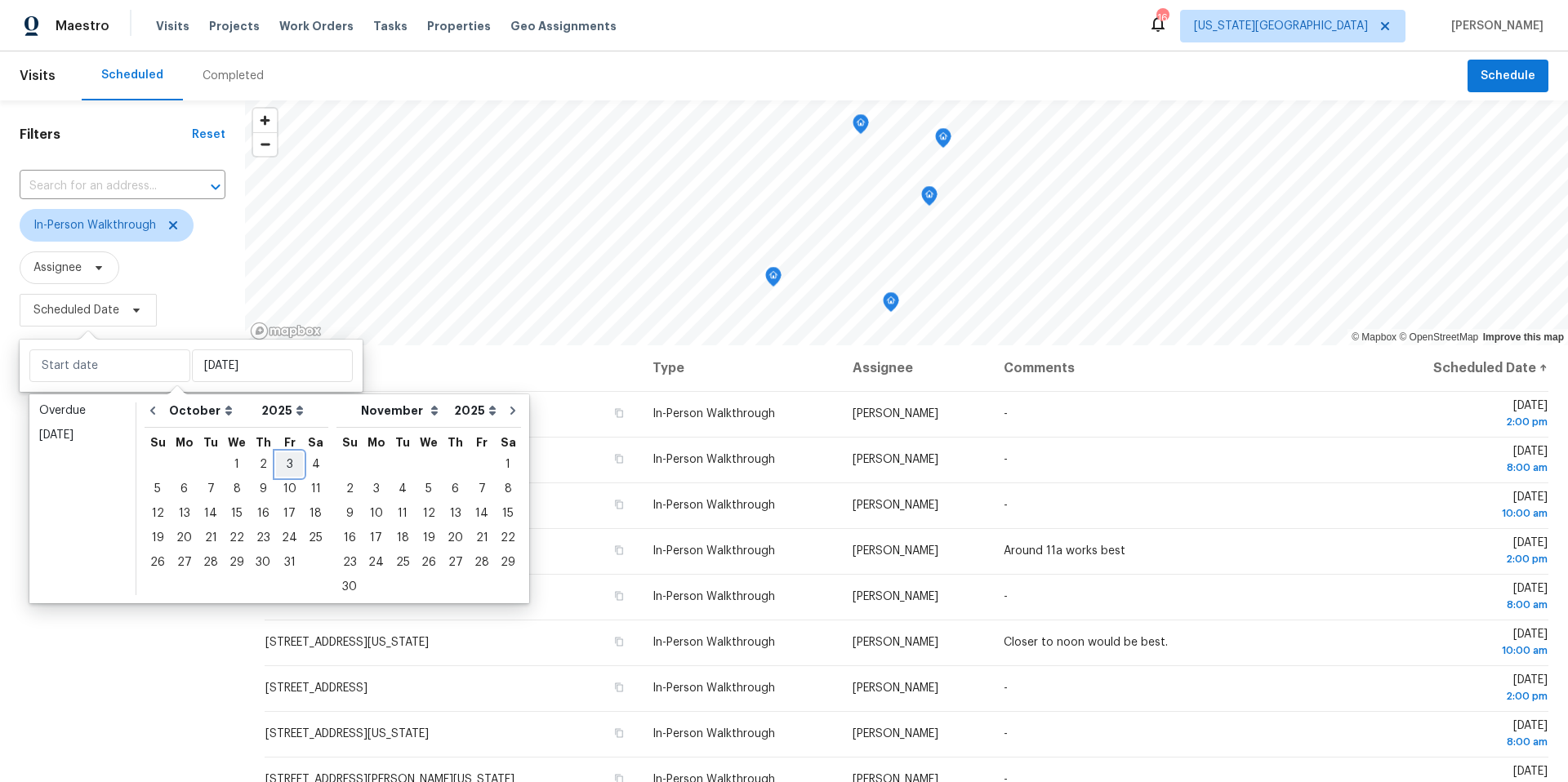
click at [279, 456] on div "3" at bounding box center [289, 465] width 27 height 23
type input "Fri, Oct 03"
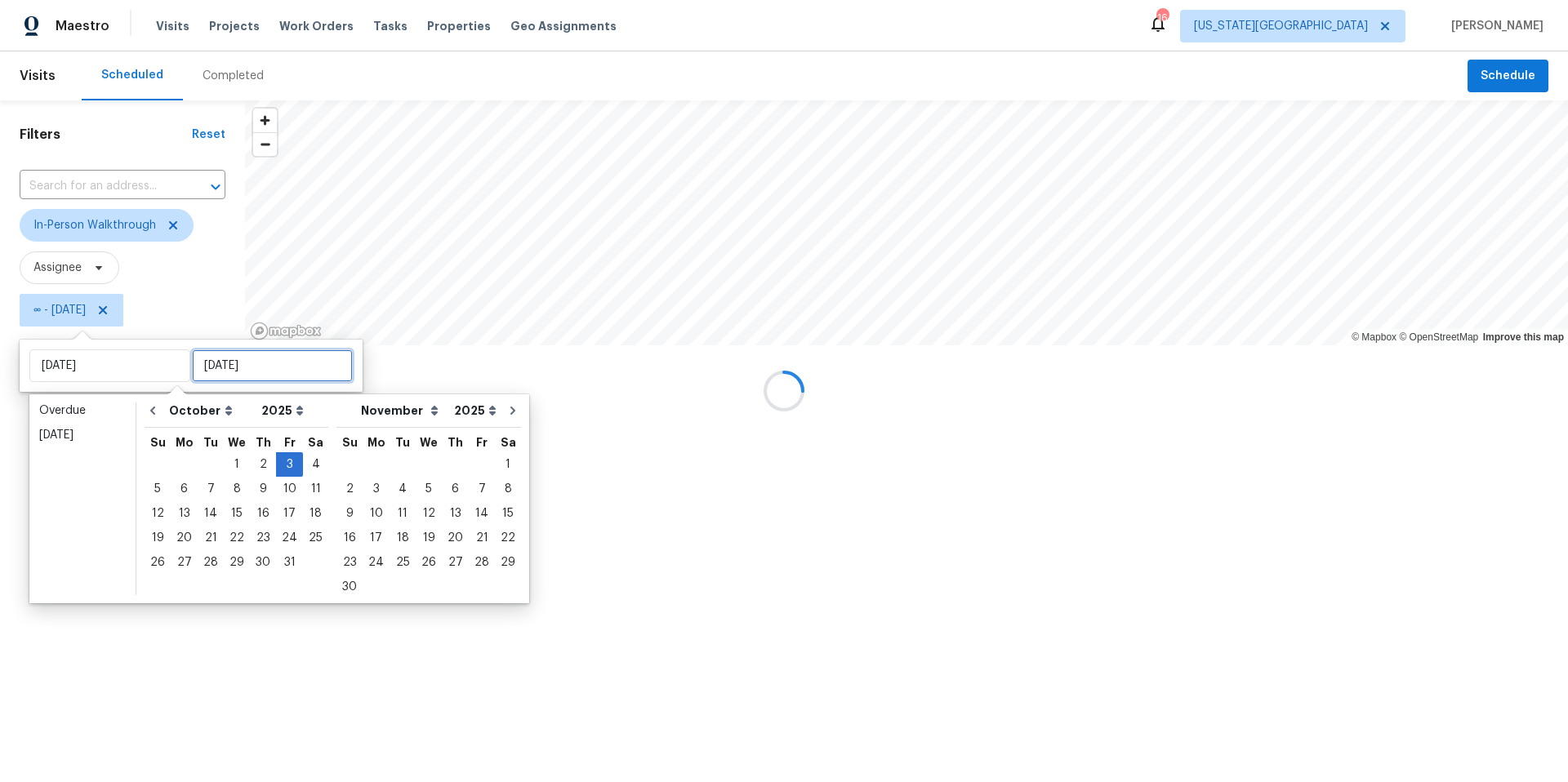
type input "Fri, Oct 03"
type input "Tue, Oct 28"
type input "Fri, Oct 03"
click at [114, 639] on div at bounding box center [784, 391] width 1568 height 782
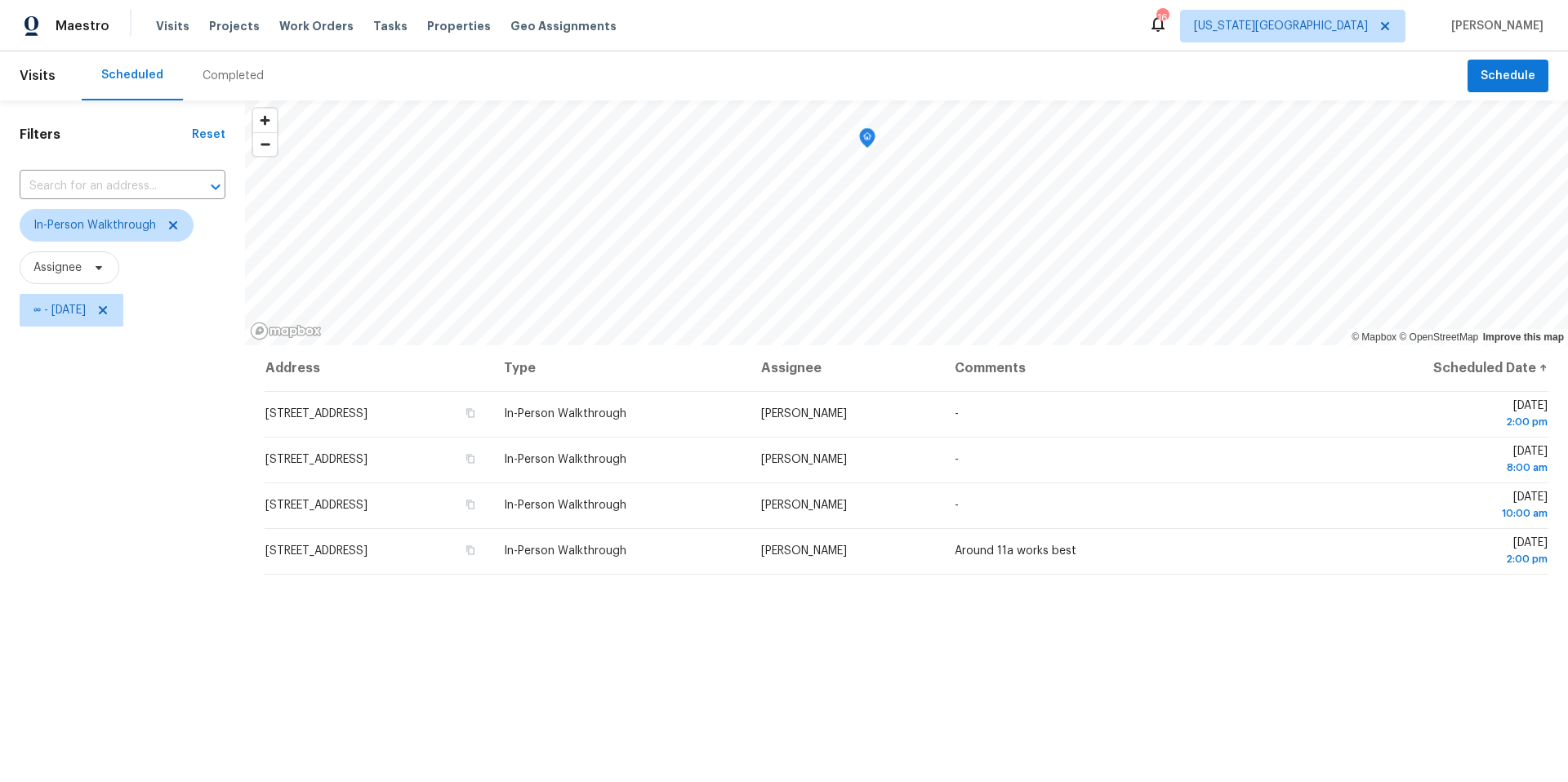
click at [86, 328] on span "∞ - Fri, Oct 03" at bounding box center [122, 310] width 205 height 42
click at [85, 315] on span "∞ - Fri, Oct 03" at bounding box center [59, 309] width 53 height 16
click at [86, 372] on input "text" at bounding box center [110, 366] width 160 height 32
select select "8"
select select "2025"
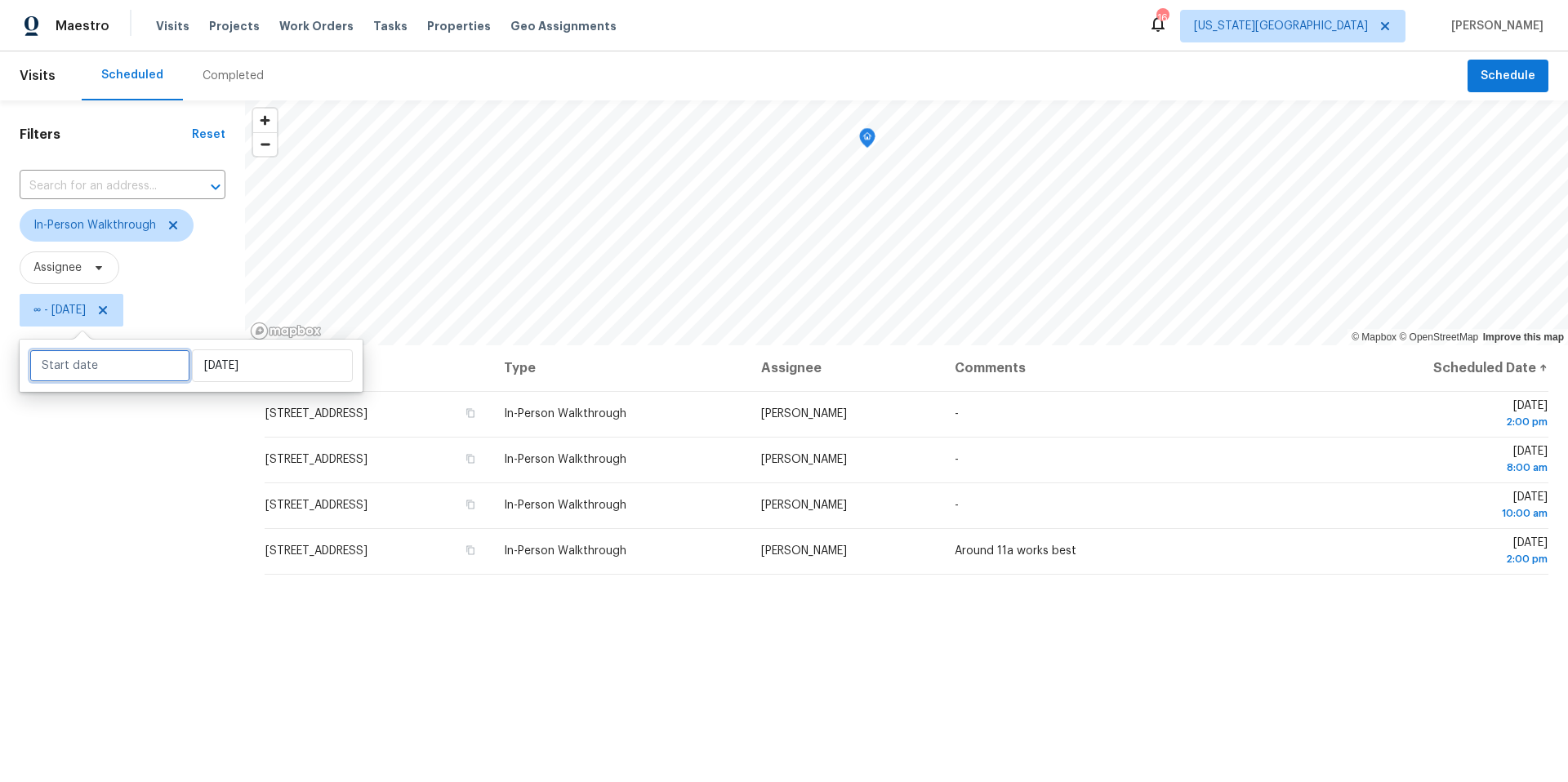
select select "9"
select select "2025"
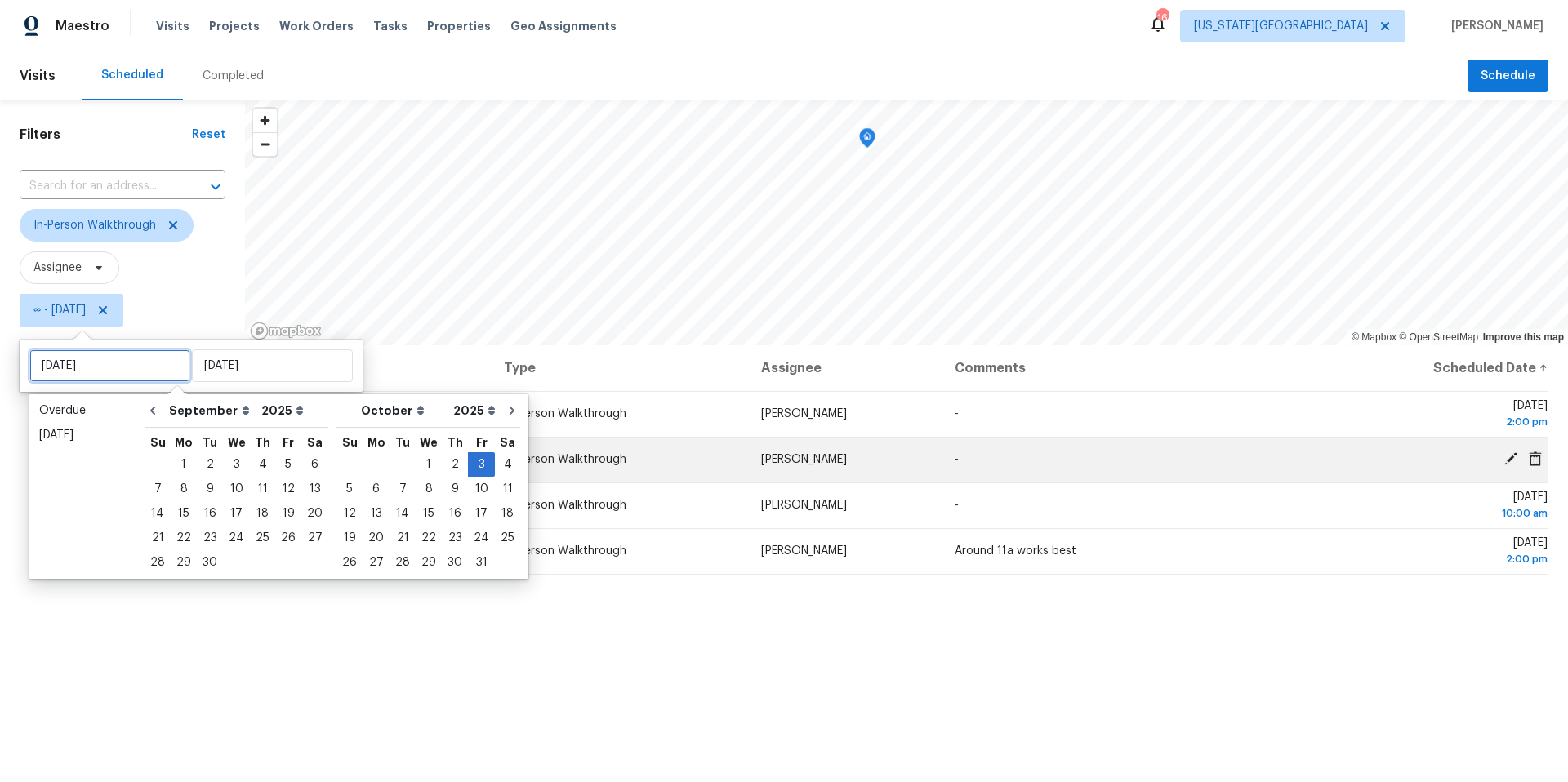
type input "Thu, Sep 04"
type input "Fri, Oct 03"
type input "Sat, Oct 04"
type input "Fri, Oct 03"
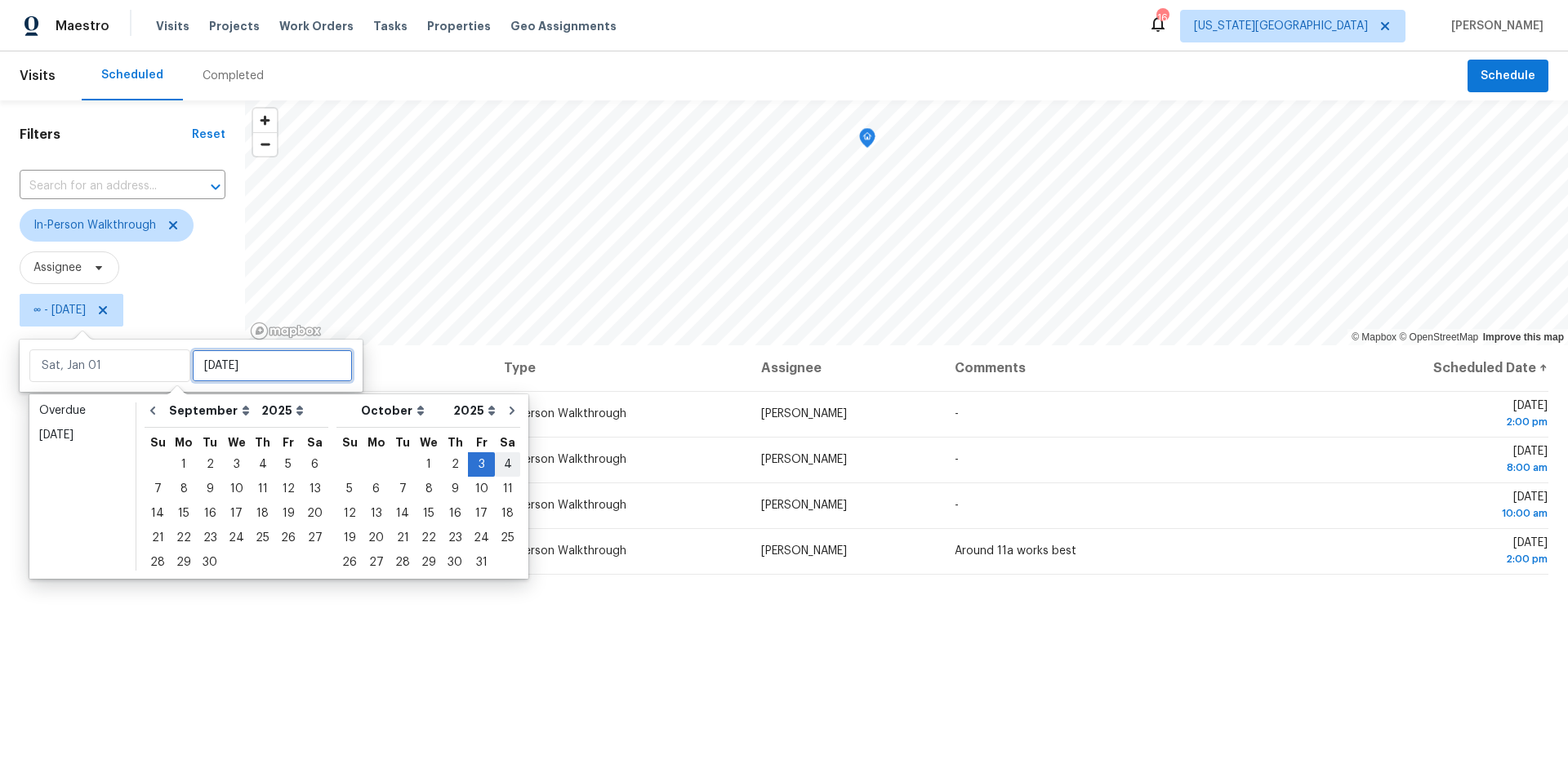
type input "Fri, Oct 03"
click at [476, 461] on div "3" at bounding box center [481, 465] width 27 height 23
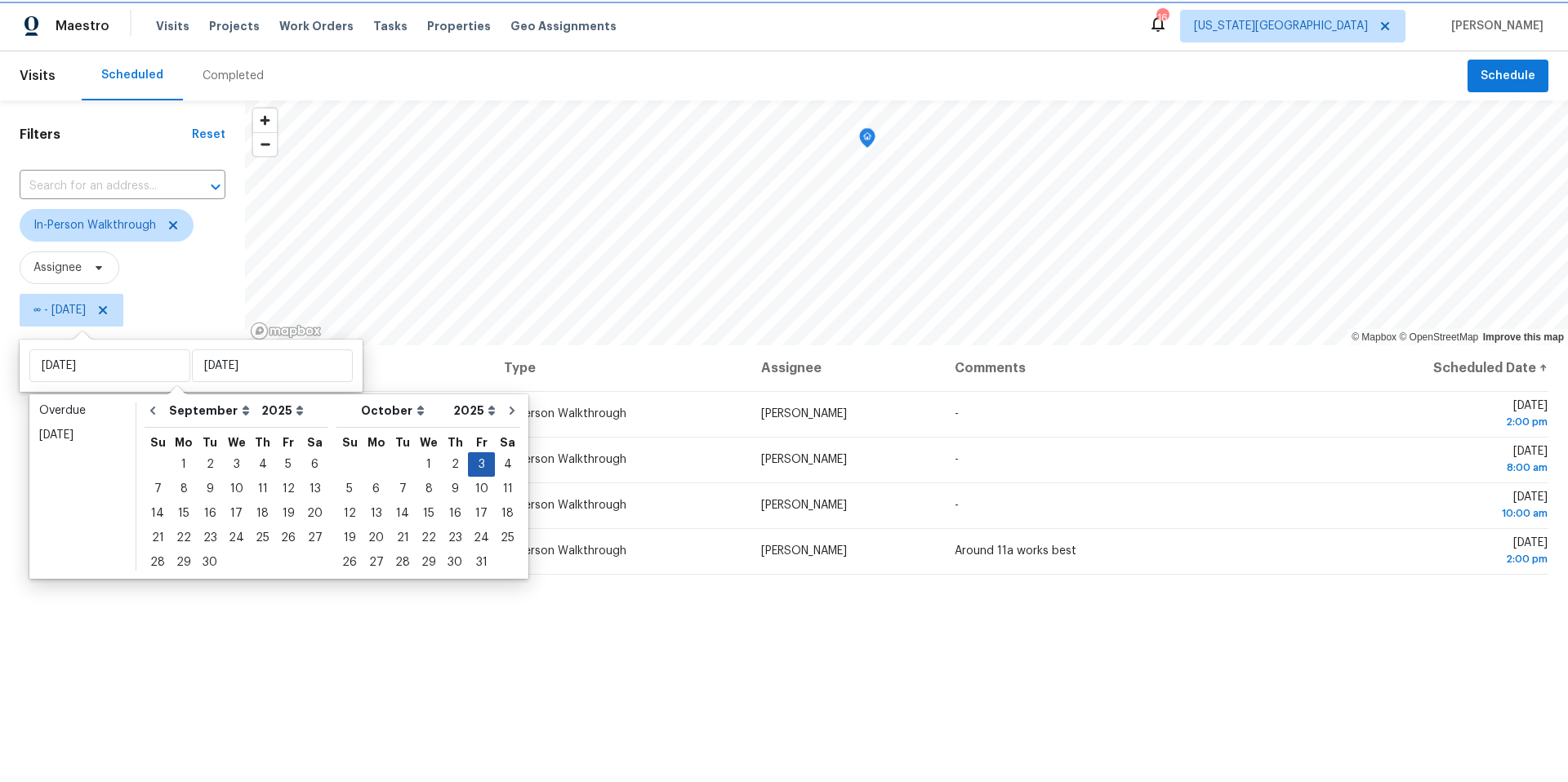
type input "Fri, Oct 03"
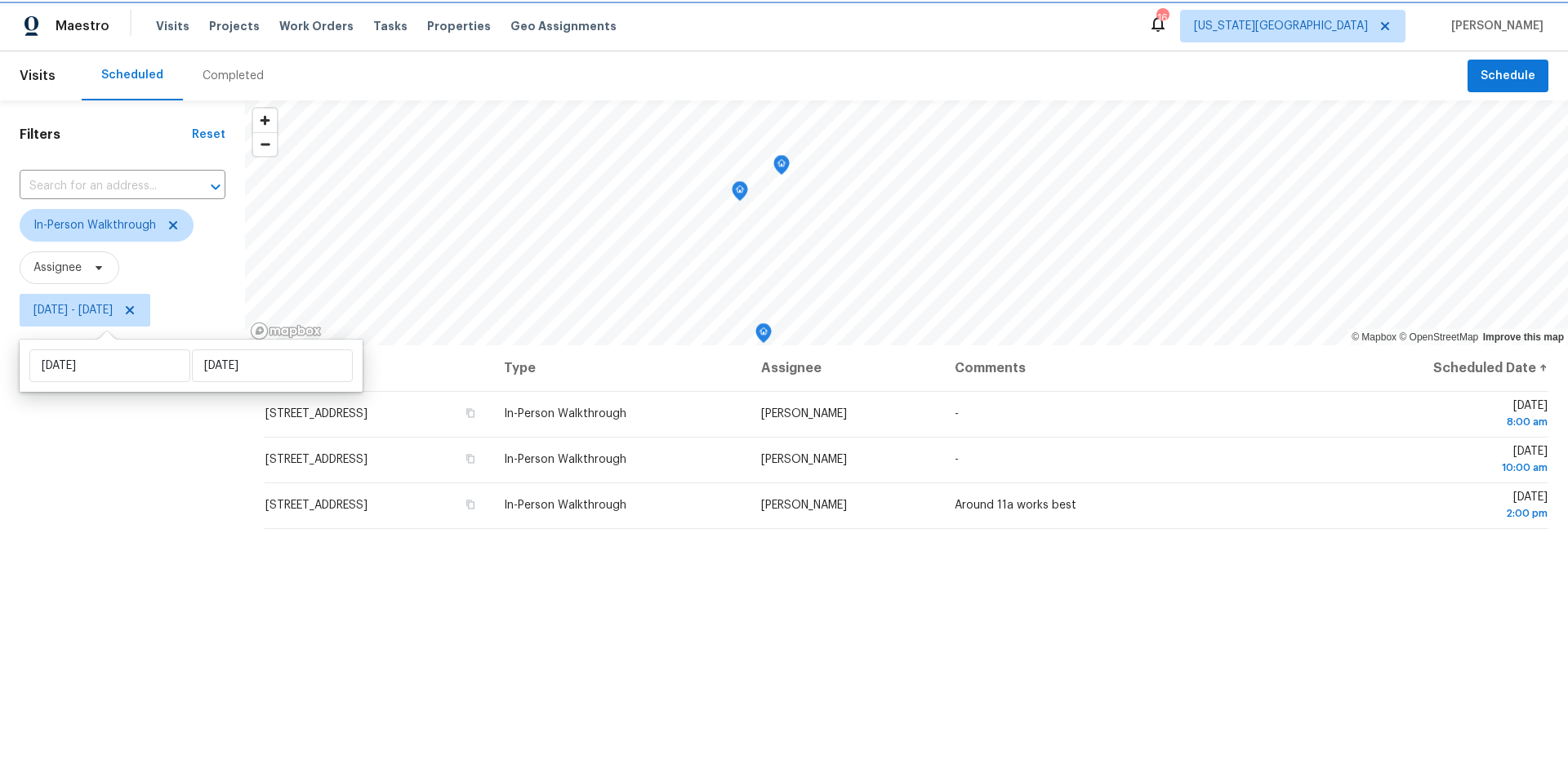
click at [765, 333] on icon "Map marker" at bounding box center [763, 332] width 5 height 4
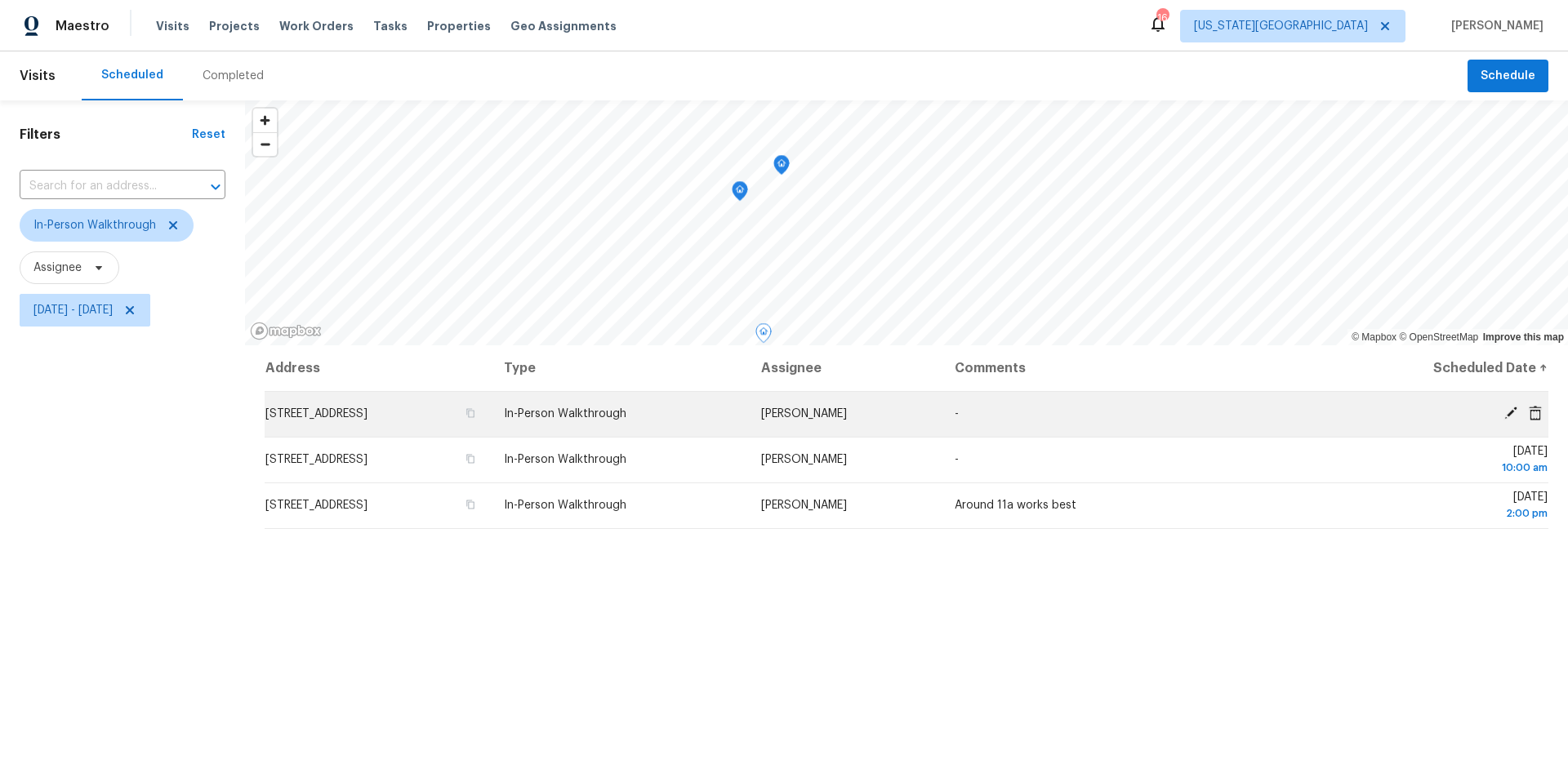
click at [1514, 409] on icon at bounding box center [1511, 413] width 13 height 13
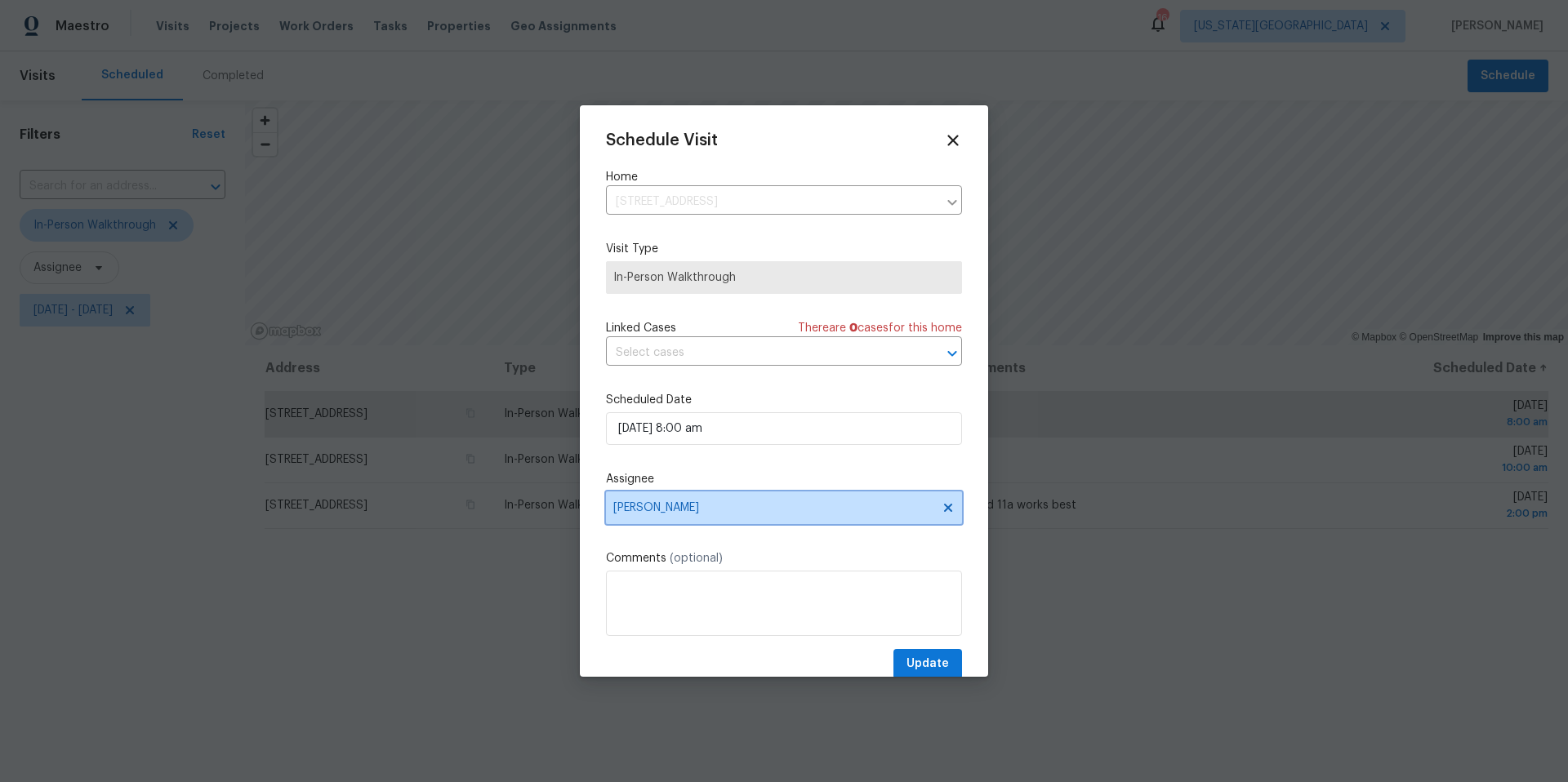
click at [700, 508] on span "Joshua Beatty" at bounding box center [773, 508] width 320 height 13
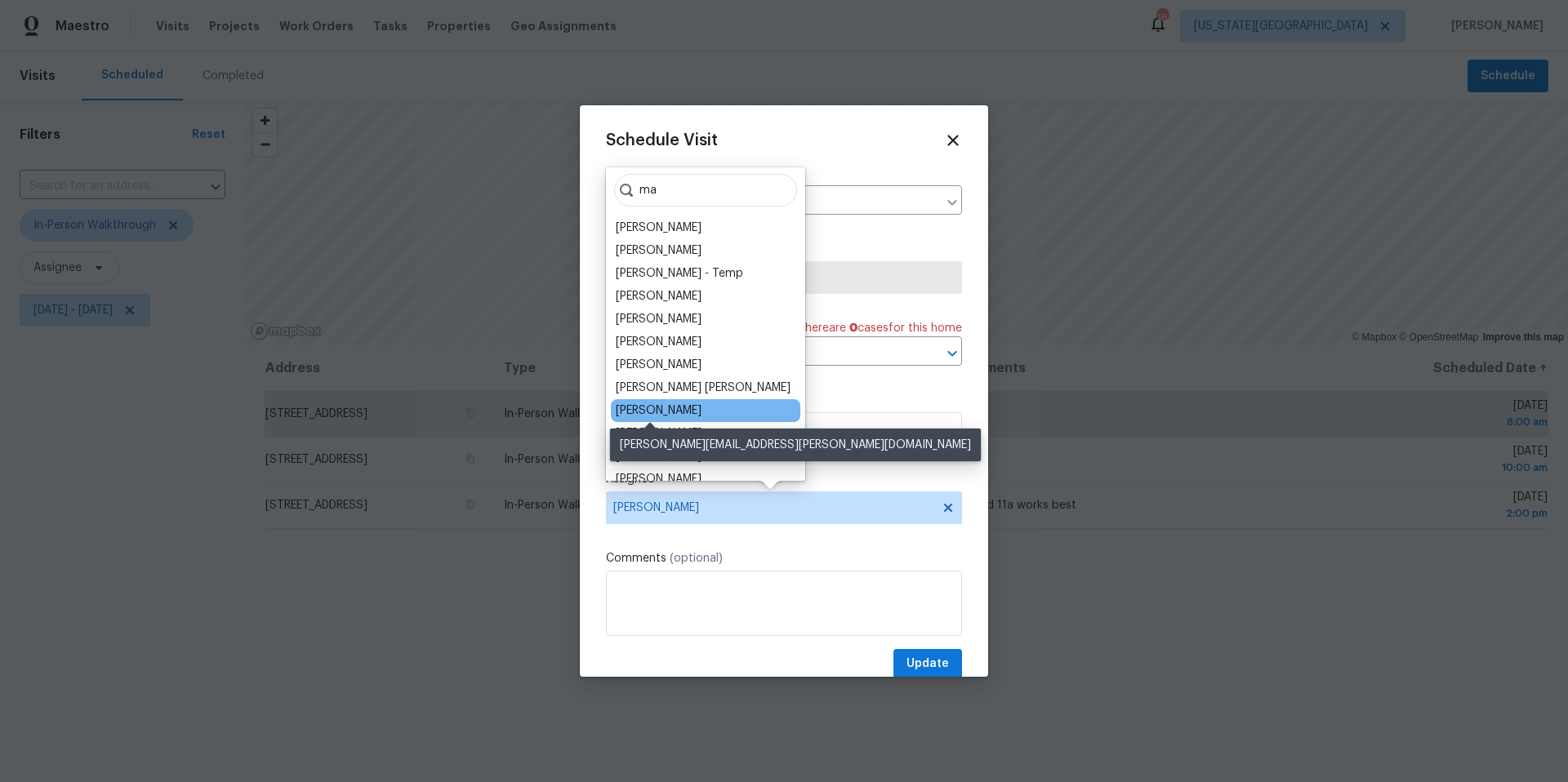
type input "ma"
click at [641, 414] on div "Matt McEvoy" at bounding box center [659, 411] width 86 height 16
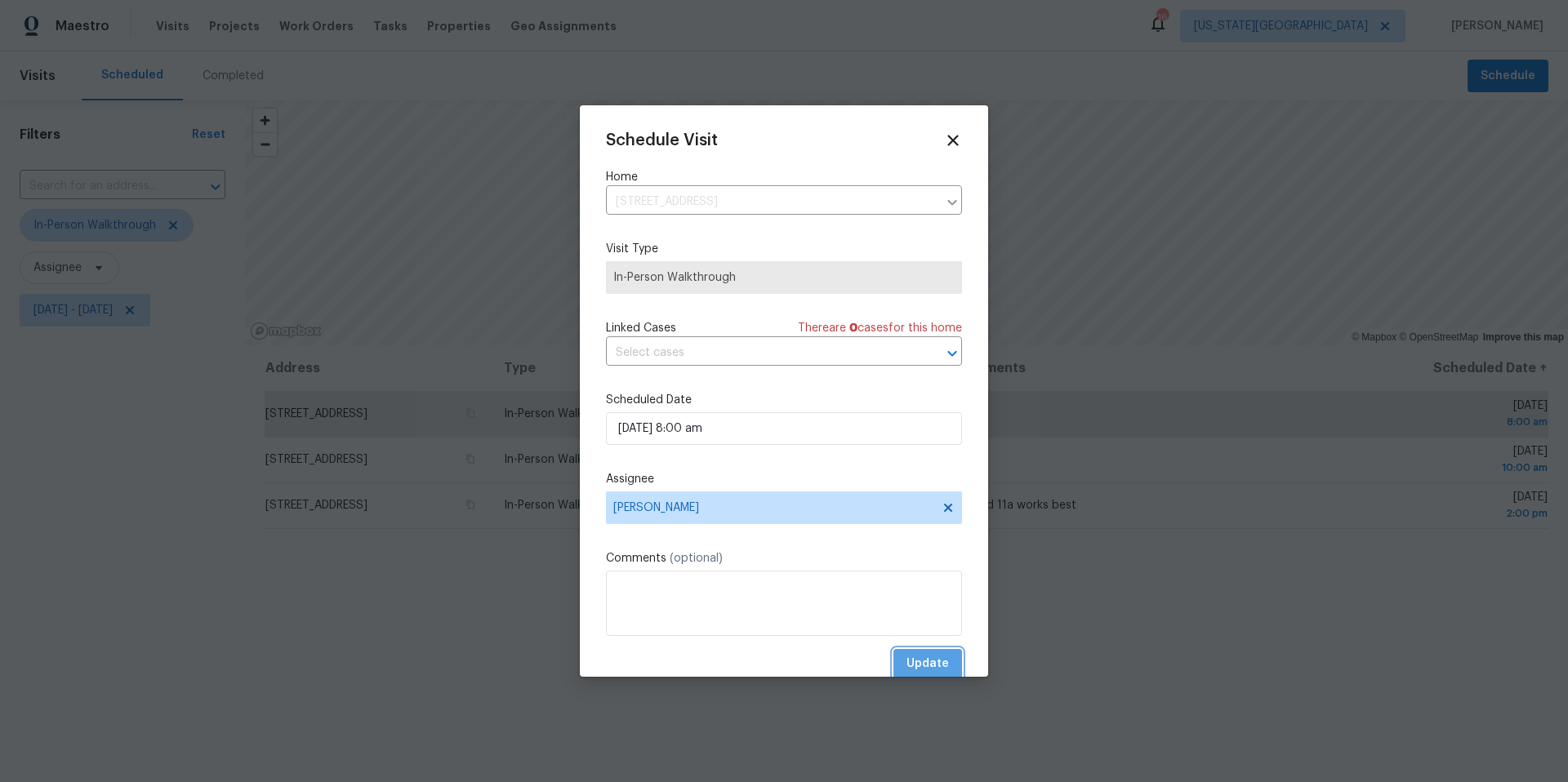
click at [930, 667] on span "Update" at bounding box center [927, 664] width 42 height 20
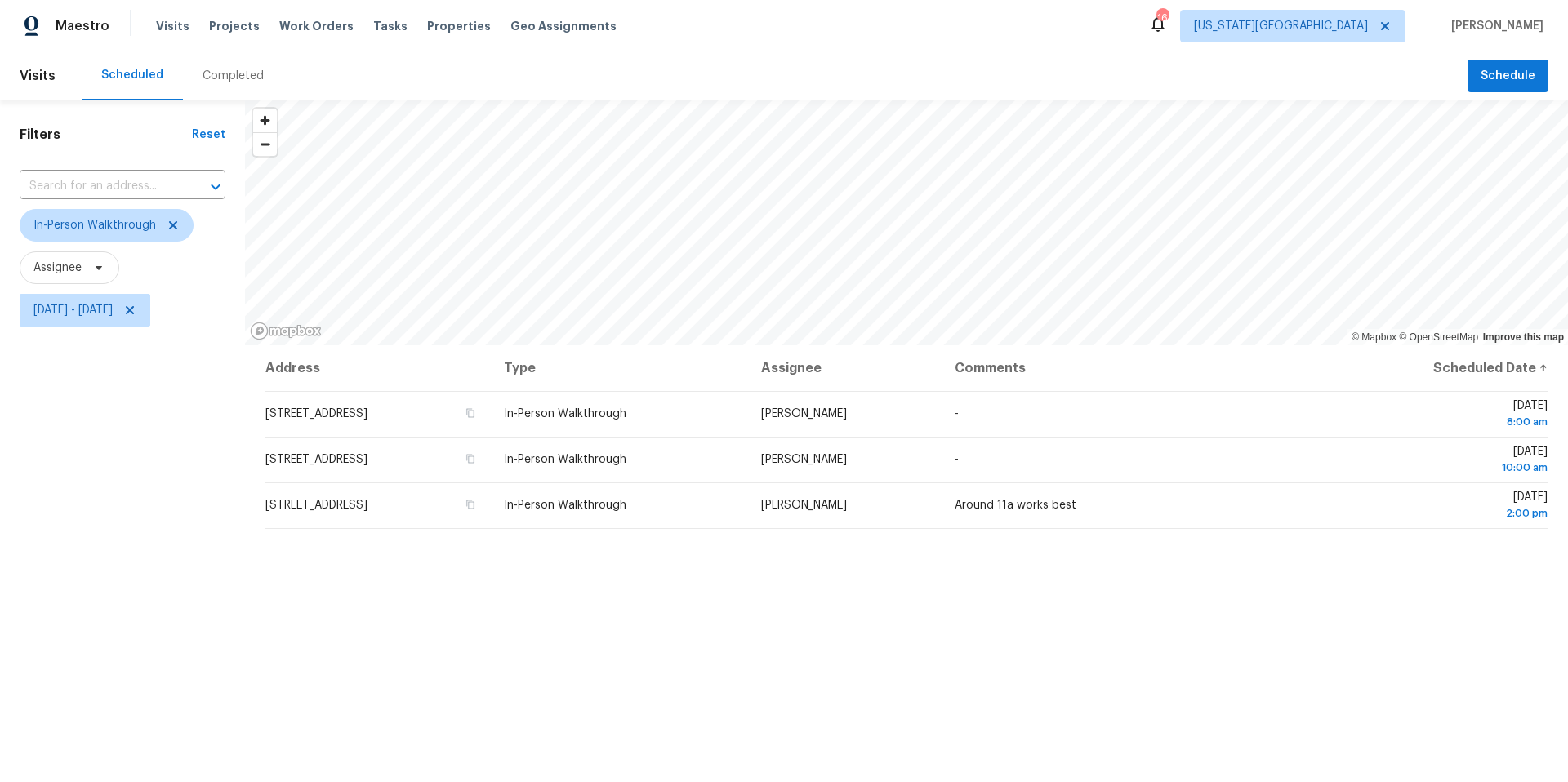
click at [380, 32] on div "Tasks" at bounding box center [391, 27] width 34 height 17
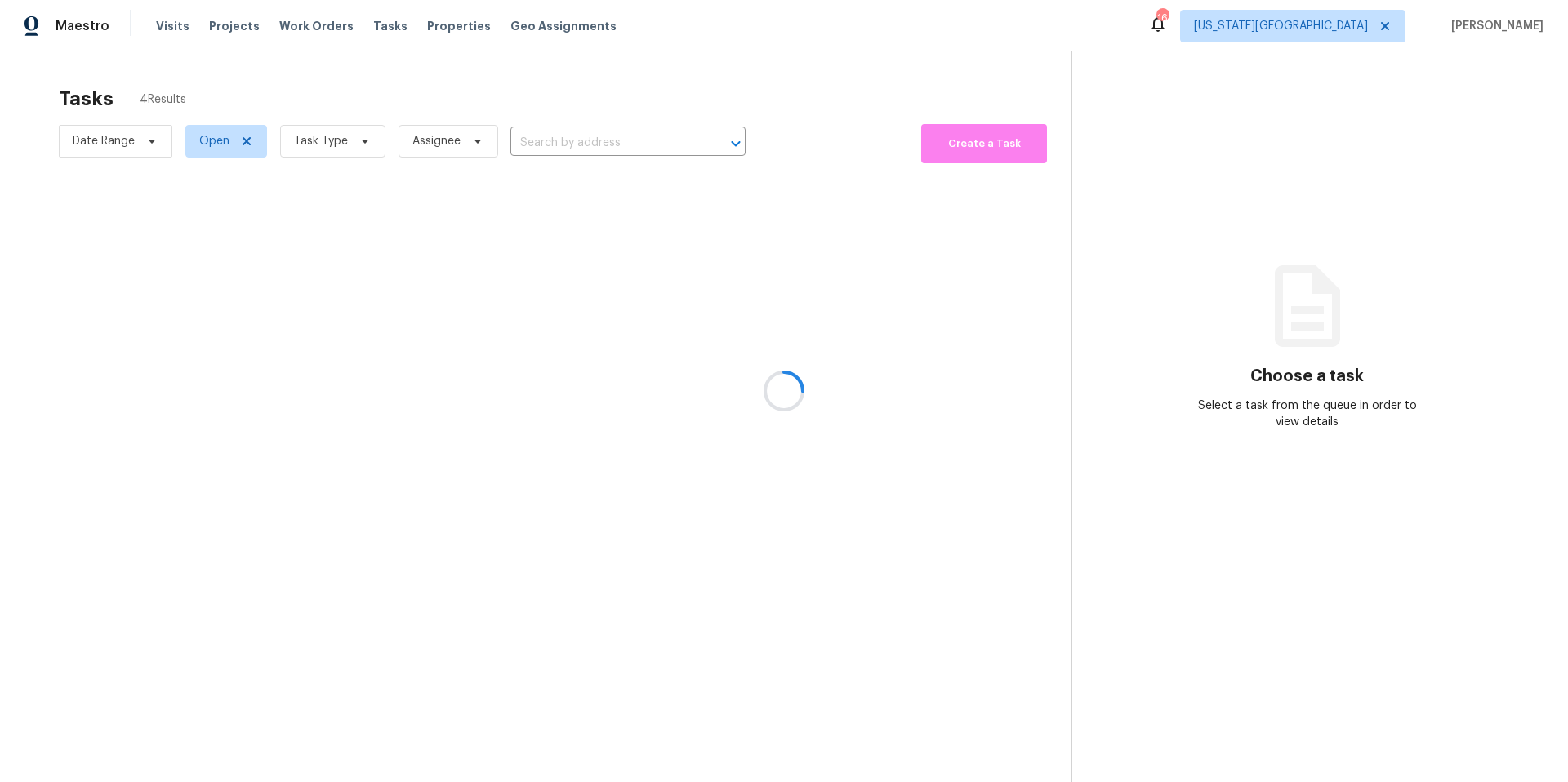
click at [361, 146] on div at bounding box center [784, 391] width 1568 height 782
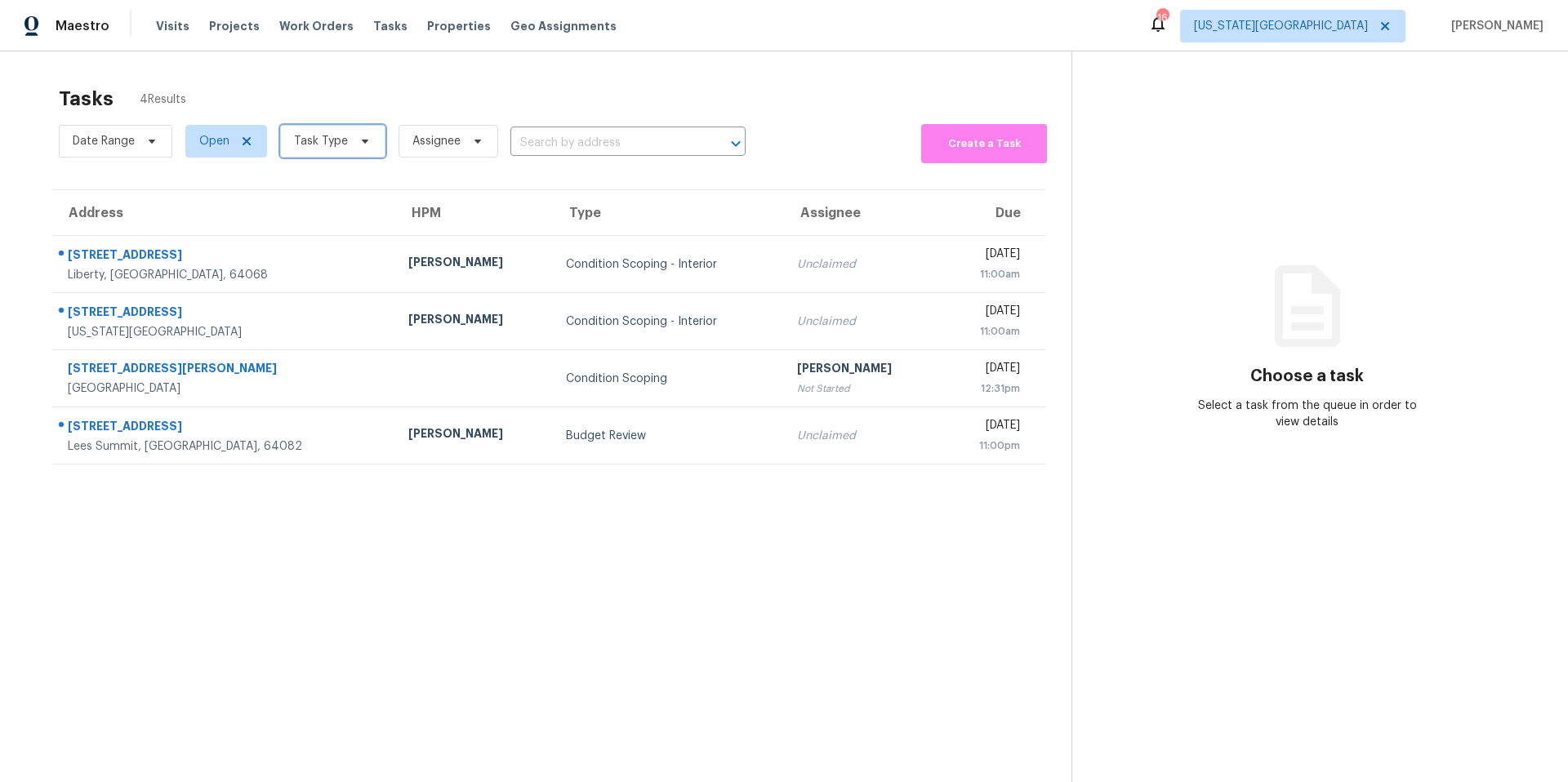
click at [361, 146] on icon at bounding box center [365, 141] width 13 height 13
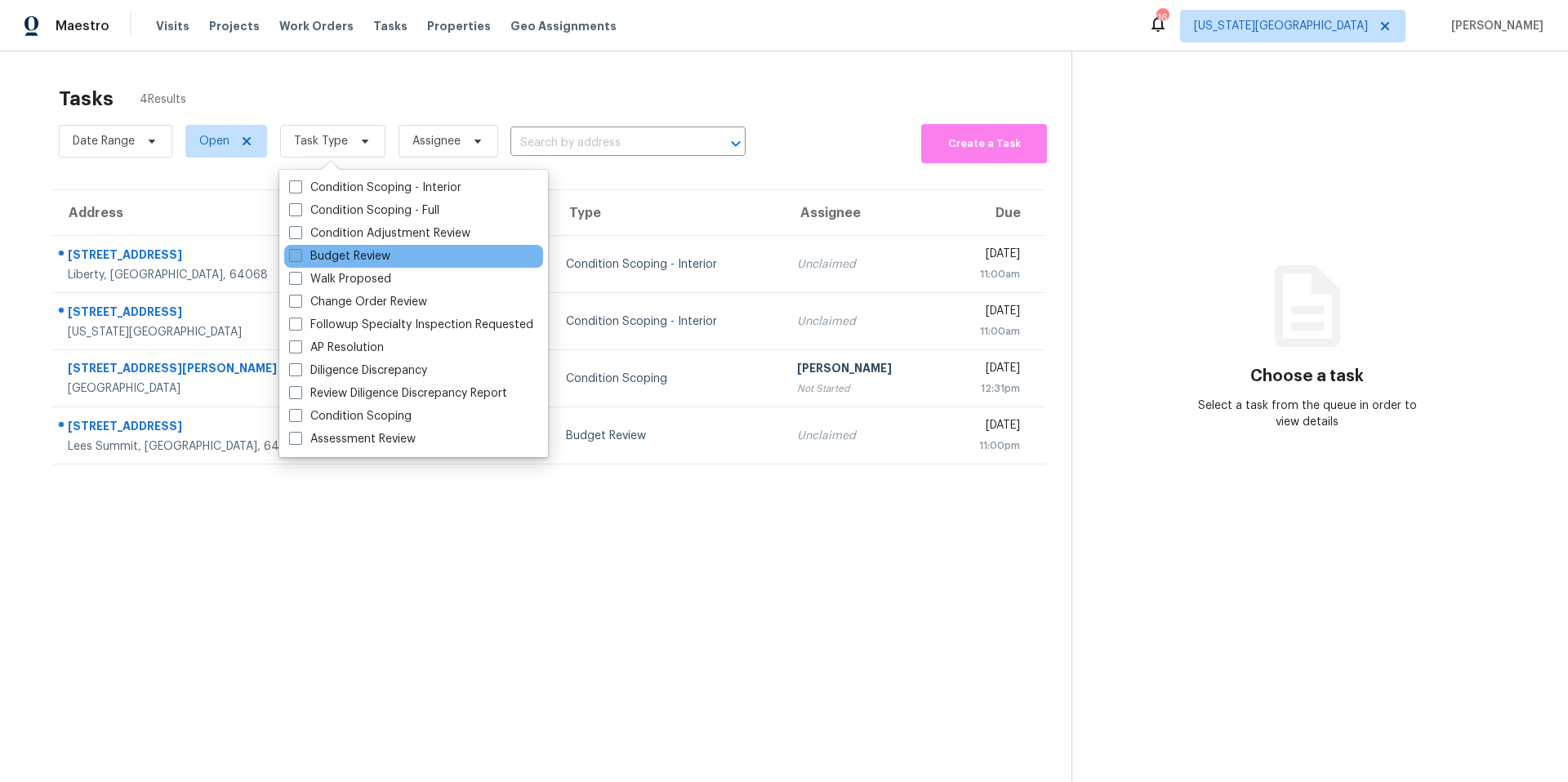
click at [323, 256] on label "Budget Review" at bounding box center [340, 256] width 101 height 16
click at [300, 256] on input "Budget Review" at bounding box center [294, 253] width 11 height 11
checkbox input "true"
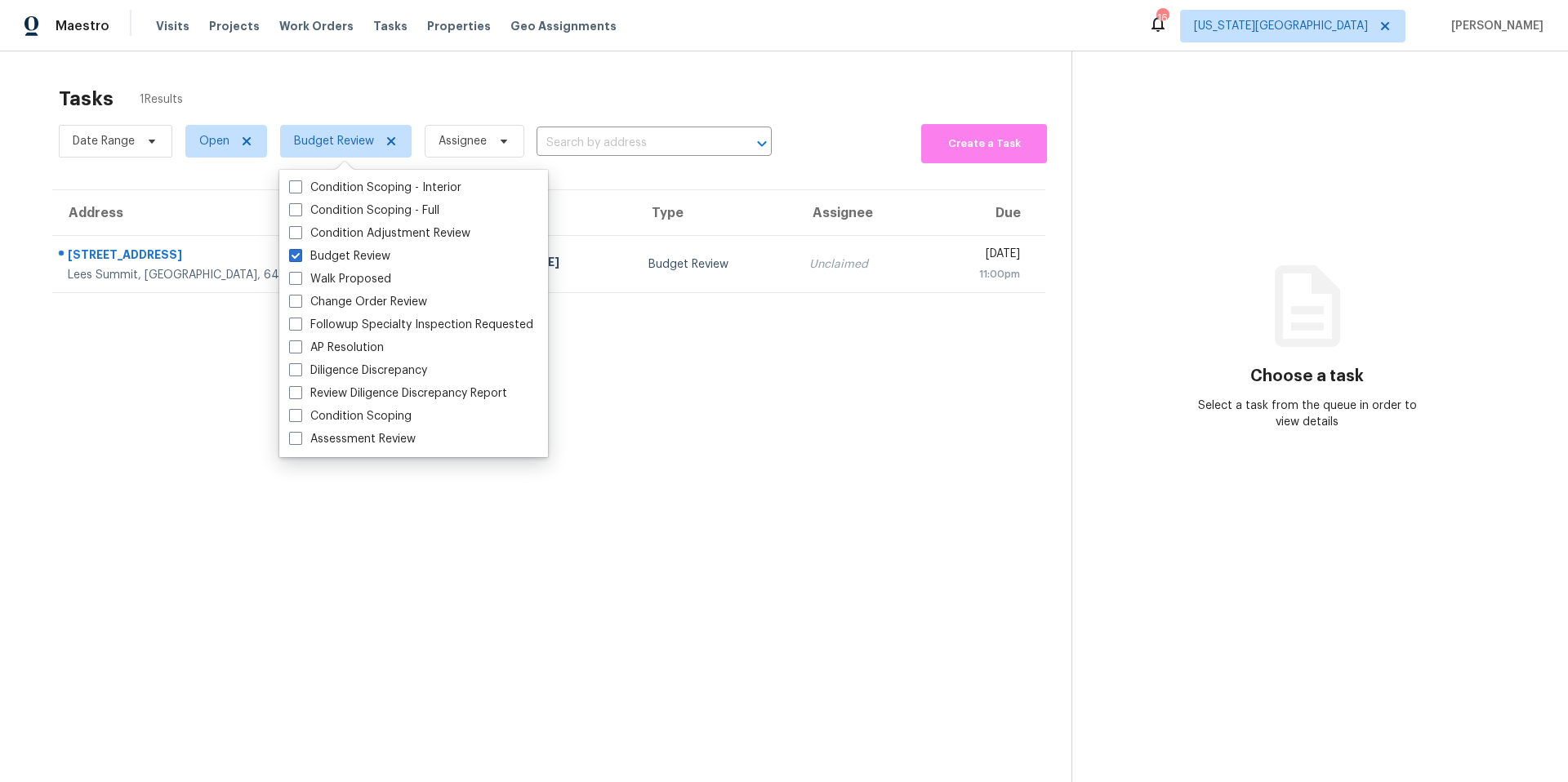
click at [384, 98] on div "Tasks 1 Results" at bounding box center [565, 98] width 1012 height 42
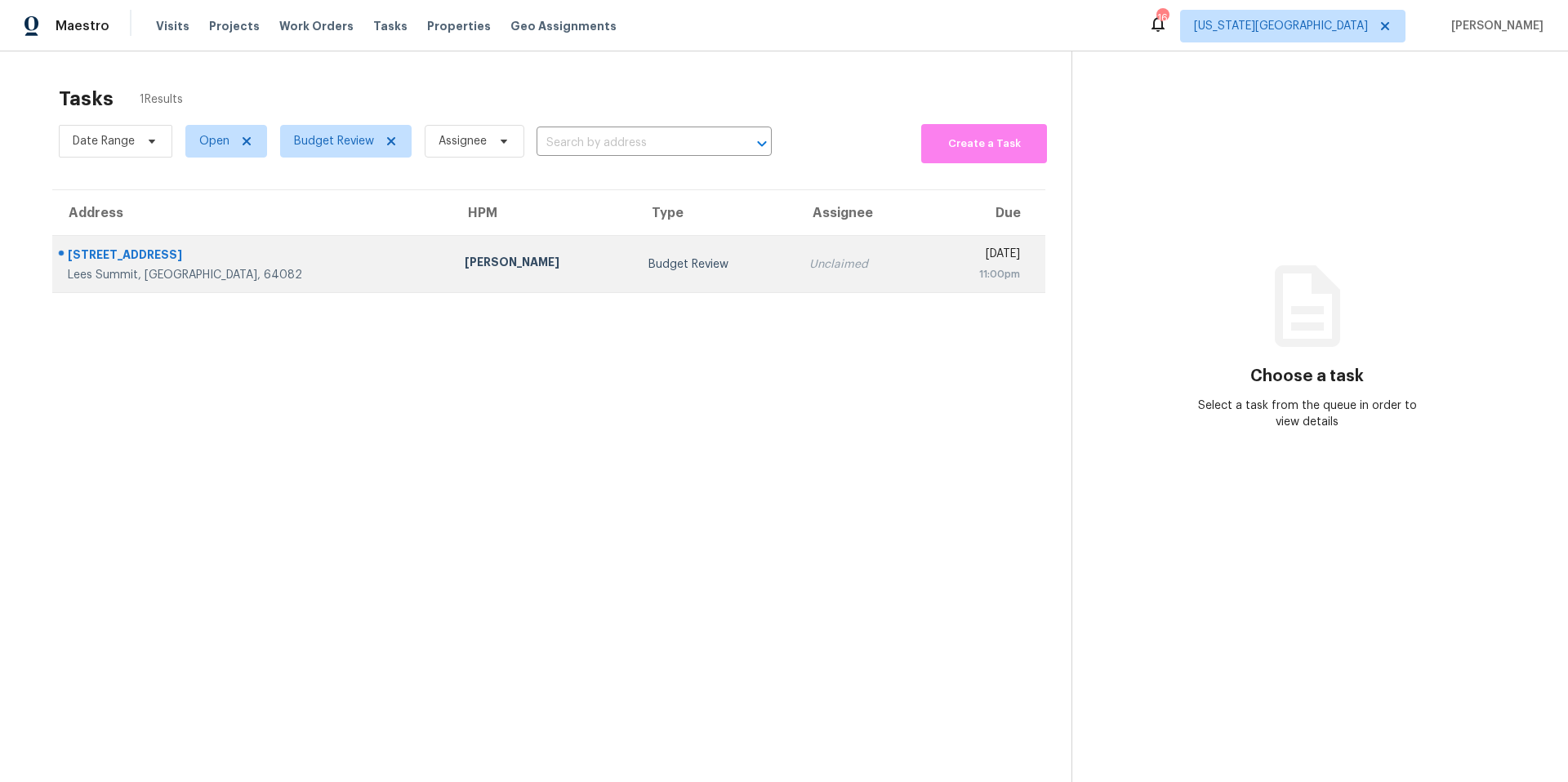
click at [465, 263] on div "Joshua Beatty" at bounding box center [543, 264] width 158 height 20
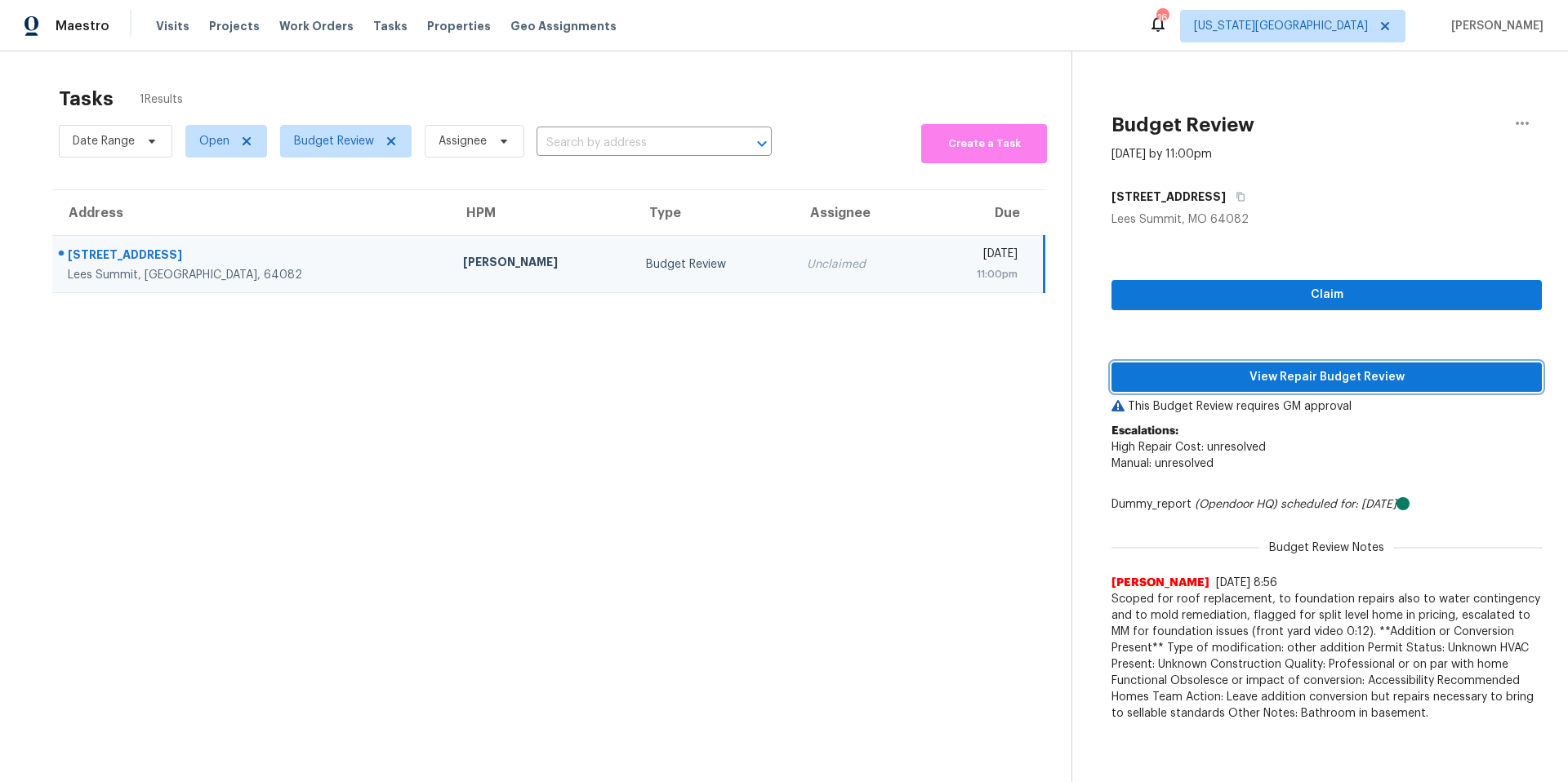
click at [1166, 384] on span "View Repair Budget Review" at bounding box center [1325, 377] width 404 height 20
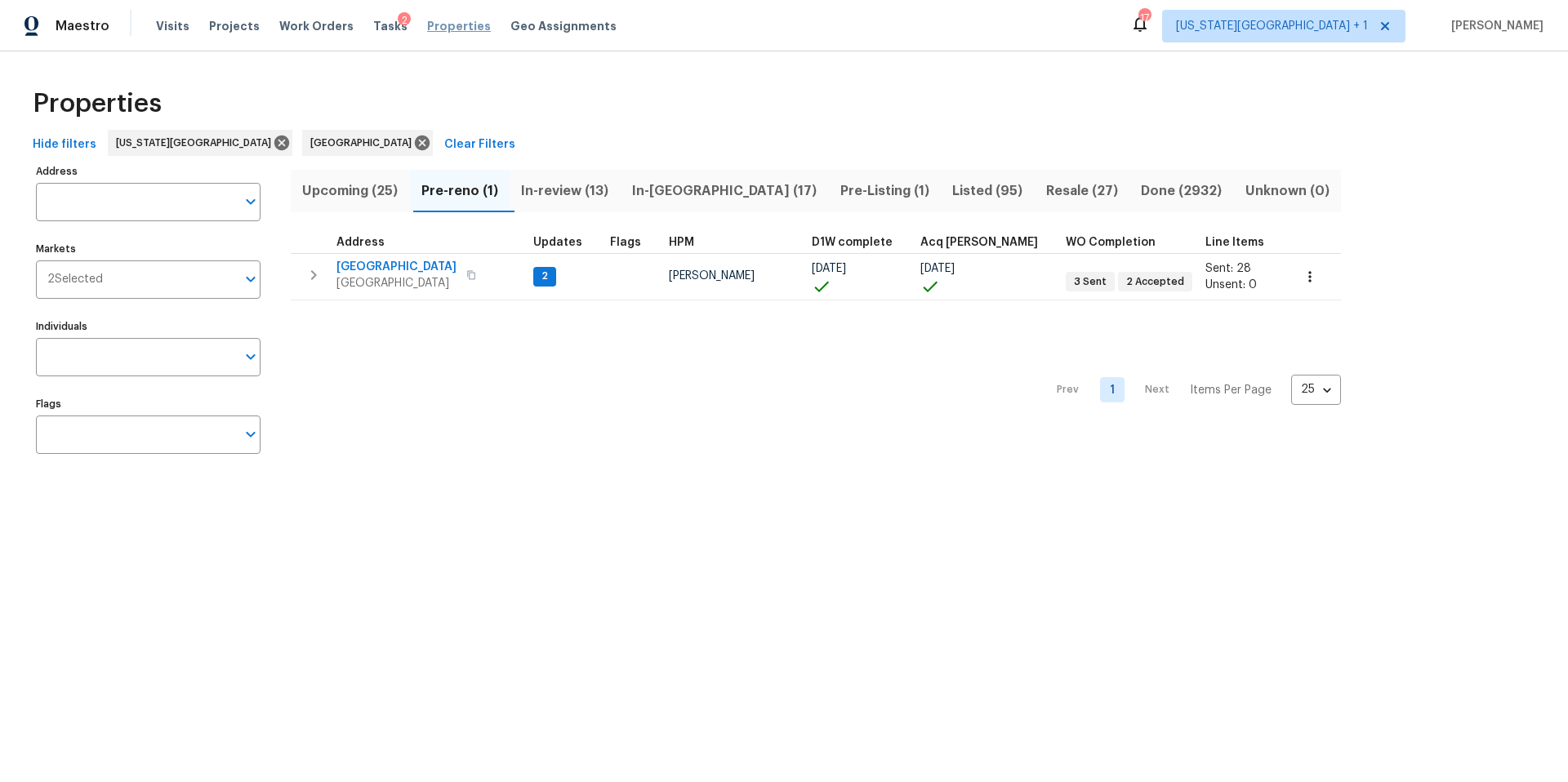
click at [427, 26] on span "Properties" at bounding box center [458, 26] width 64 height 16
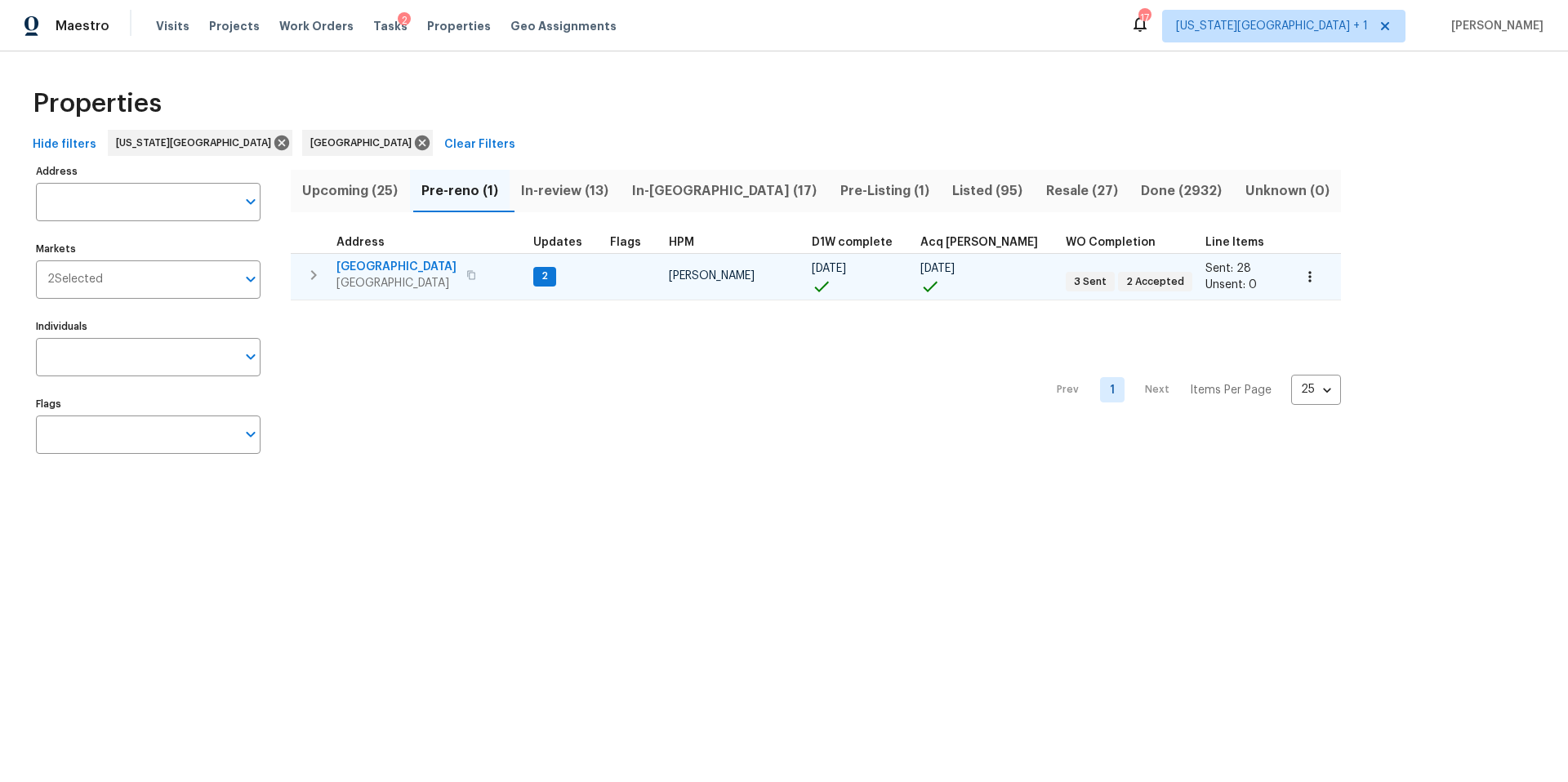
click at [399, 267] on span "[GEOGRAPHIC_DATA]" at bounding box center [396, 266] width 120 height 16
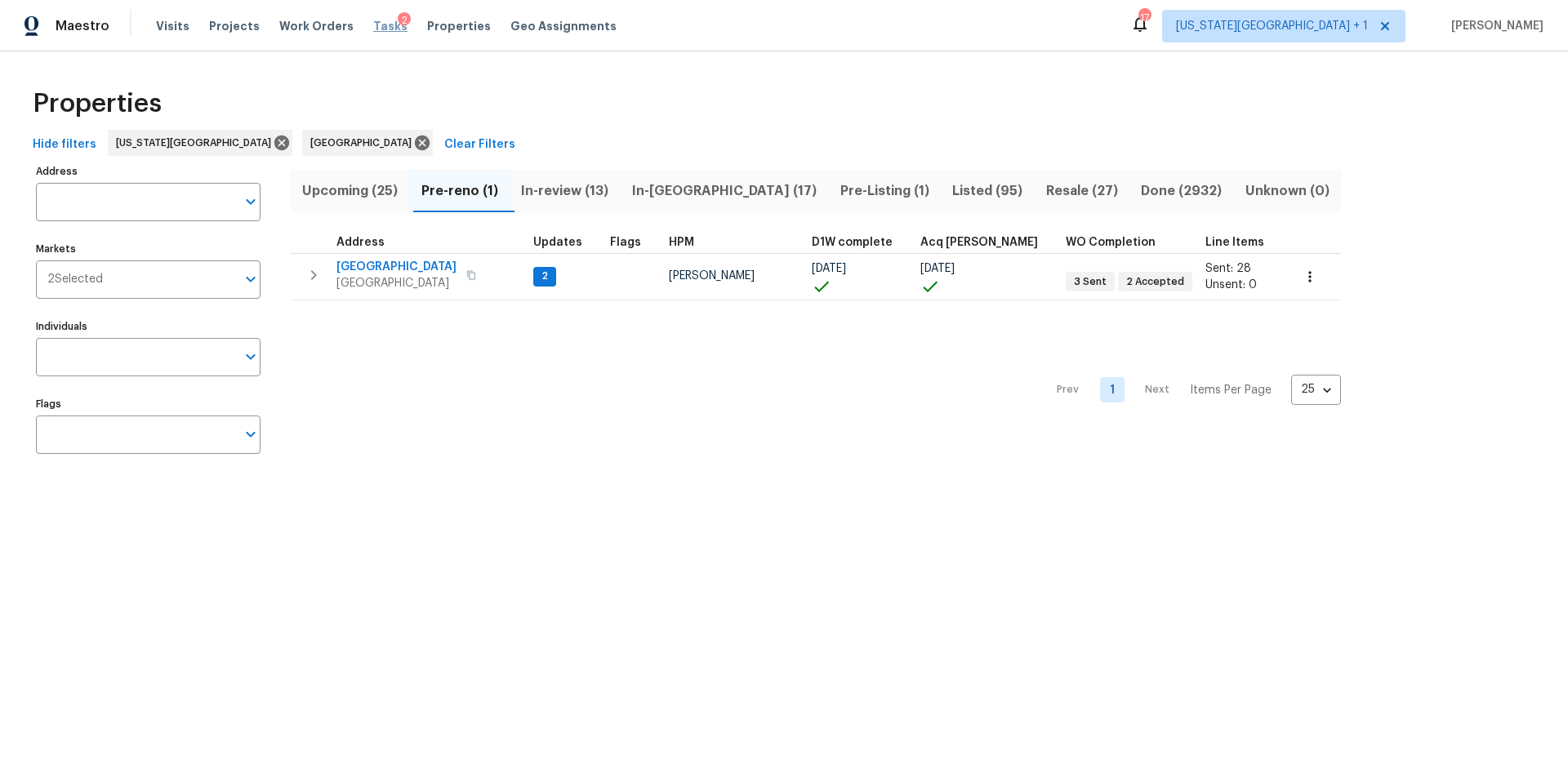
click at [375, 29] on span "Tasks" at bounding box center [391, 26] width 34 height 11
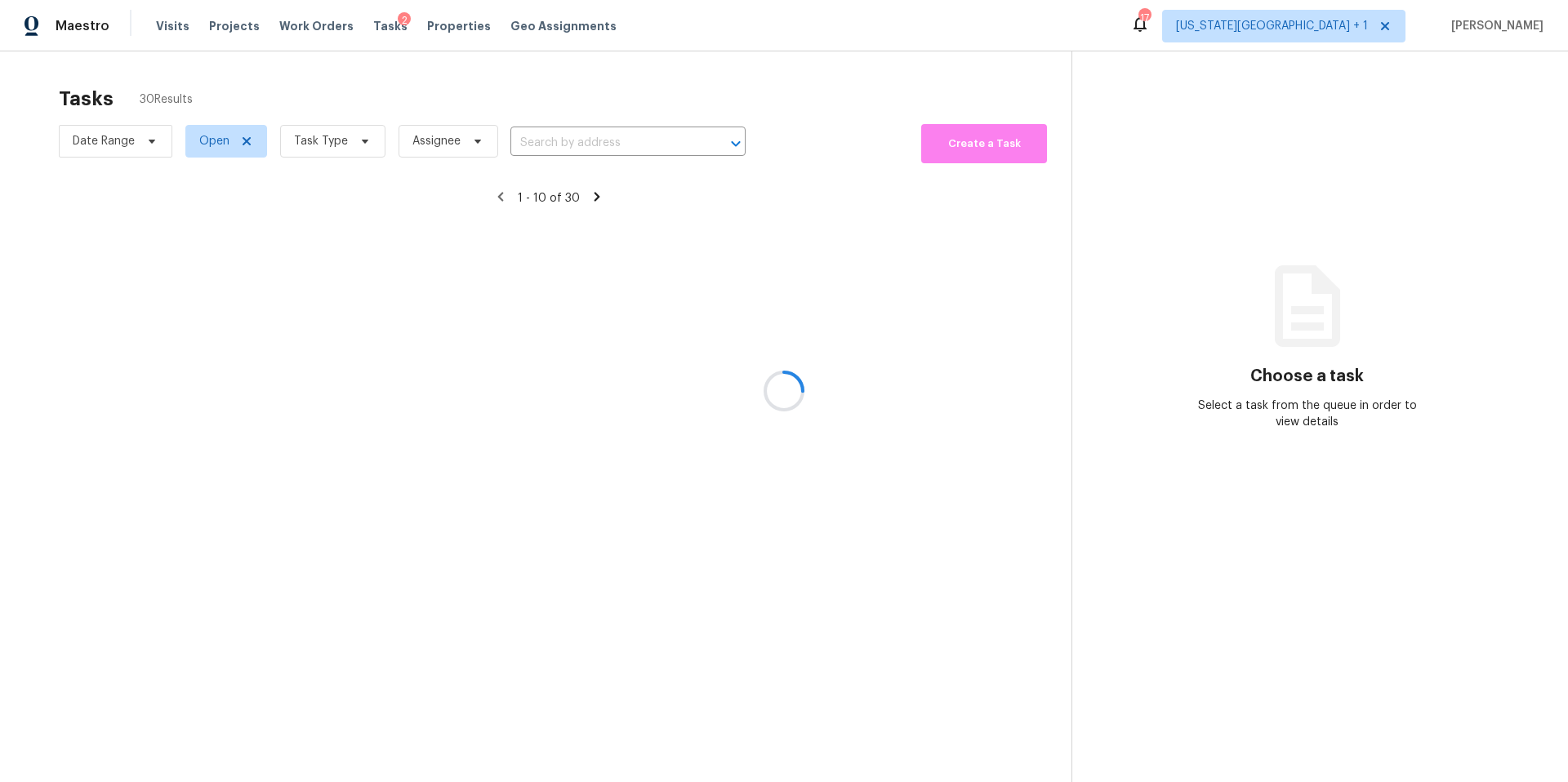
click at [336, 139] on div at bounding box center [784, 391] width 1568 height 782
click at [337, 142] on div at bounding box center [784, 391] width 1568 height 782
click at [353, 142] on div at bounding box center [784, 391] width 1568 height 782
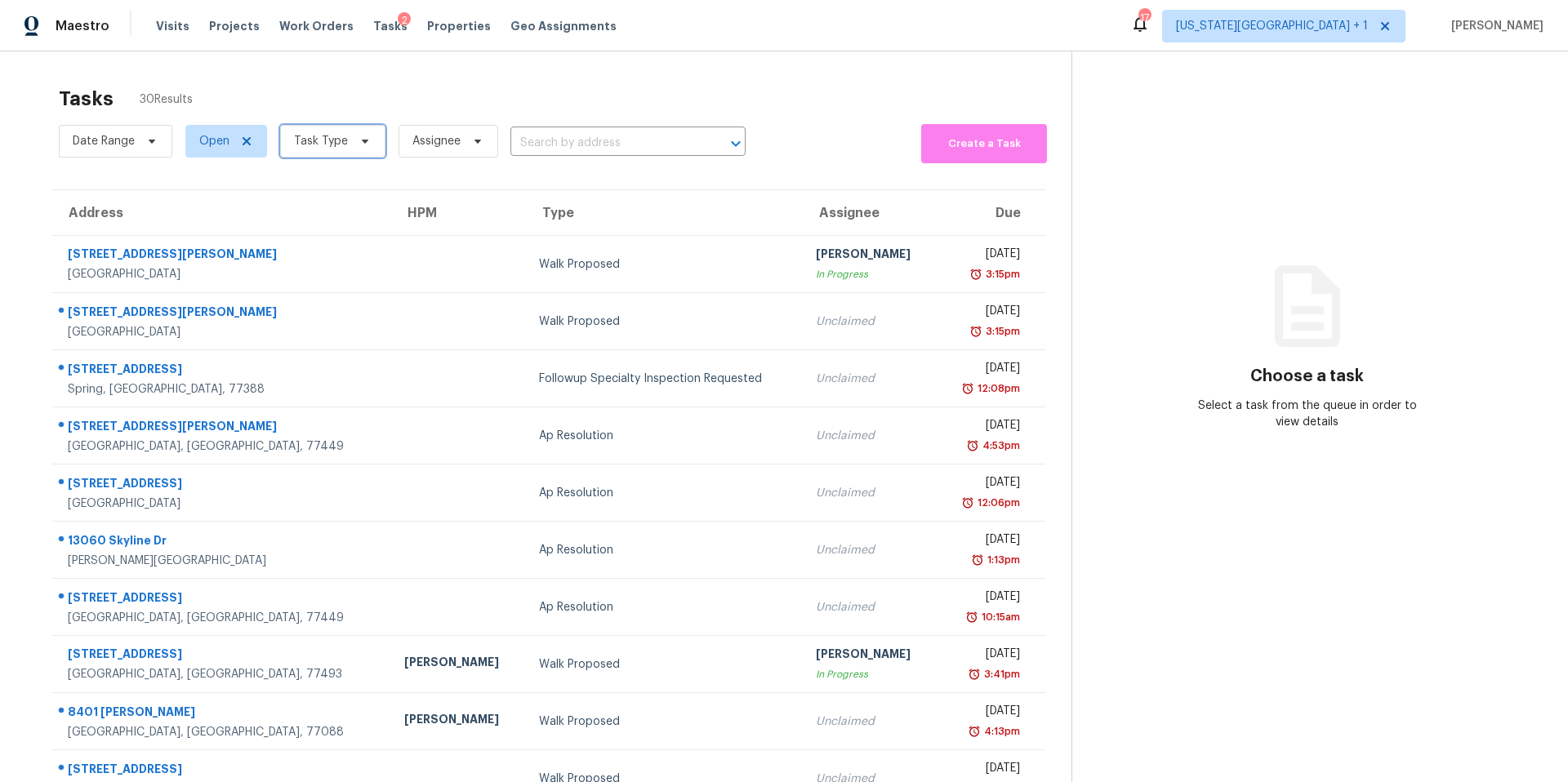
click at [338, 155] on span "Task Type" at bounding box center [332, 141] width 105 height 32
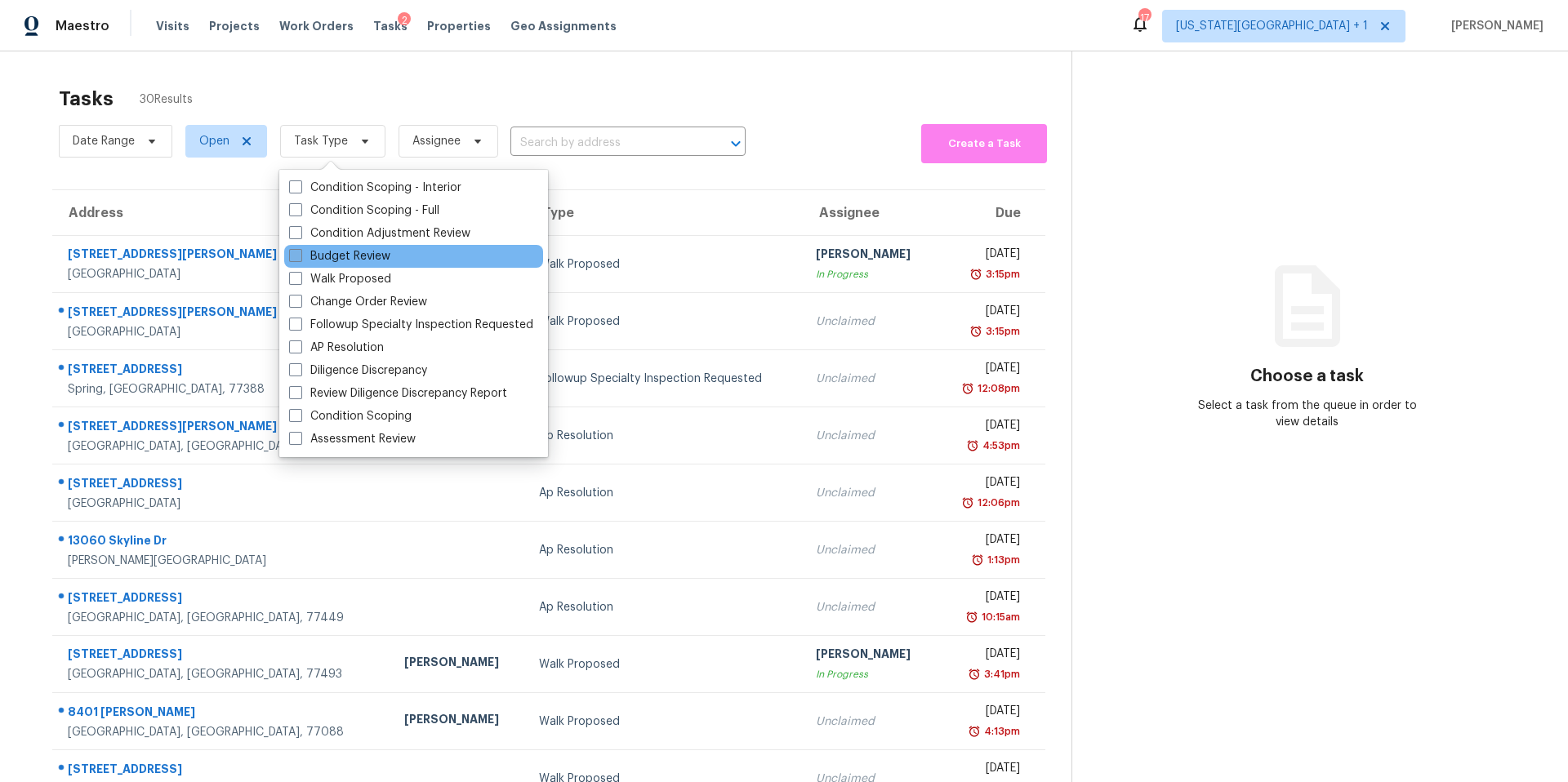
click at [317, 251] on label "Budget Review" at bounding box center [340, 256] width 101 height 16
click at [300, 251] on input "Budget Review" at bounding box center [294, 253] width 11 height 11
checkbox input "true"
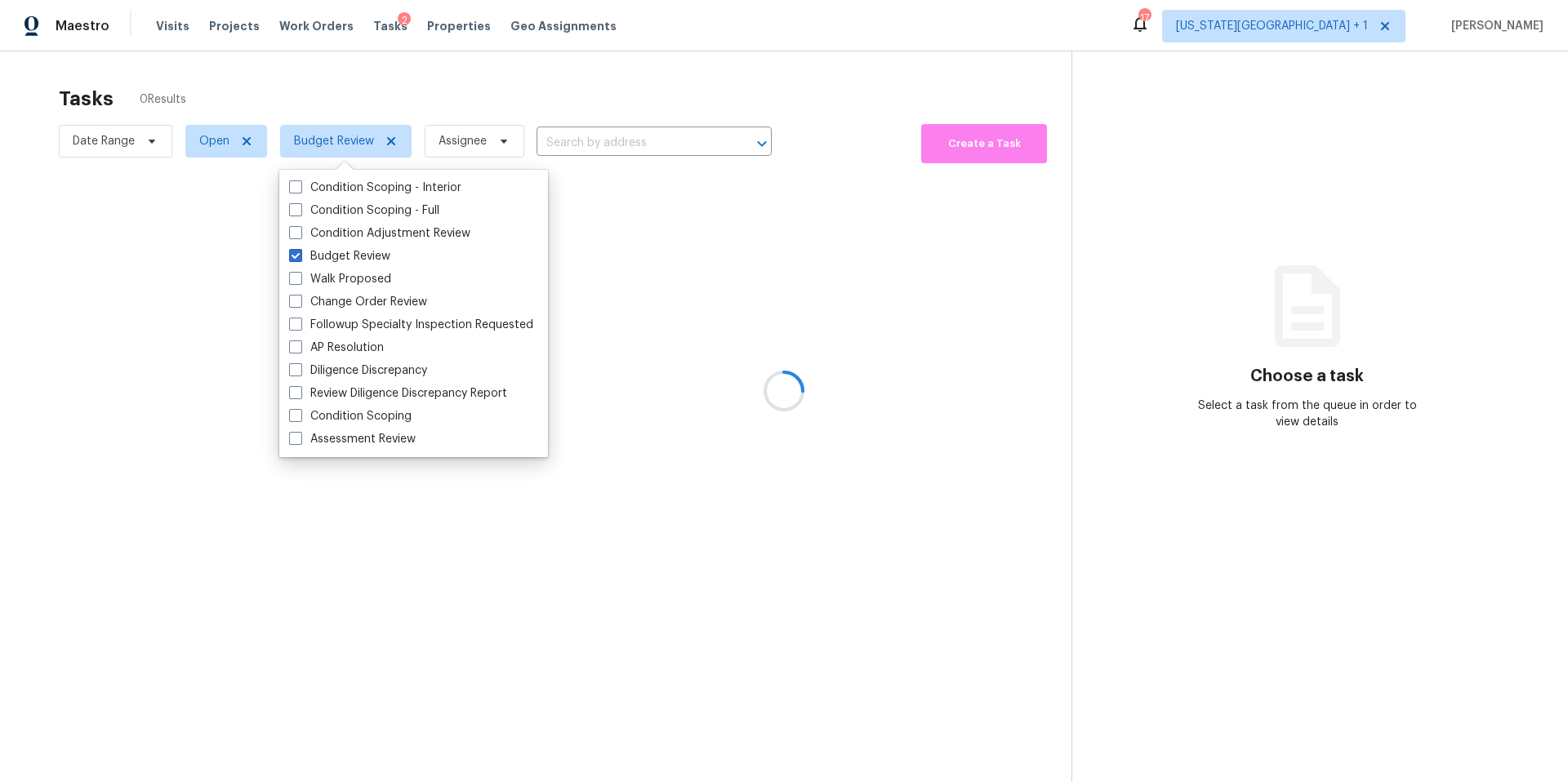
click at [323, 90] on div at bounding box center [784, 391] width 1568 height 782
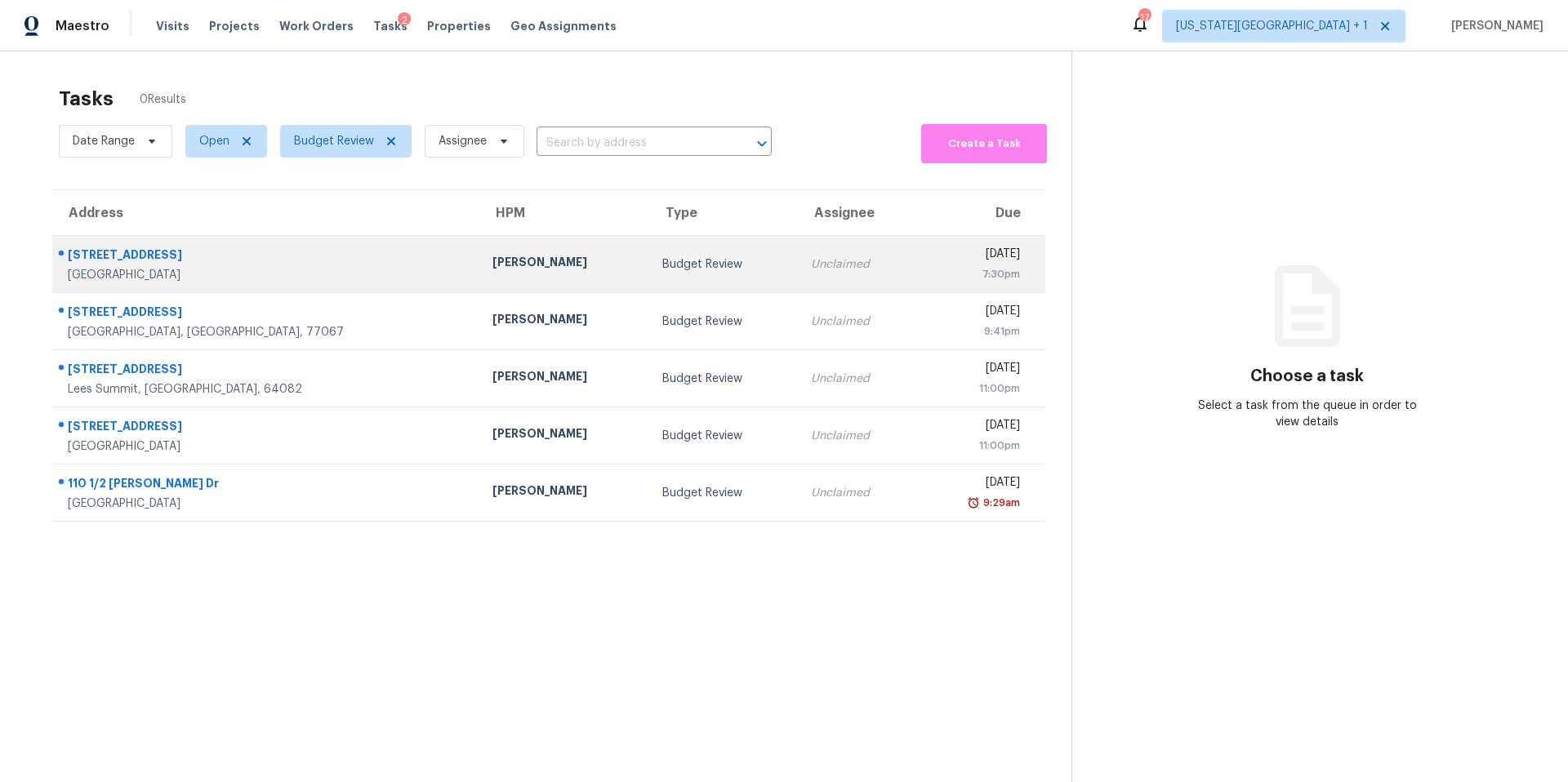
click at [324, 267] on td "[STREET_ADDRESS]" at bounding box center [265, 264] width 427 height 57
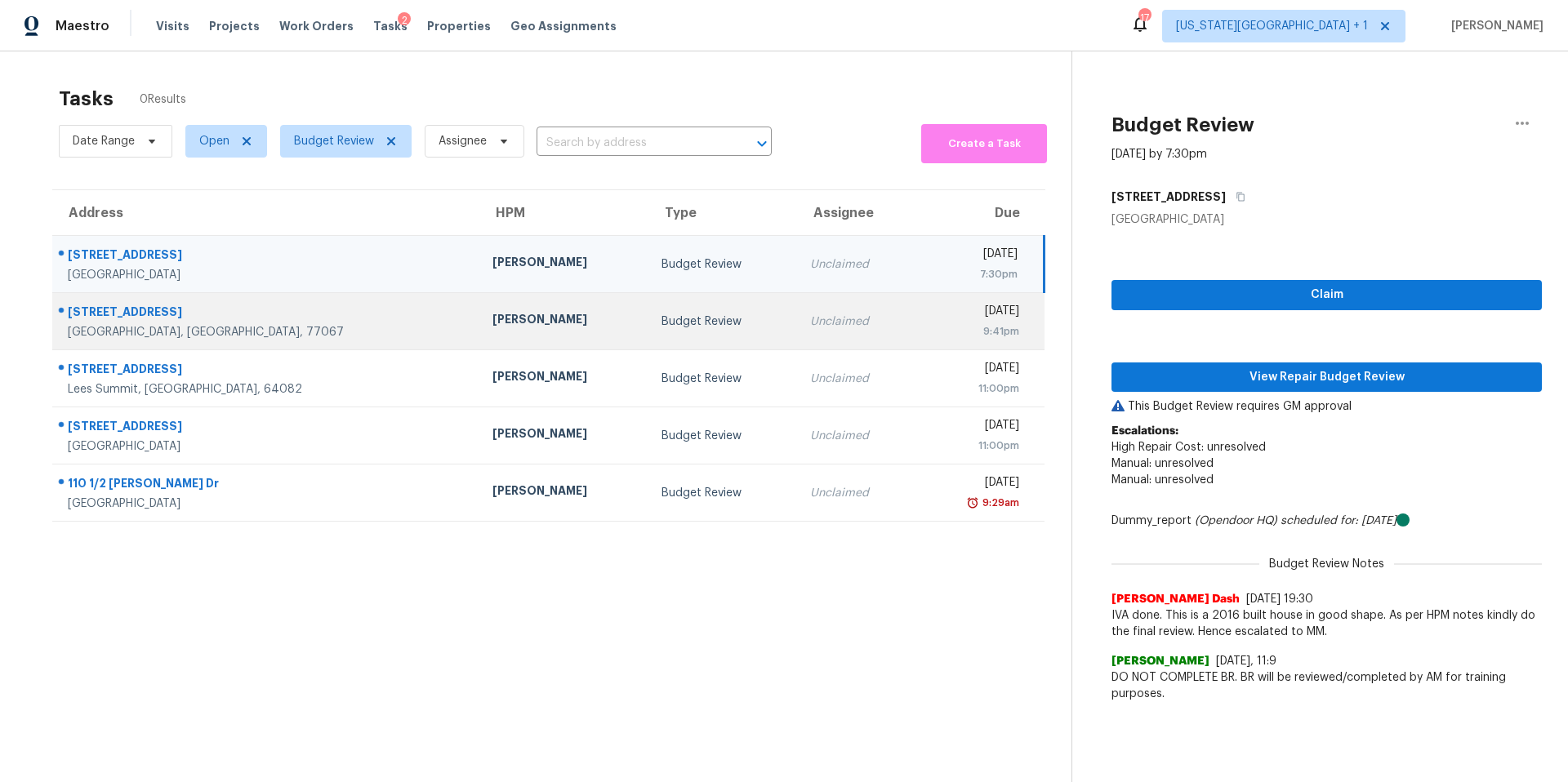
click at [493, 318] on div "[PERSON_NAME]" at bounding box center [564, 321] width 143 height 20
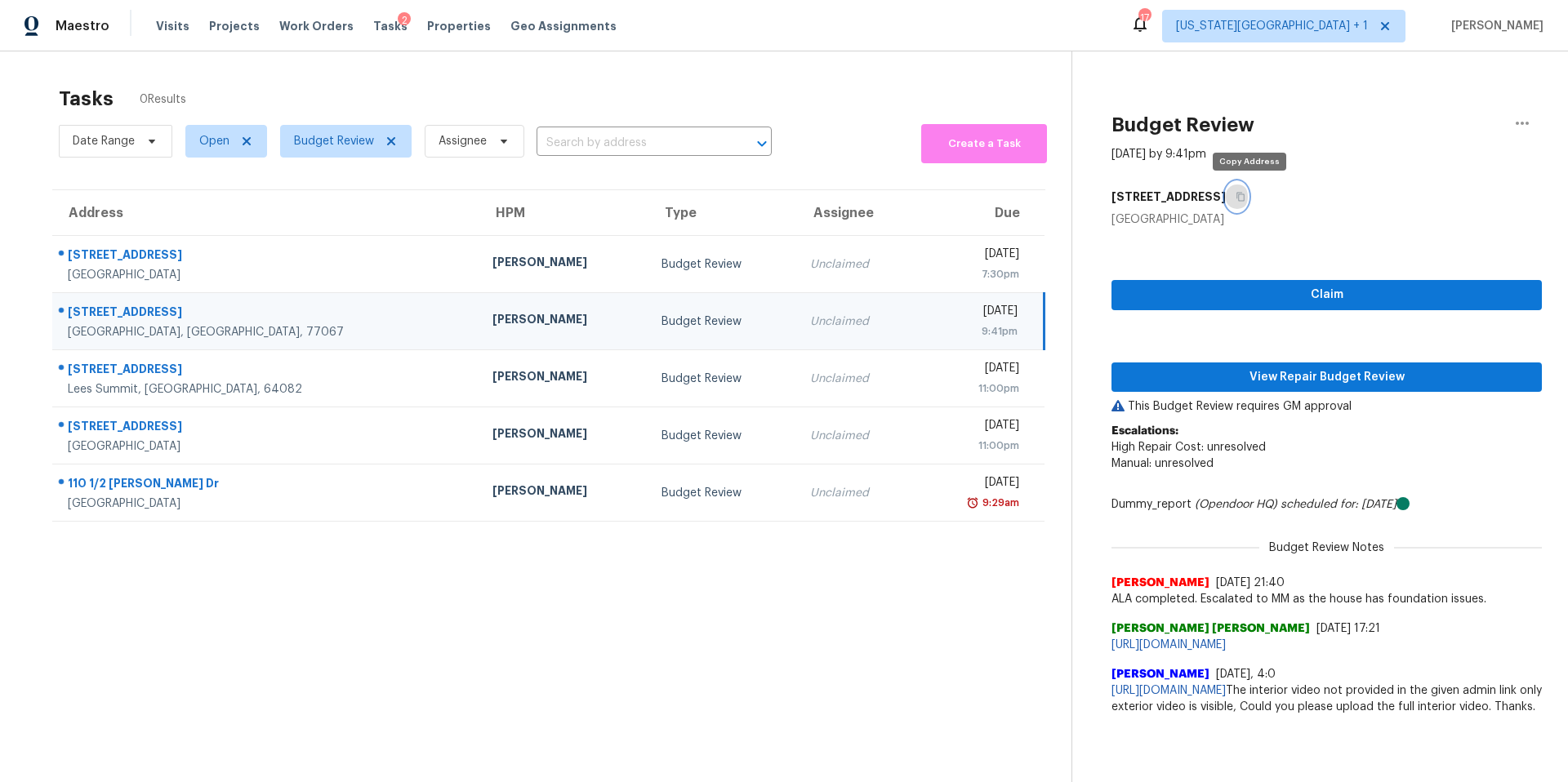
click at [1245, 199] on icon "button" at bounding box center [1240, 197] width 10 height 10
click at [1164, 371] on span "View Repair Budget Review" at bounding box center [1325, 377] width 404 height 20
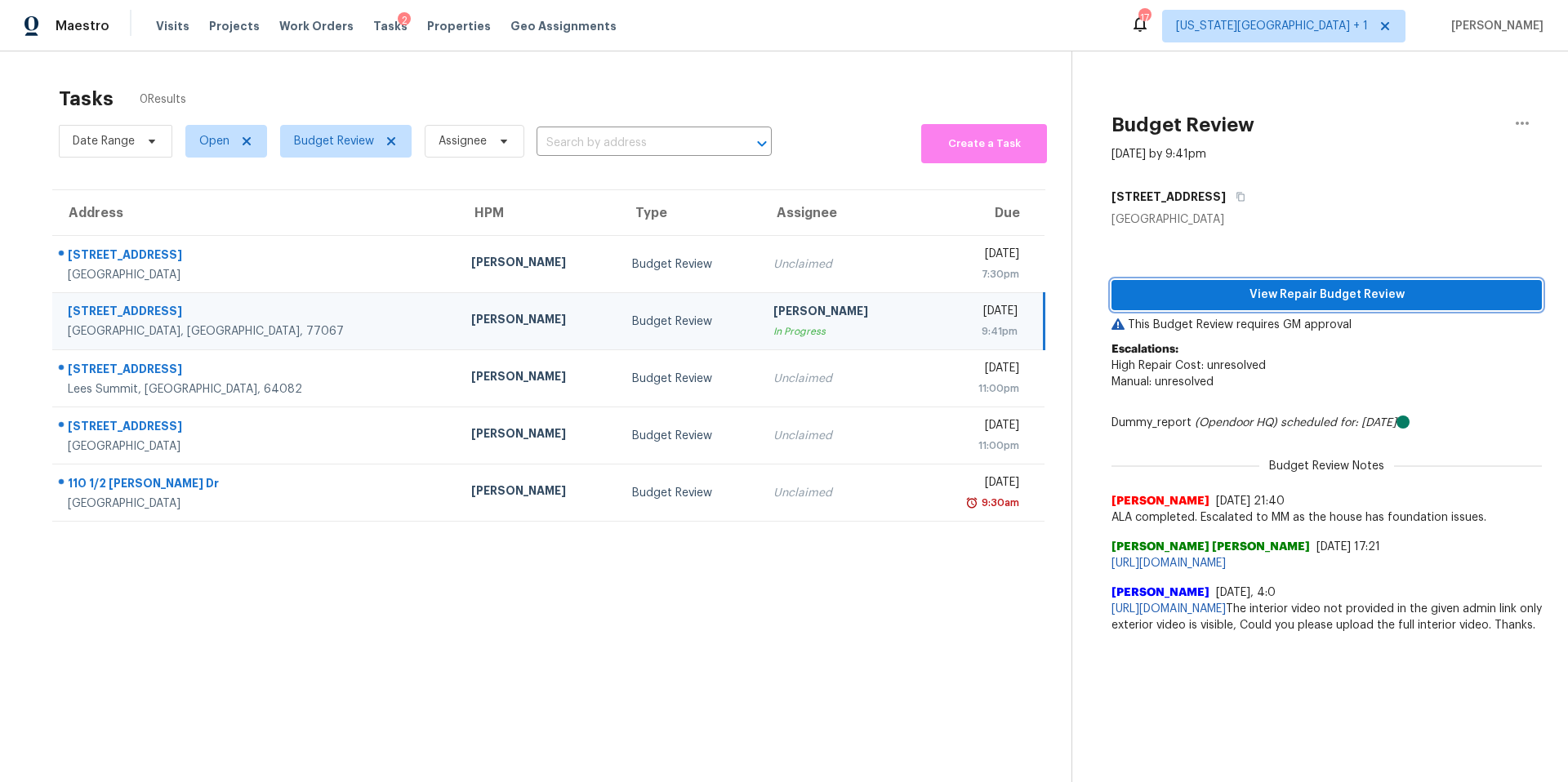
click at [1231, 292] on span "View Repair Budget Review" at bounding box center [1325, 294] width 404 height 20
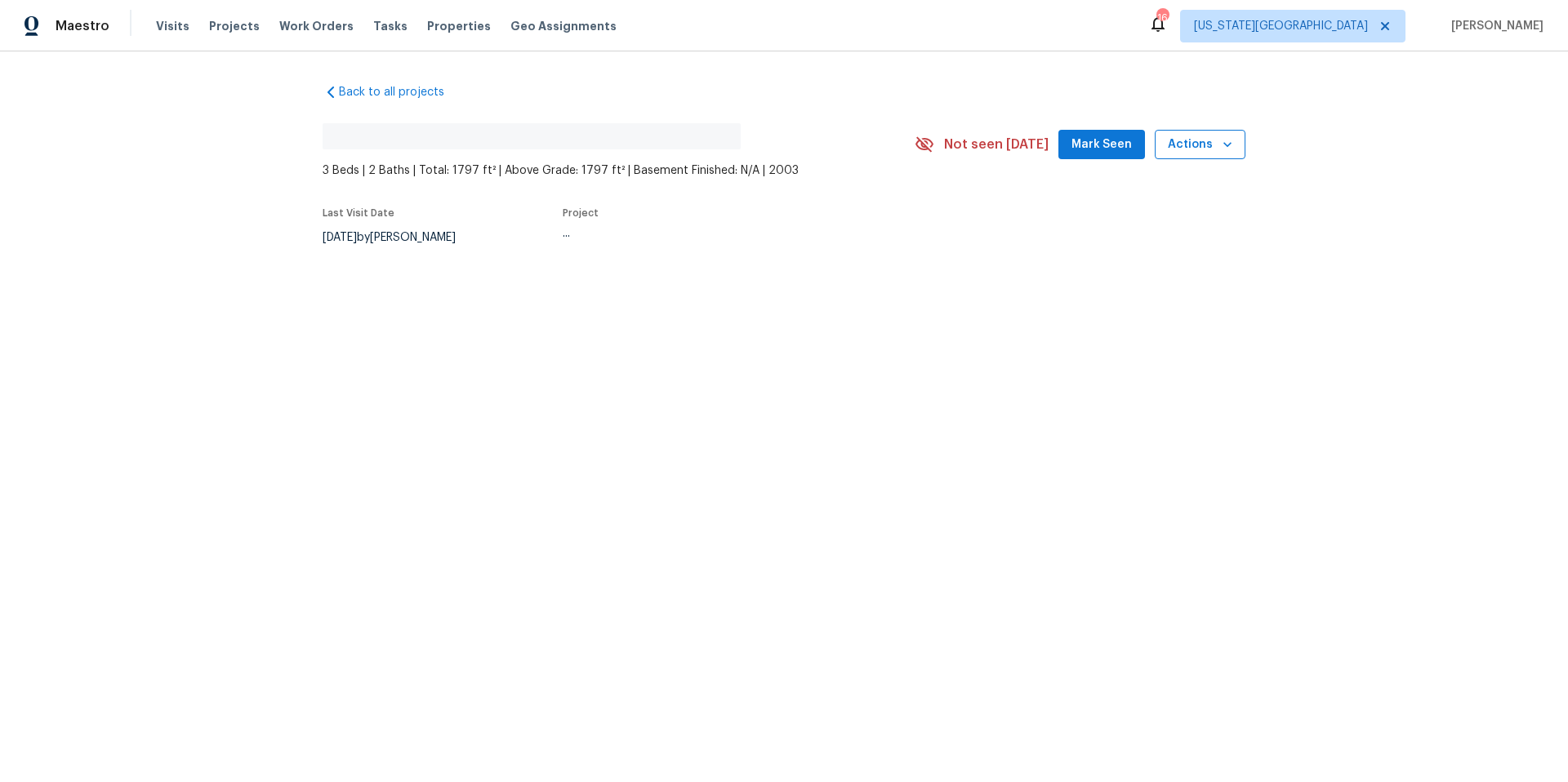
click at [1223, 138] on icon "button" at bounding box center [1227, 144] width 16 height 16
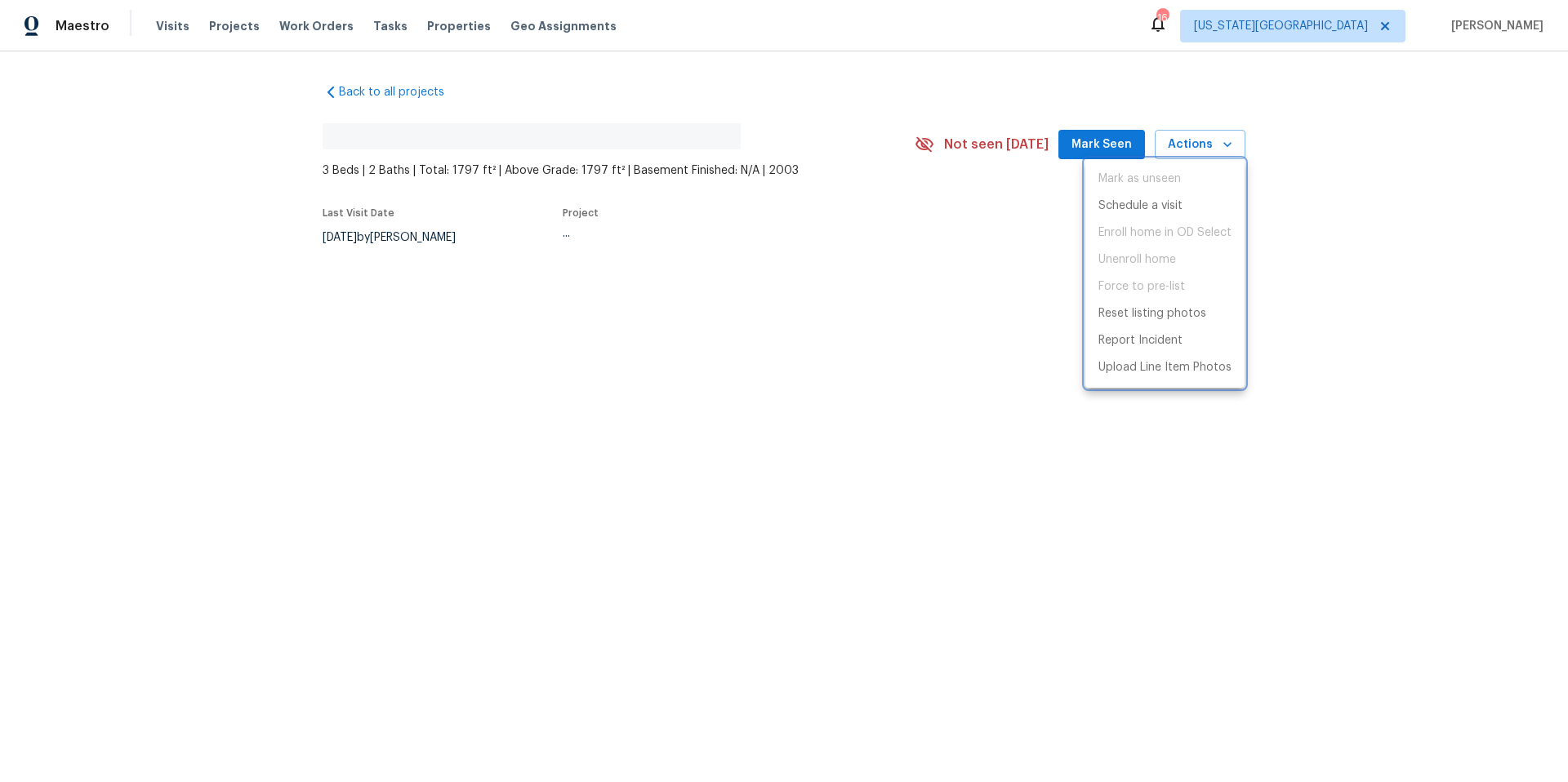
click at [793, 273] on div at bounding box center [784, 391] width 1568 height 782
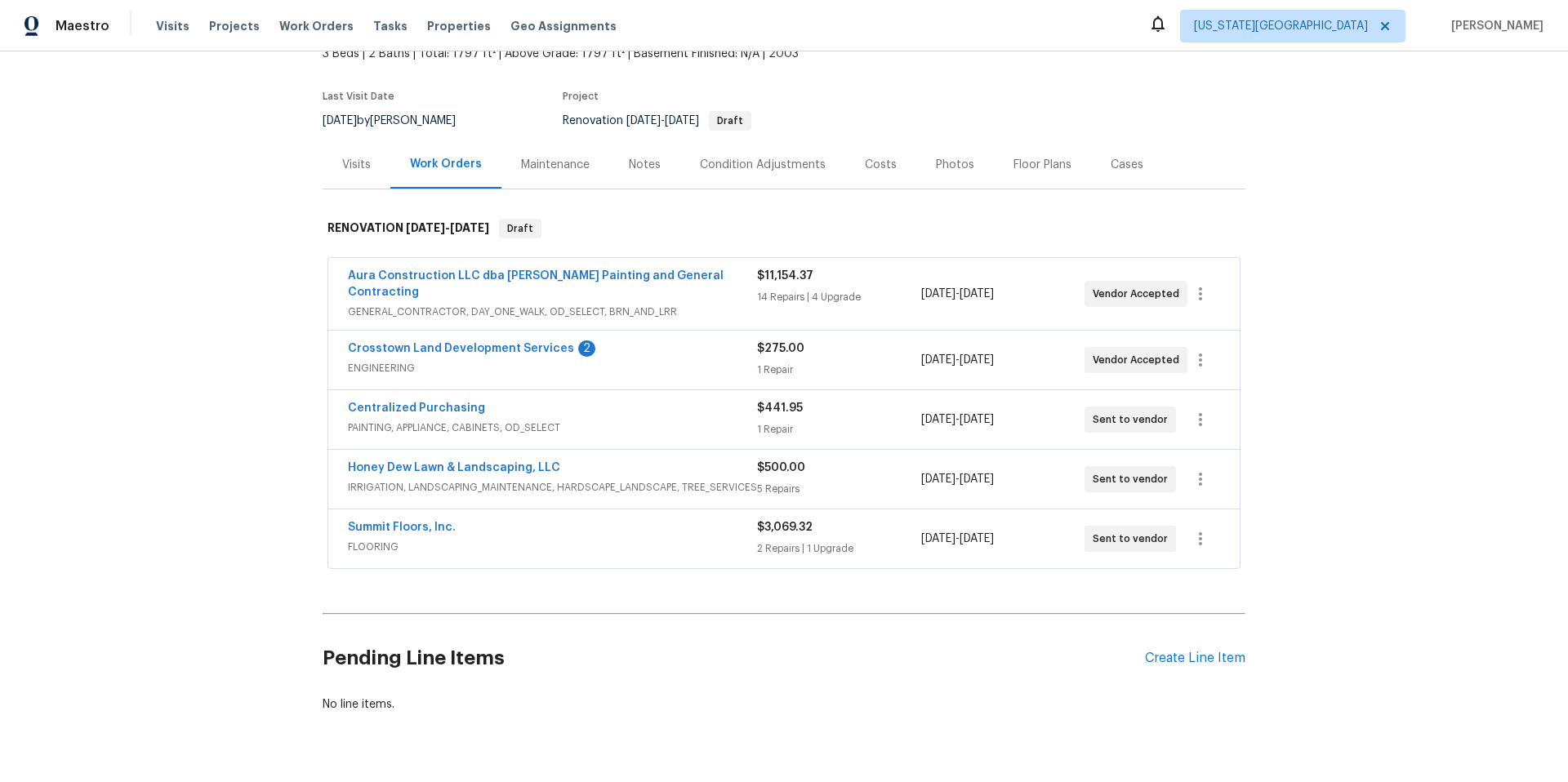
scroll to position [136, 0]
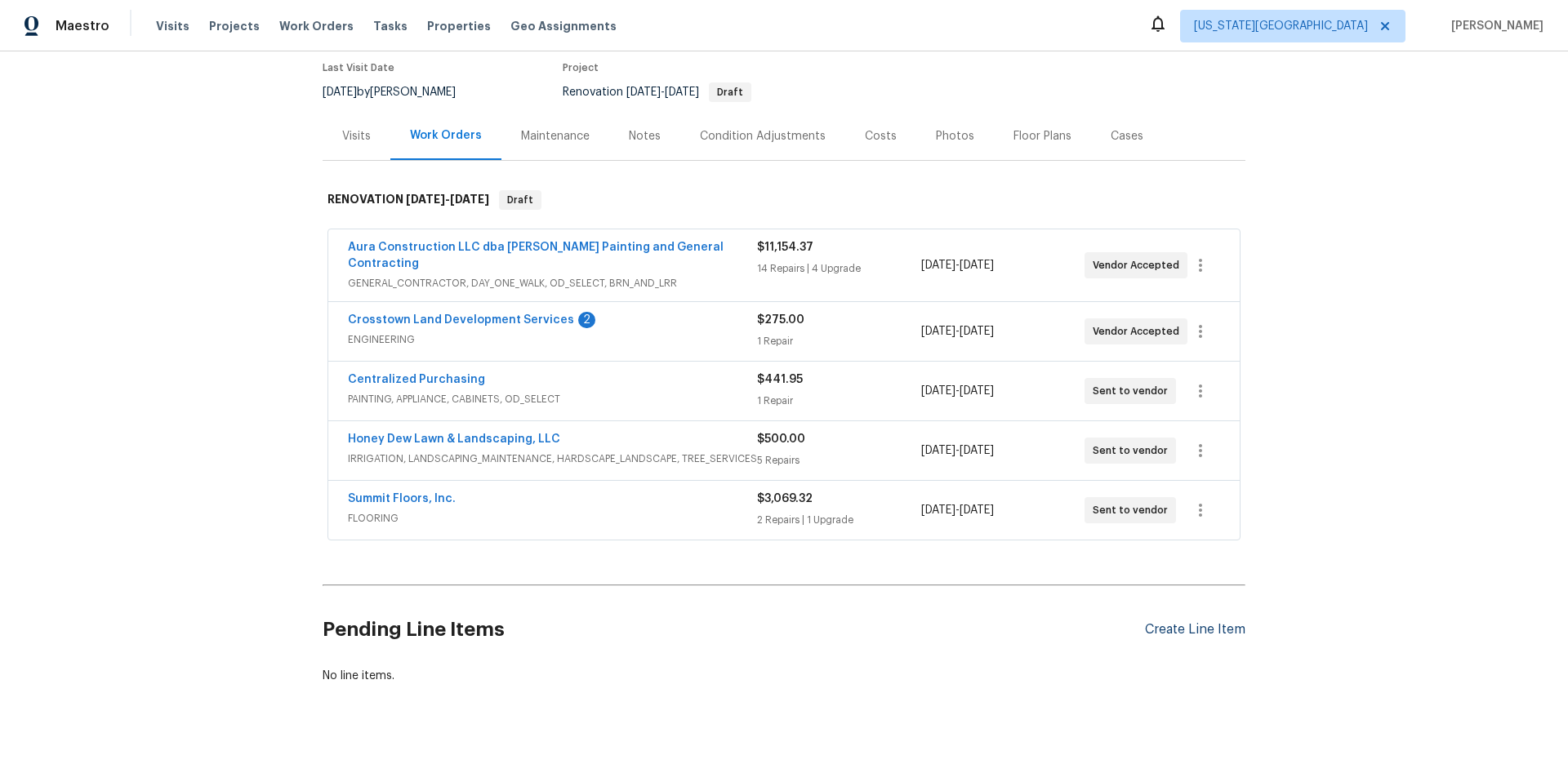
click at [1170, 623] on div "Create Line Item" at bounding box center [1195, 630] width 100 height 15
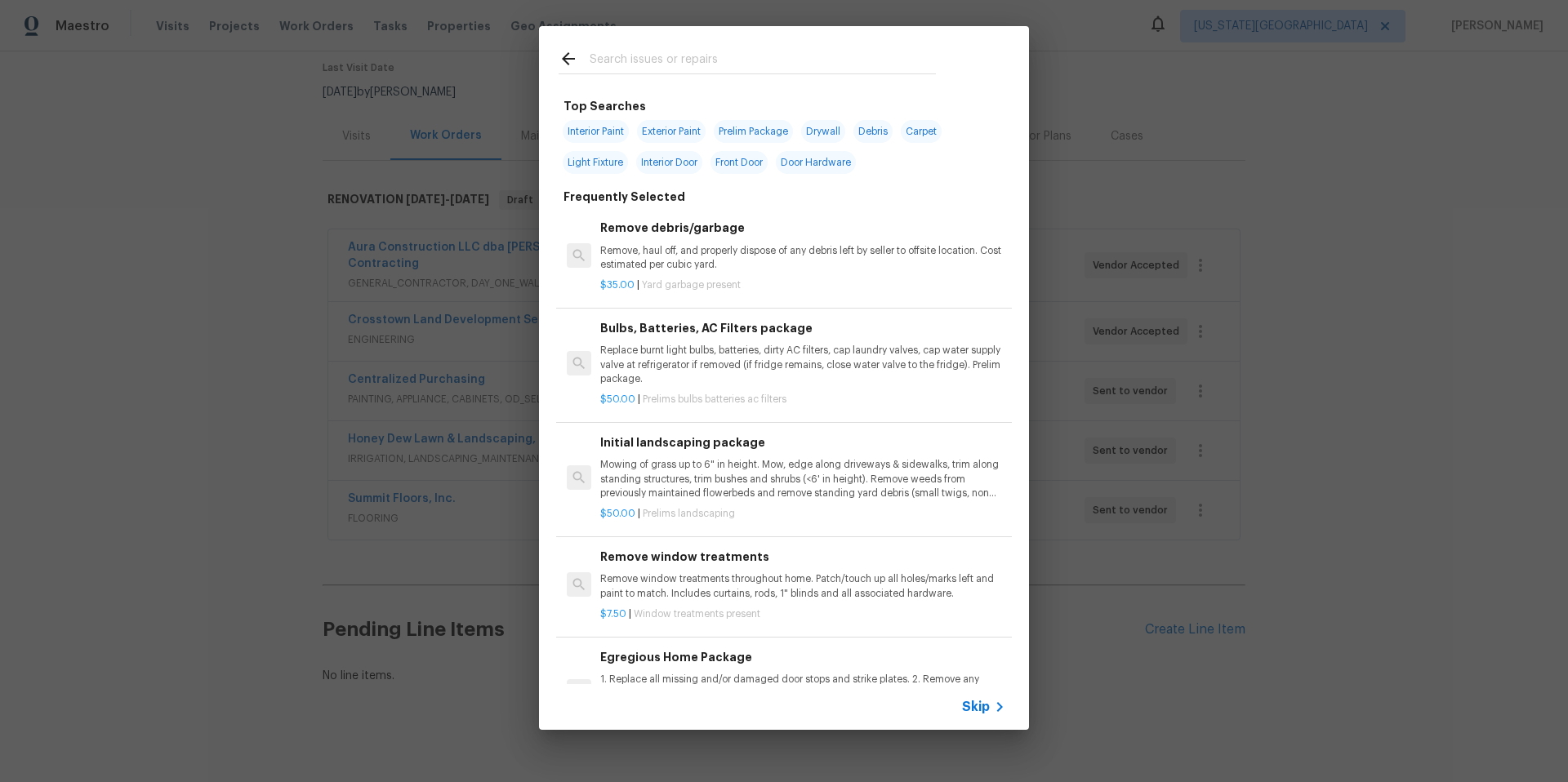
click at [611, 63] on input "text" at bounding box center [762, 61] width 347 height 25
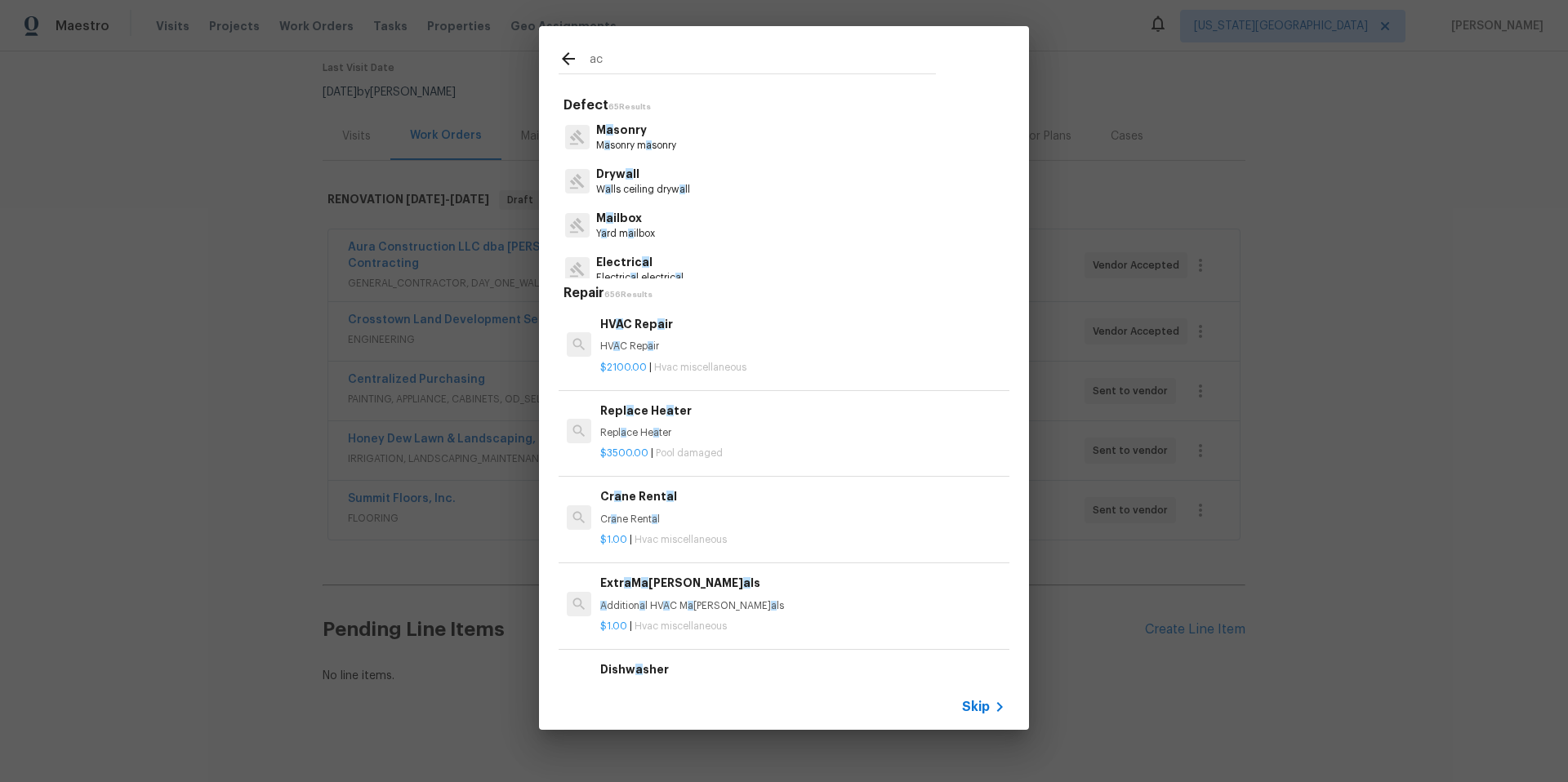
click at [645, 60] on input "ac" at bounding box center [762, 61] width 347 height 25
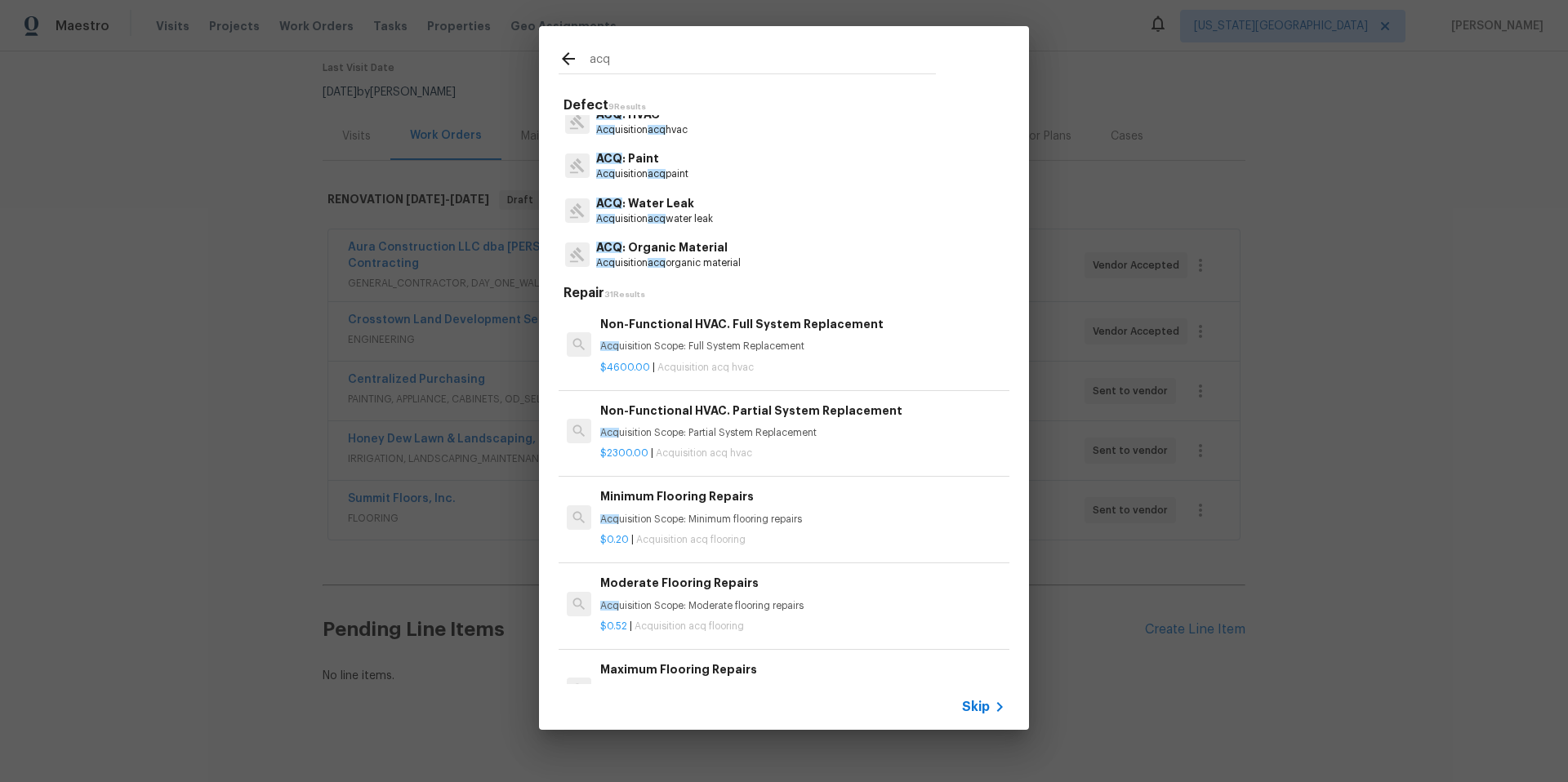
scroll to position [159, 0]
type input "acq"
click at [630, 160] on p "Acq uisition acq paint" at bounding box center [642, 162] width 93 height 14
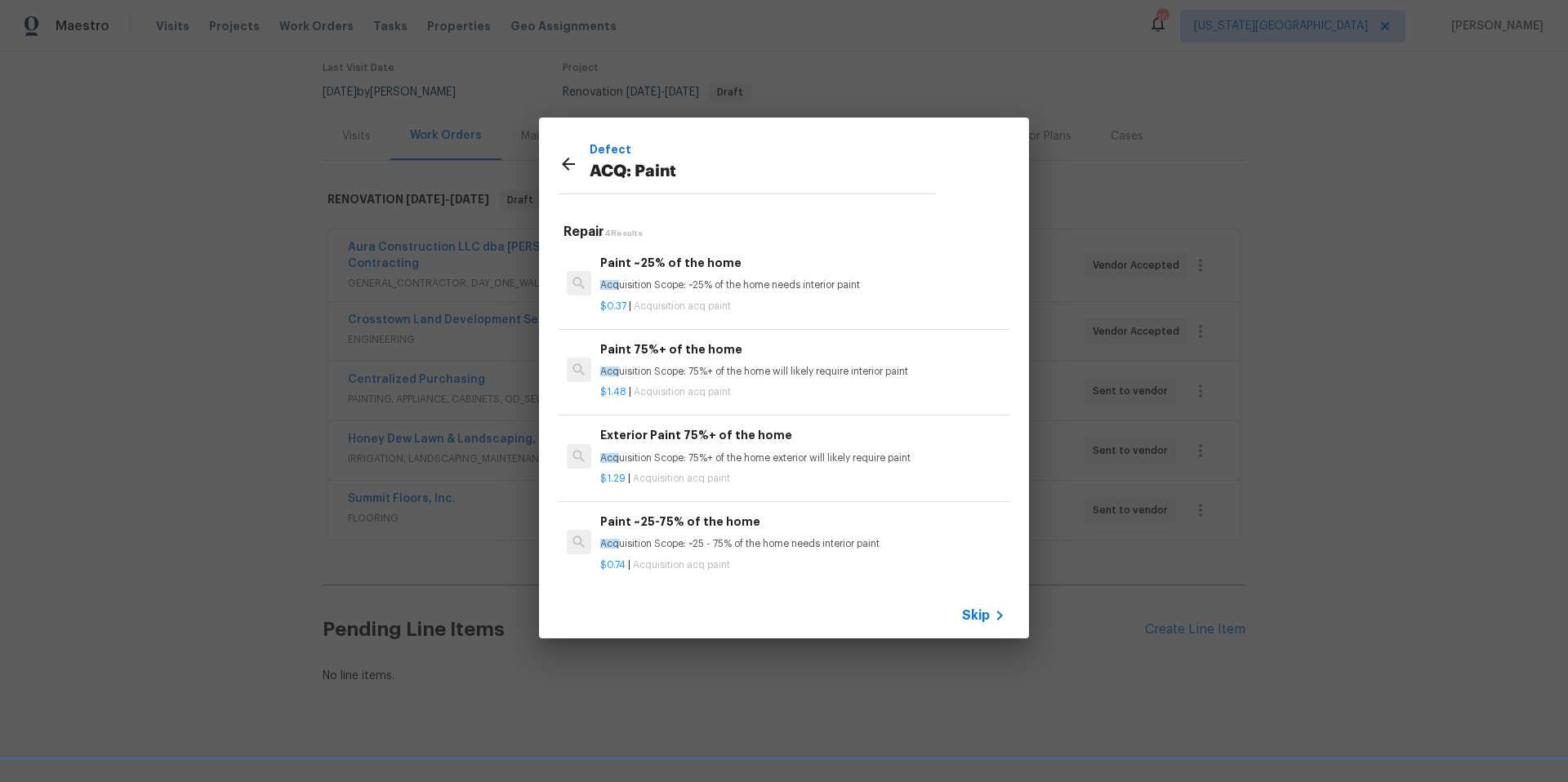
click at [669, 377] on p "Acq uisition Scope: 75%+ of the home will likely require interior paint" at bounding box center [802, 371] width 405 height 14
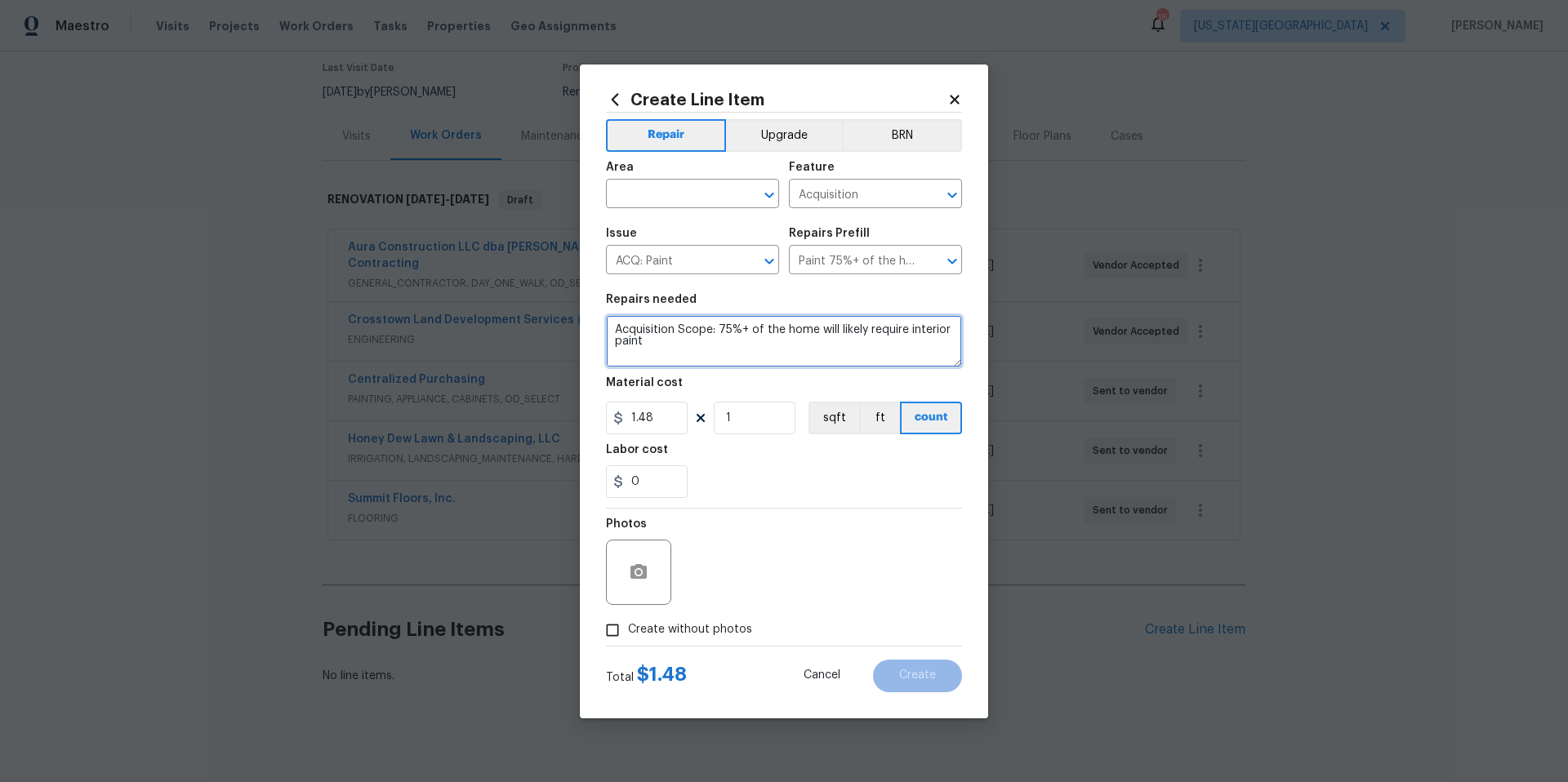
drag, startPoint x: 663, startPoint y: 349, endPoint x: 616, endPoint y: 321, distance: 54.7
click at [616, 321] on textarea "Acquisition Scope: 75%+ of the home will likely require interior paint" at bounding box center [783, 341] width 356 height 53
